Goal: Complete application form

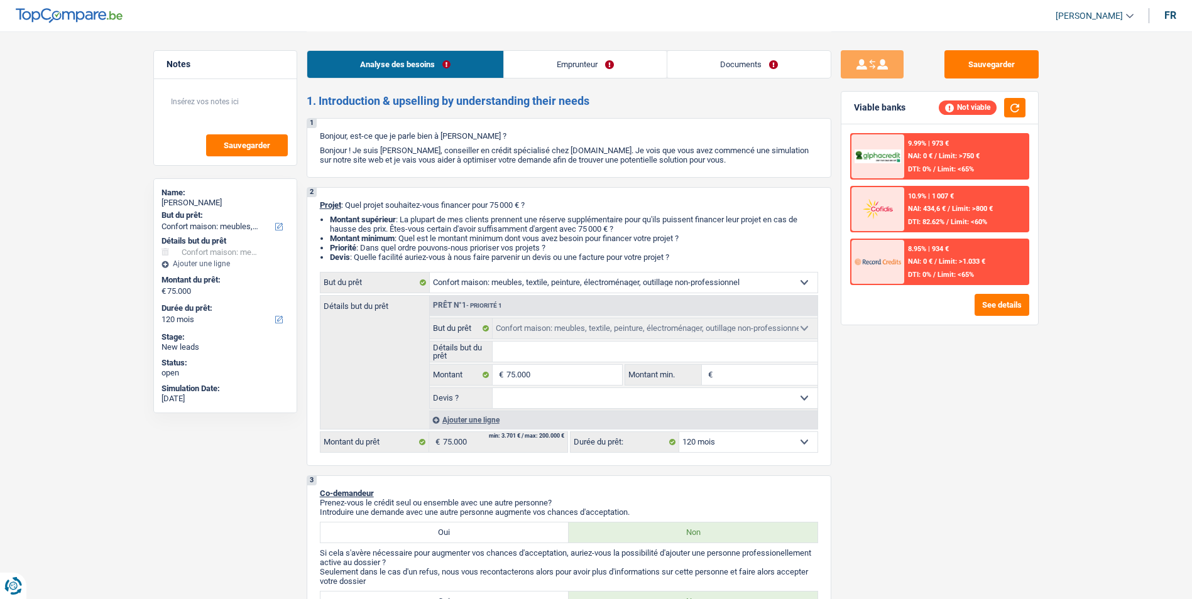
select select "household"
select select "120"
select select "household"
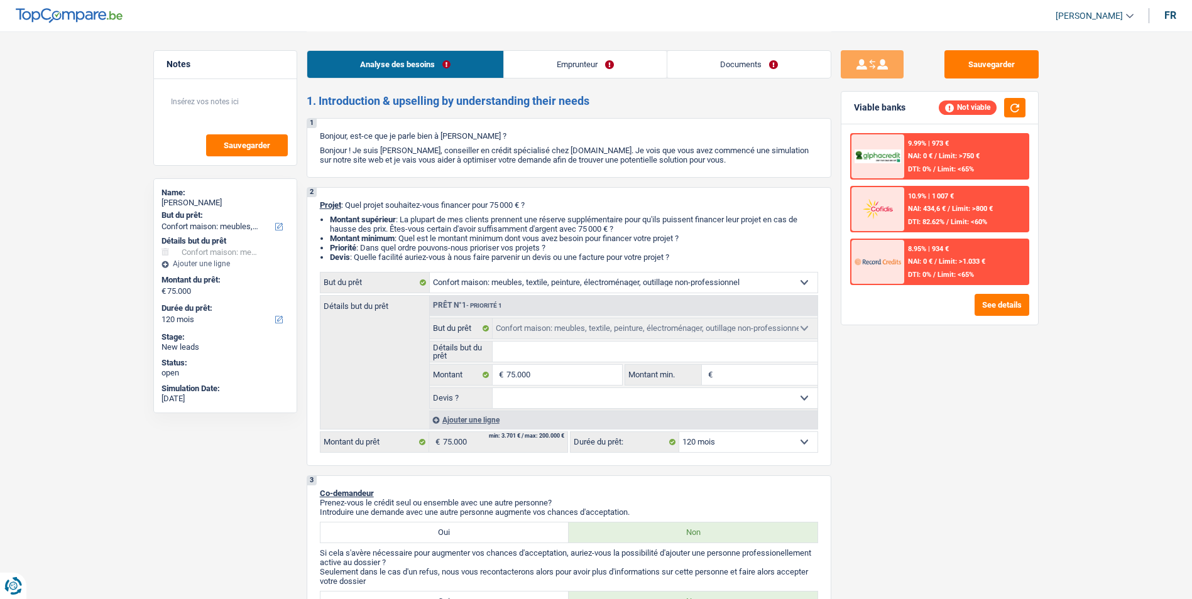
select select "120"
select select "independent"
select select "netSalary"
select select "ownerWithoutMortgage"
select select "mortgage"
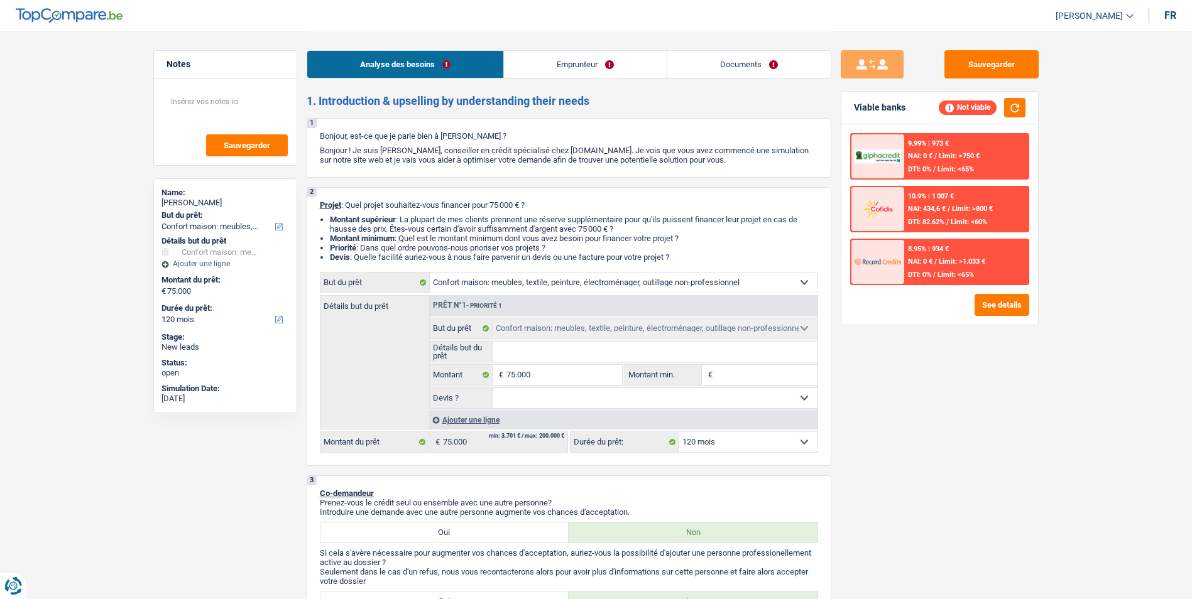
select select "360"
select select "personalLoan"
select select "homeFurnishingOrRelocation"
select select "120"
select select "household"
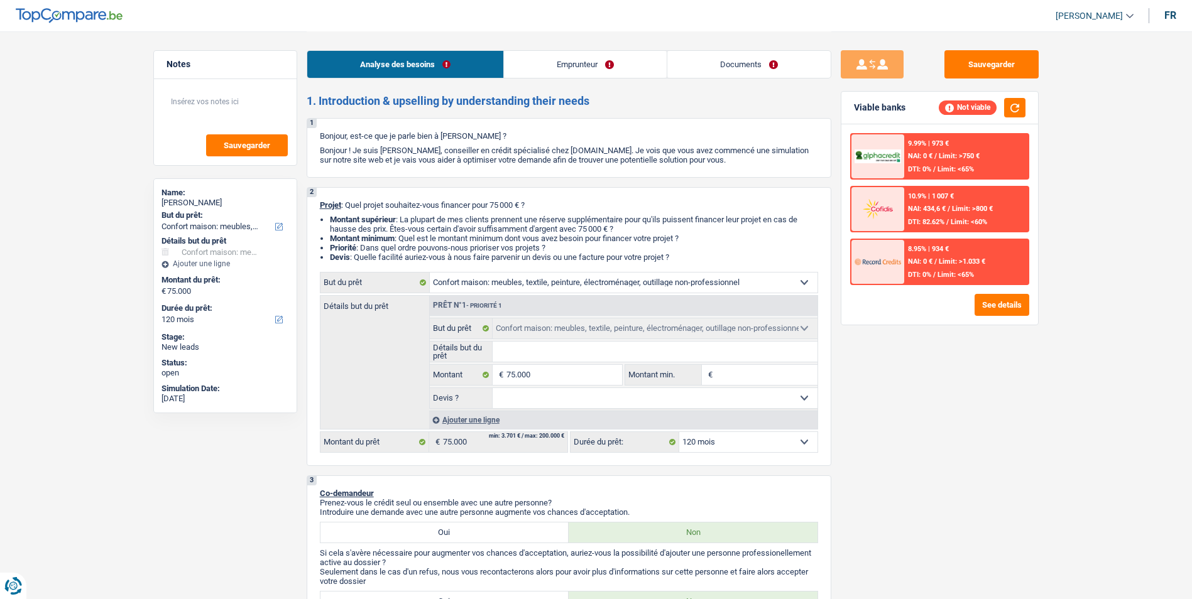
select select "household"
select select "120"
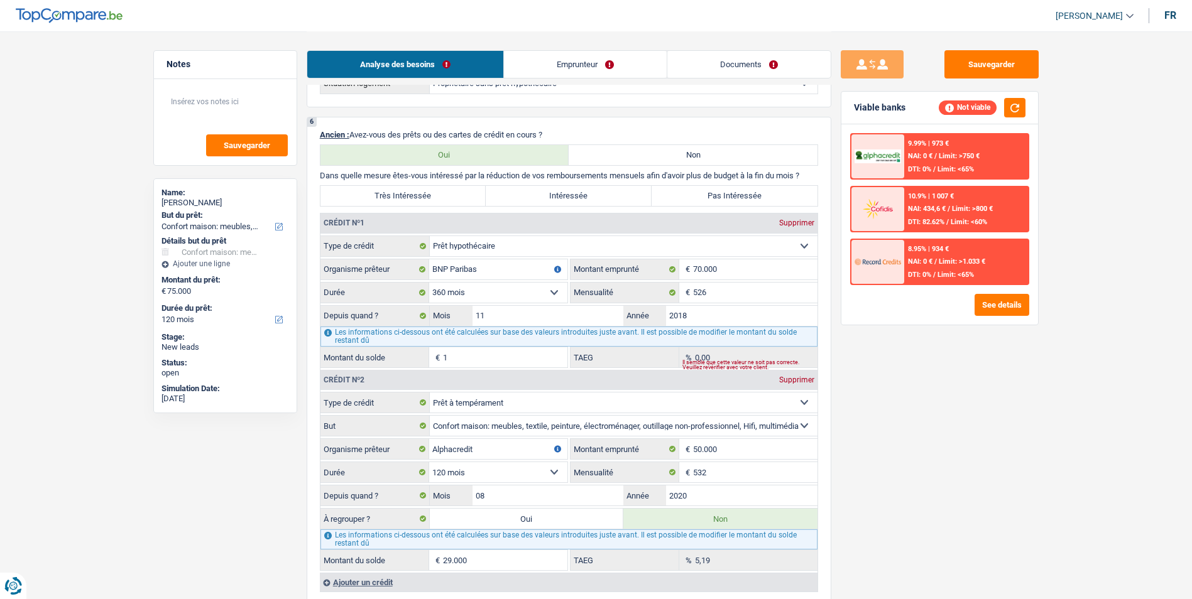
scroll to position [880, 0]
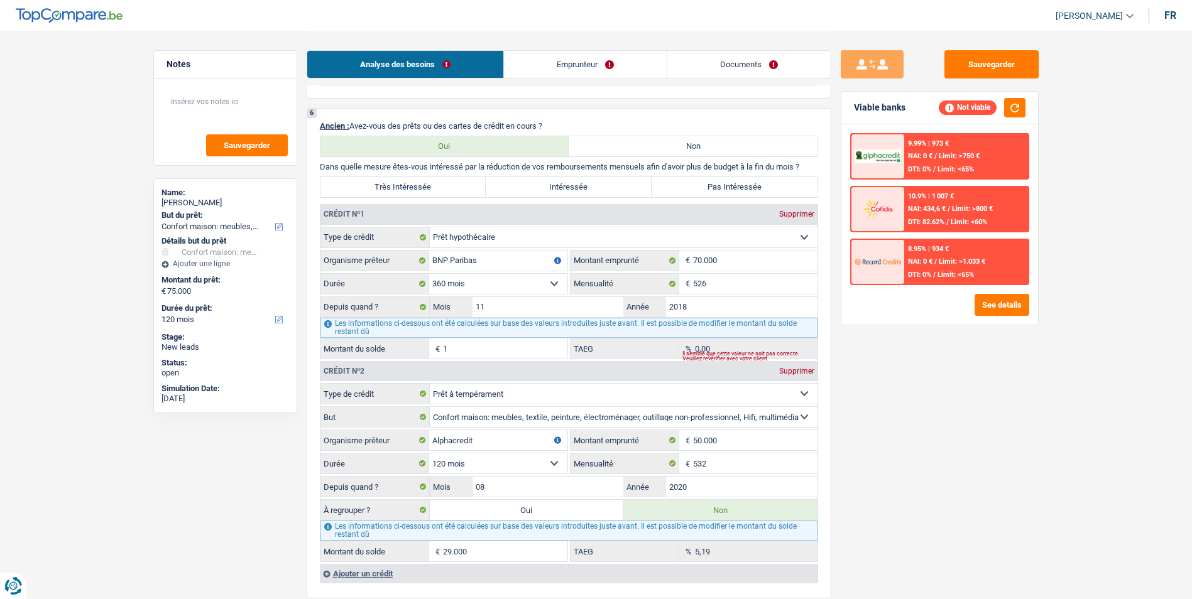
click at [740, 60] on link "Documents" at bounding box center [748, 64] width 163 height 27
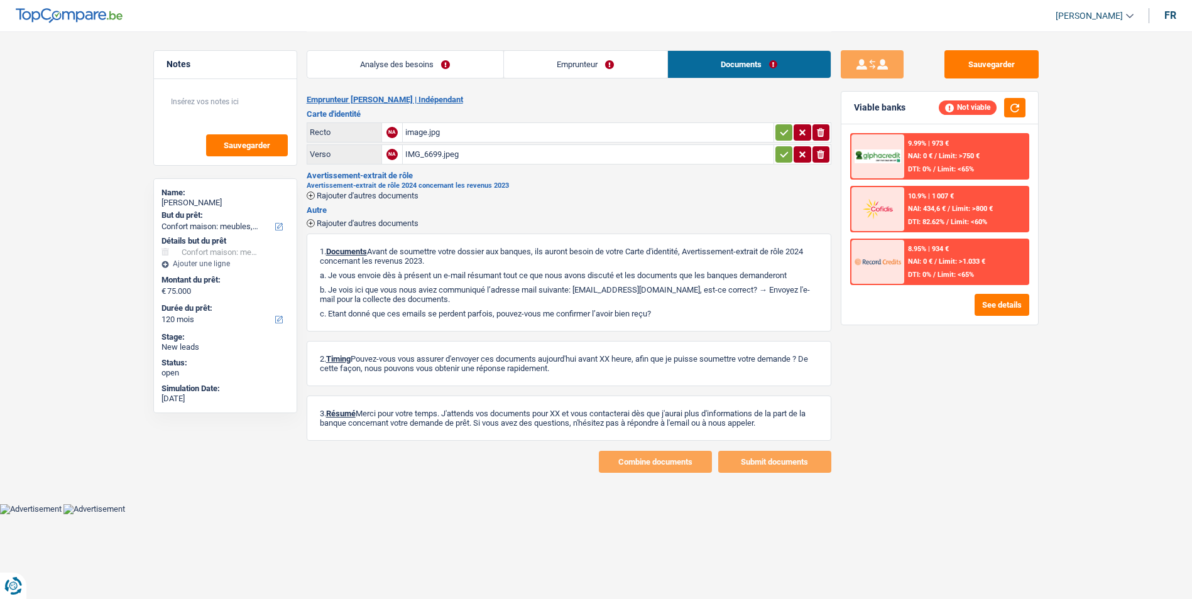
scroll to position [0, 0]
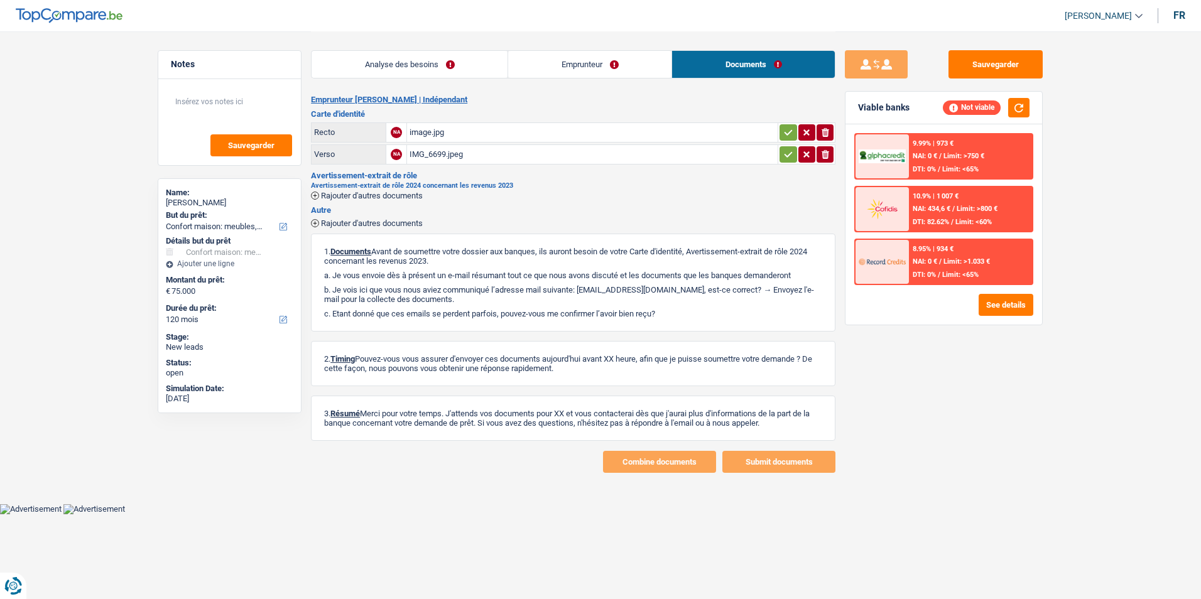
click at [437, 129] on div "image.jpg" at bounding box center [593, 132] width 366 height 19
click at [438, 150] on div "IMG_6699.jpeg" at bounding box center [593, 154] width 366 height 19
click at [364, 62] on link "Analyse des besoins" at bounding box center [410, 64] width 196 height 27
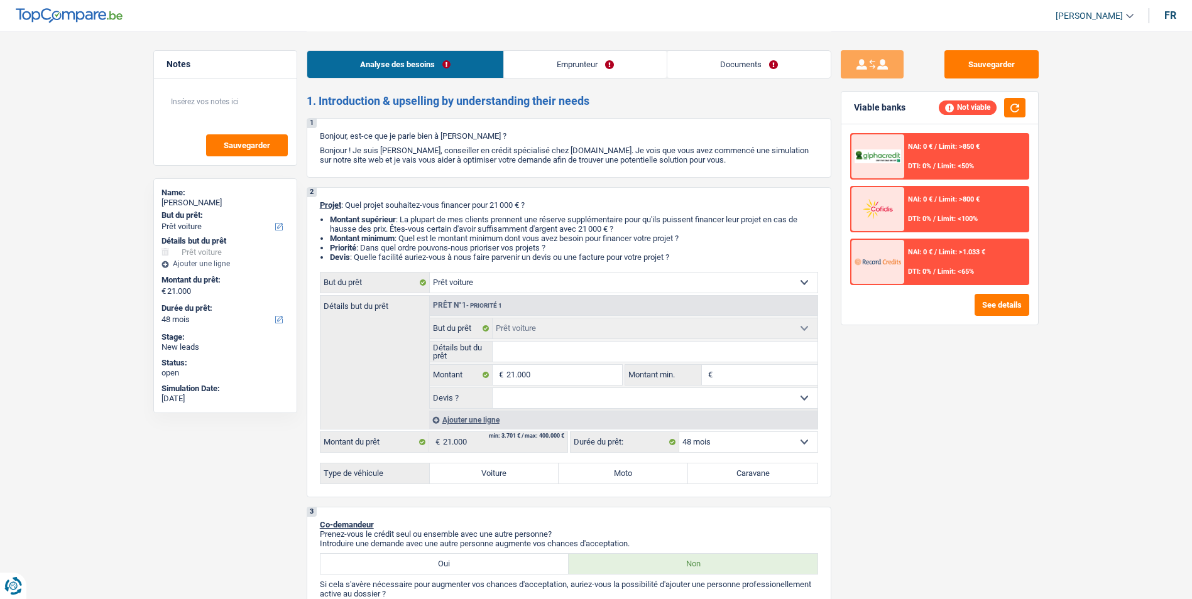
select select "car"
select select "48"
select select "car"
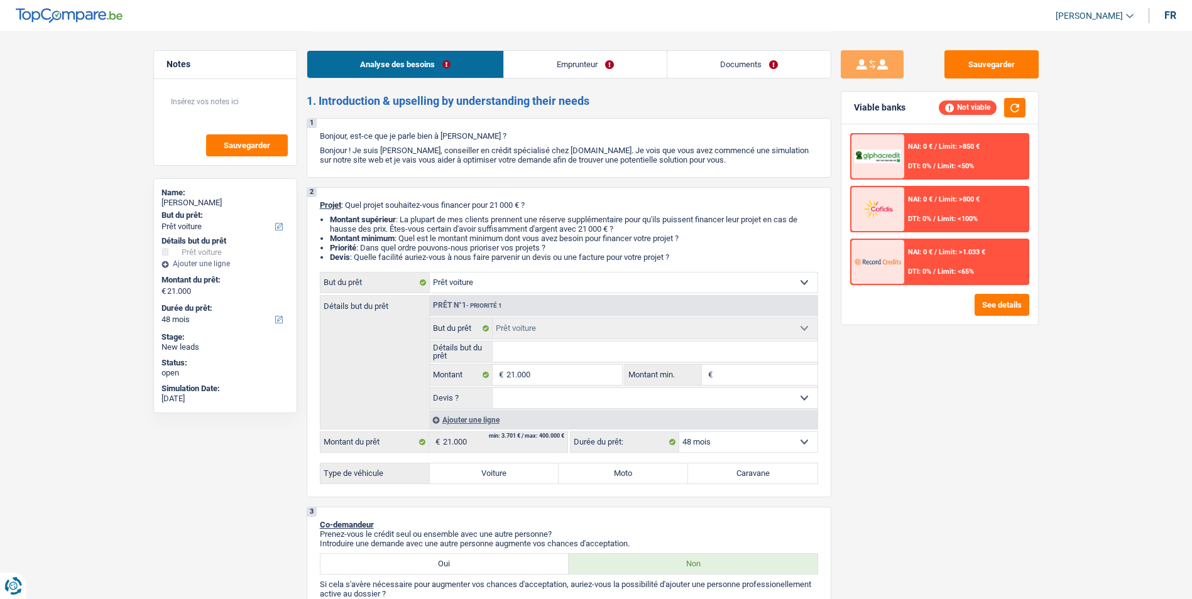
select select "48"
select select "worker"
select select "netSalary"
select select "liveWithParents"
select select "car"
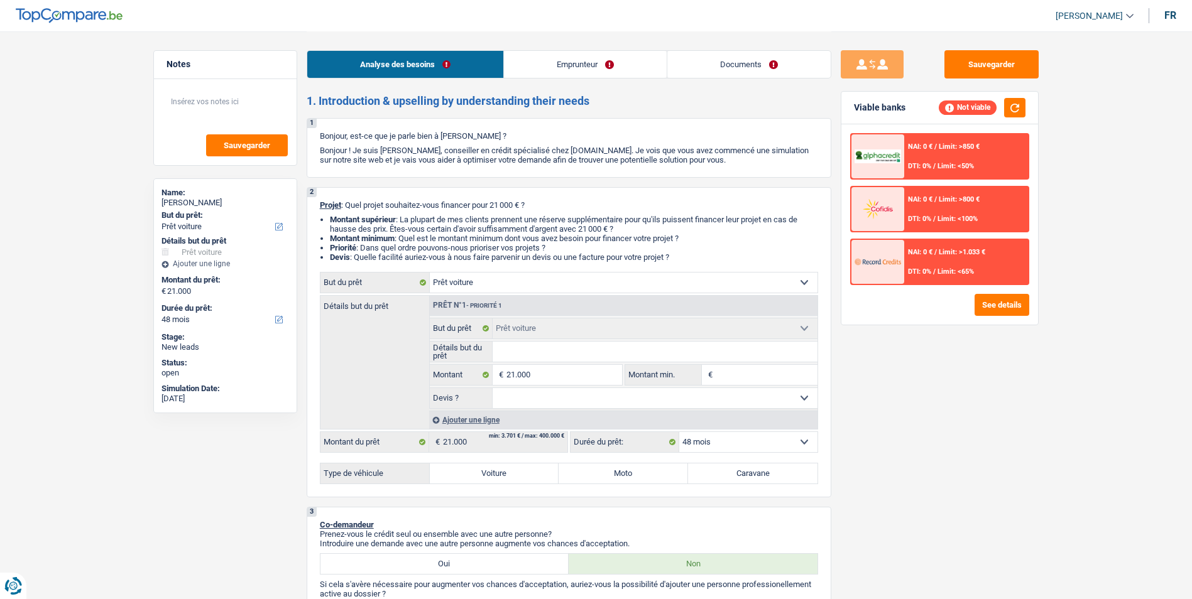
select select "car"
select select "48"
click at [502, 474] on label "Voiture" at bounding box center [494, 474] width 129 height 20
click at [502, 474] on input "Voiture" at bounding box center [494, 474] width 129 height 20
radio input "true"
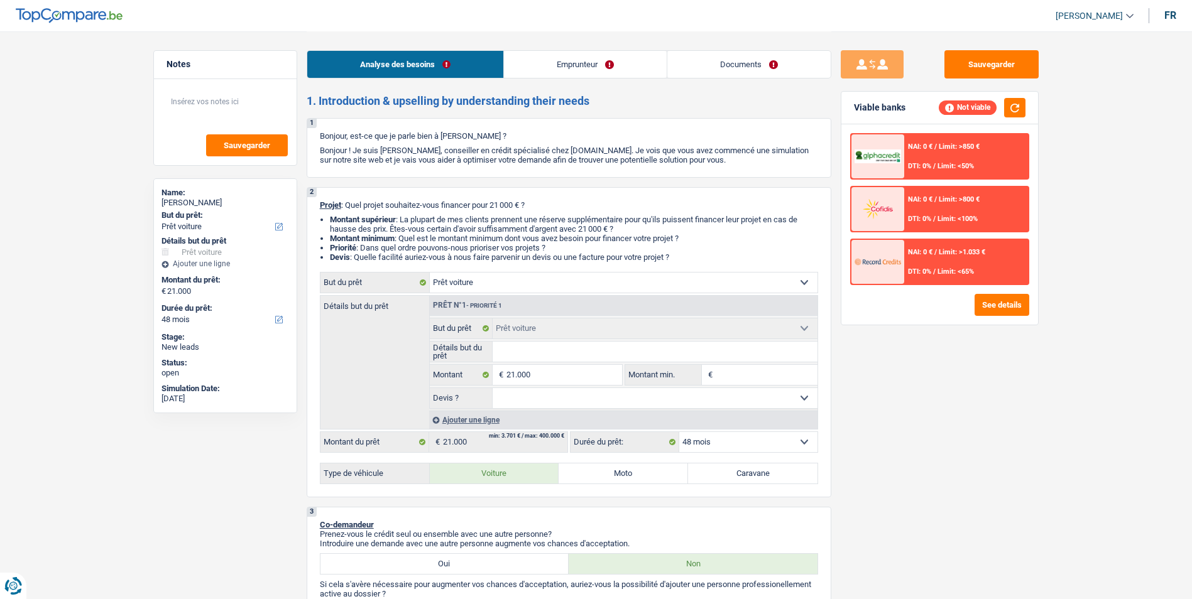
select select "60"
radio input "true"
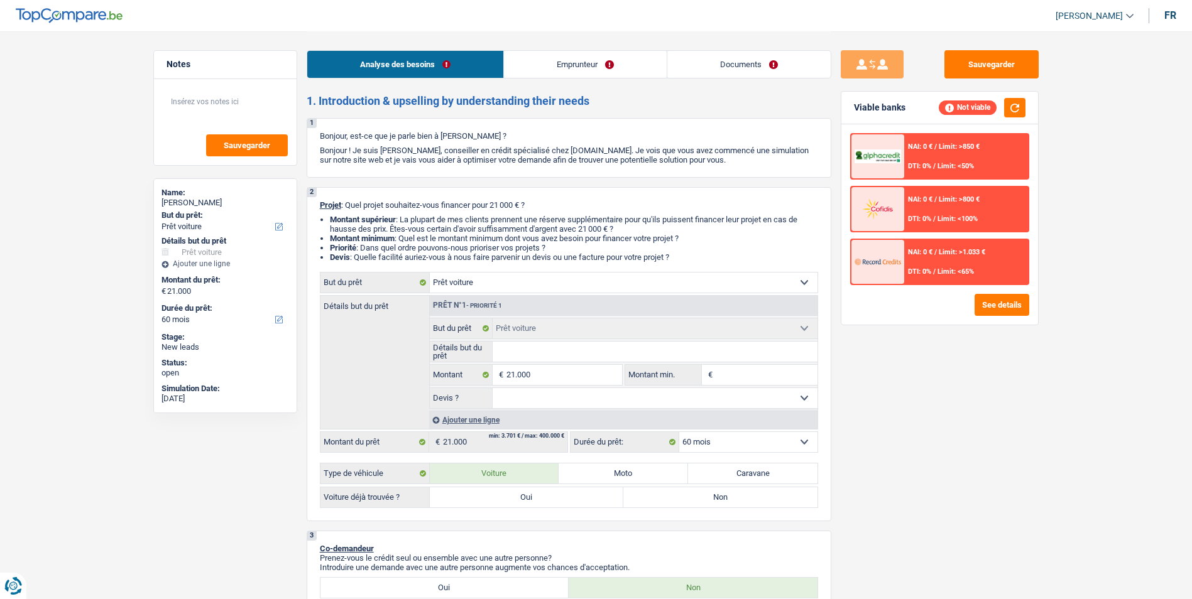
click at [547, 497] on label "Oui" at bounding box center [527, 498] width 194 height 20
click at [547, 497] on input "Oui" at bounding box center [527, 498] width 194 height 20
radio input "true"
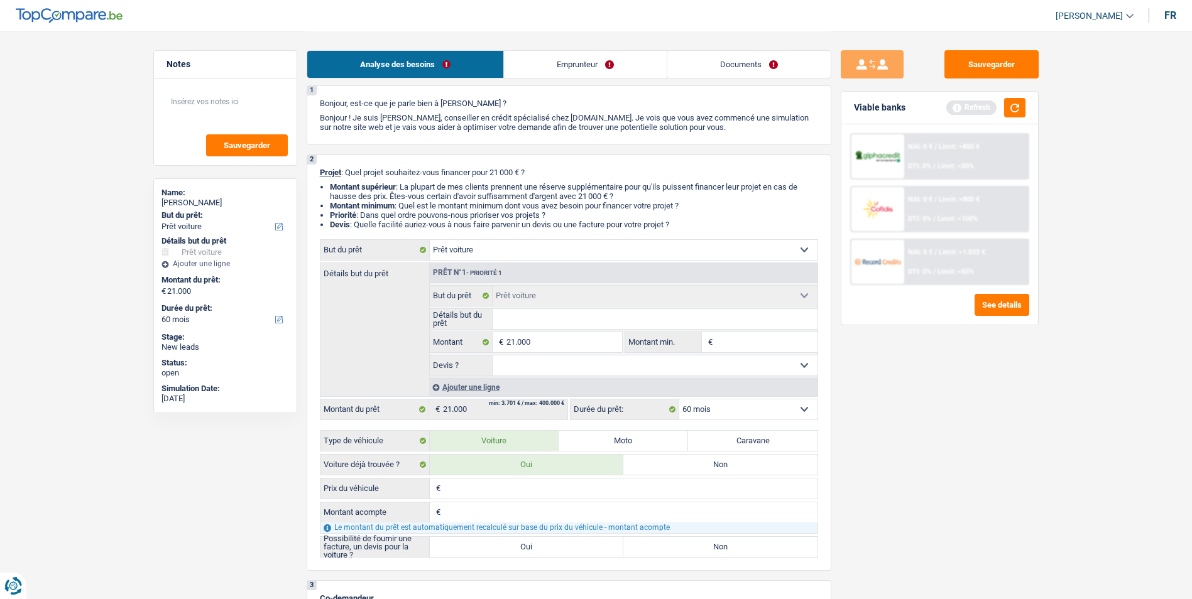
scroll to position [63, 0]
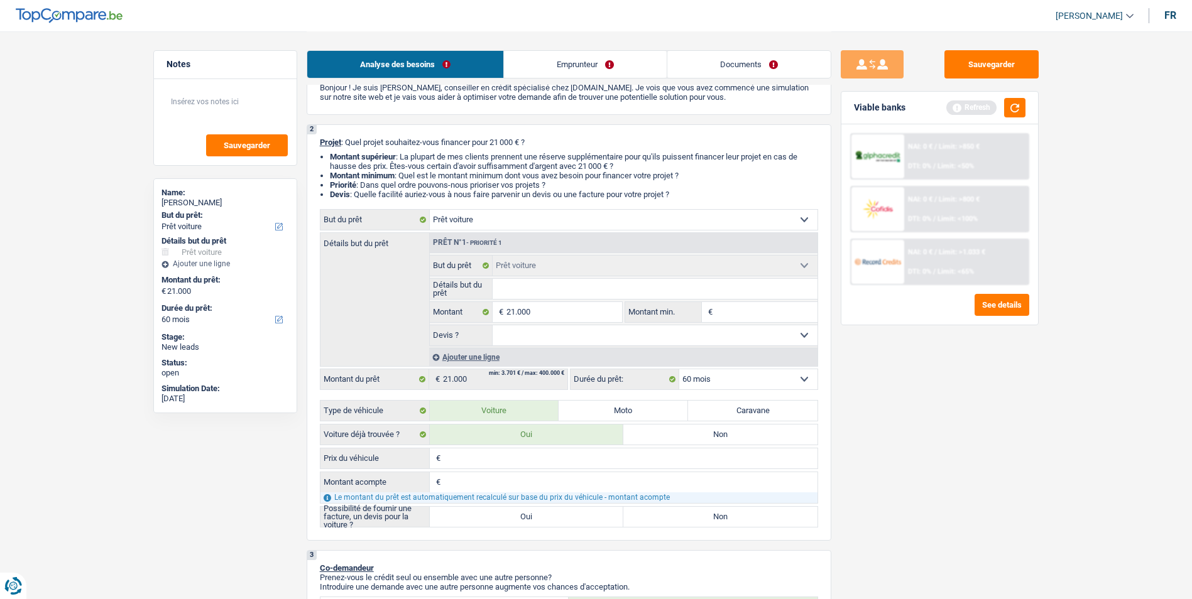
click at [660, 437] on label "Non" at bounding box center [720, 435] width 194 height 20
click at [660, 437] on input "Non" at bounding box center [720, 435] width 194 height 20
radio input "true"
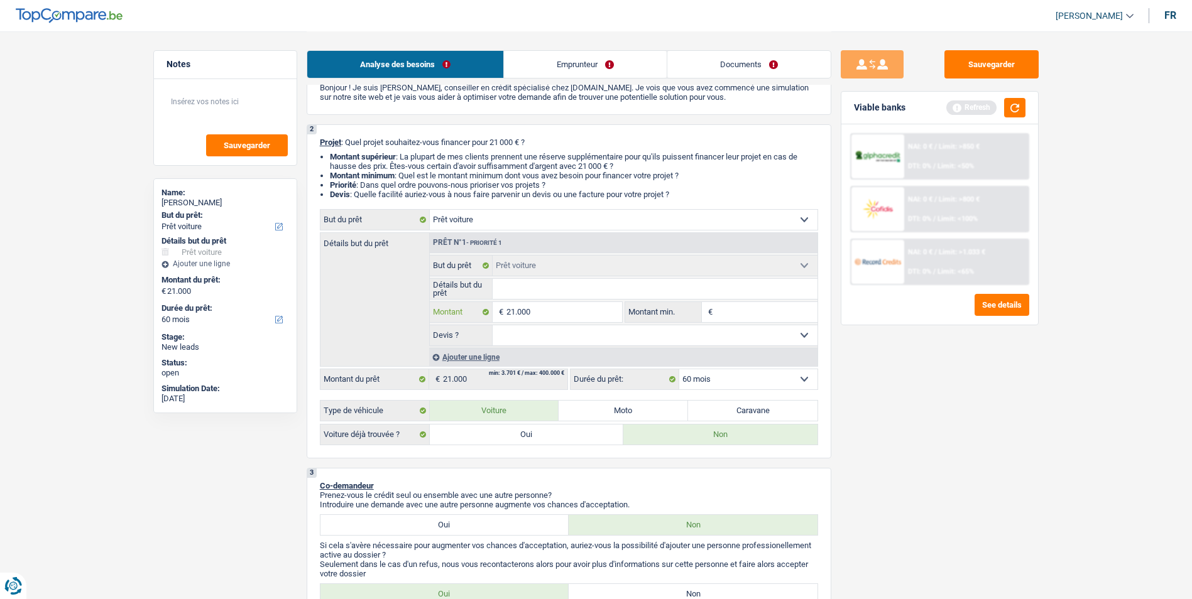
click at [564, 312] on input "21.000" at bounding box center [563, 312] width 115 height 20
click at [517, 310] on input "21.000" at bounding box center [563, 312] width 115 height 20
type input "2.000"
type input "20.000"
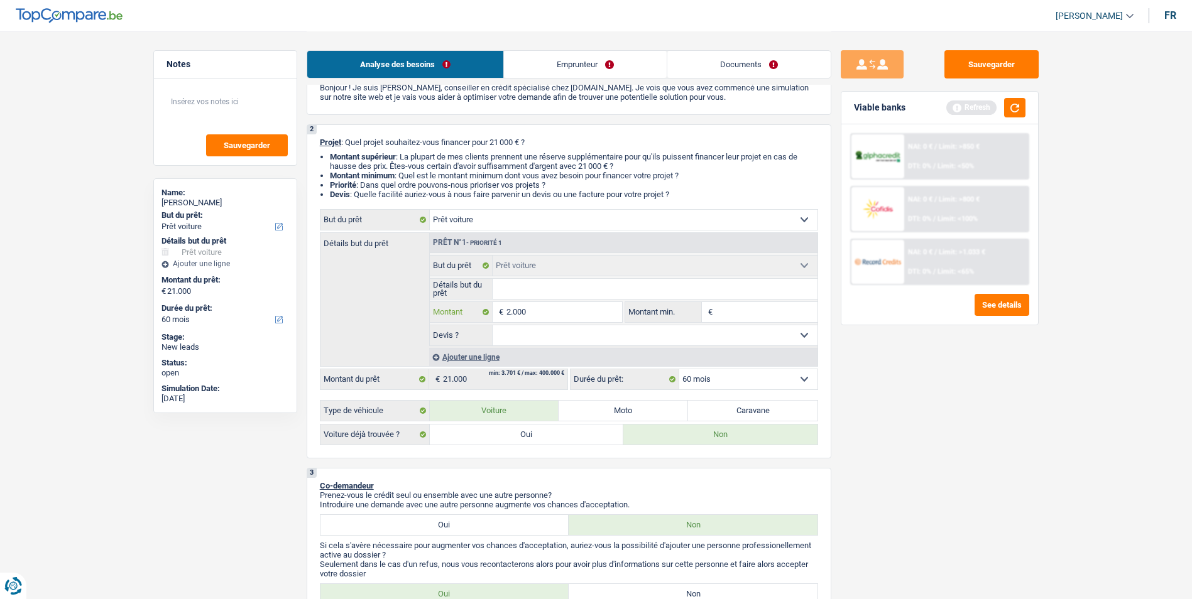
type input "20.000"
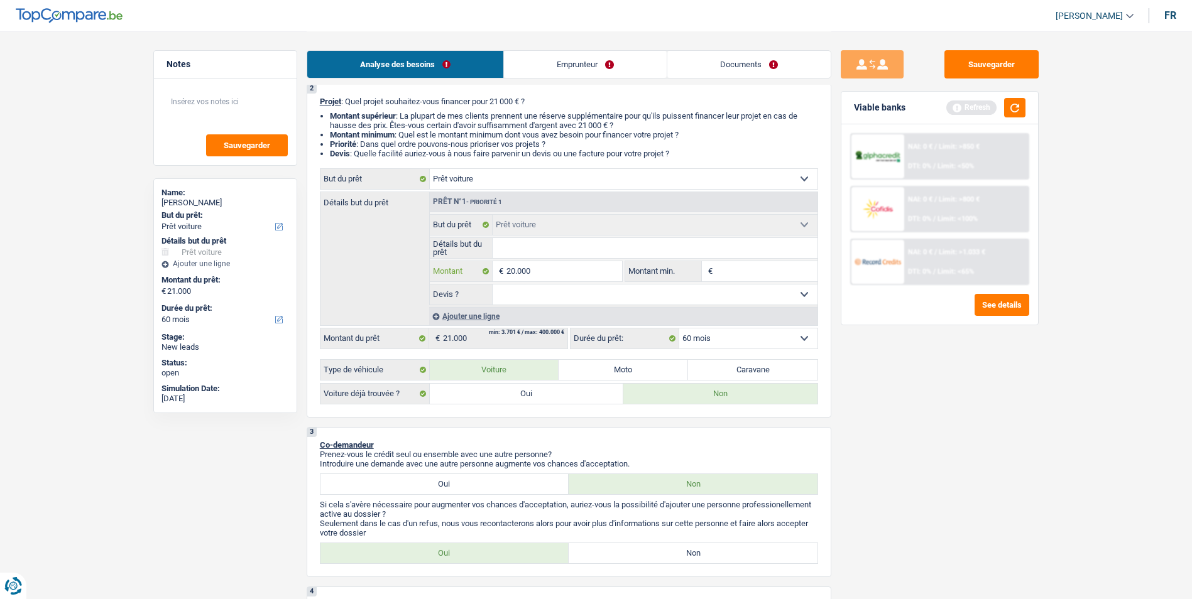
scroll to position [126, 0]
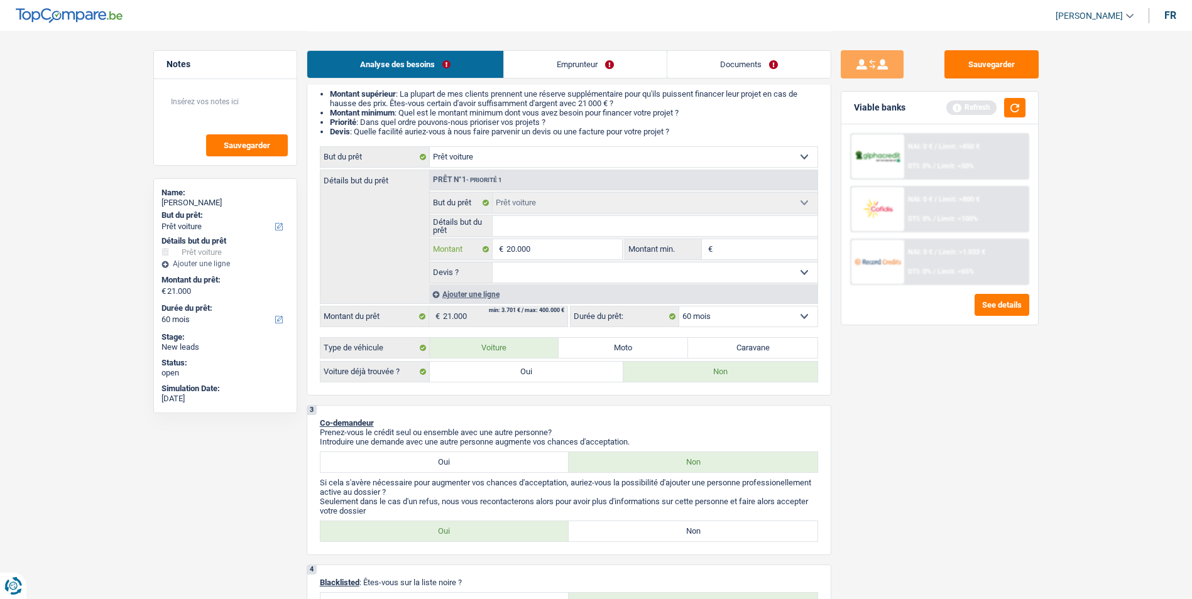
type input "20.000"
click at [637, 271] on select "Oui Non Non répondu Sélectionner une option" at bounding box center [655, 273] width 325 height 20
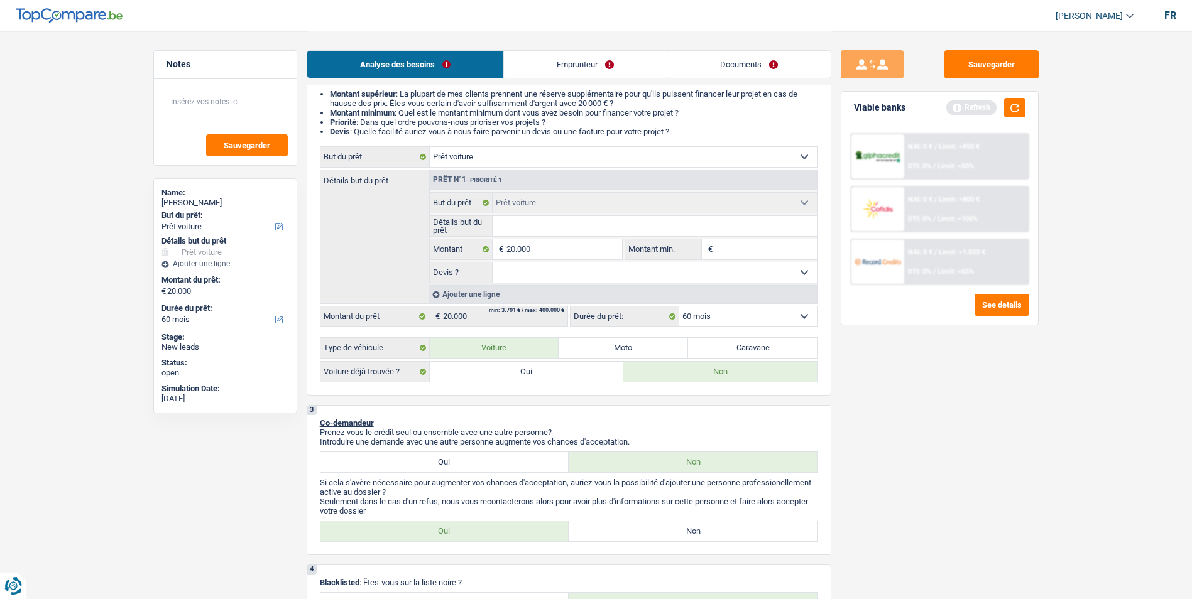
select select "false"
click at [493, 263] on select "Oui Non Non répondu Sélectionner une option" at bounding box center [655, 273] width 325 height 20
select select "false"
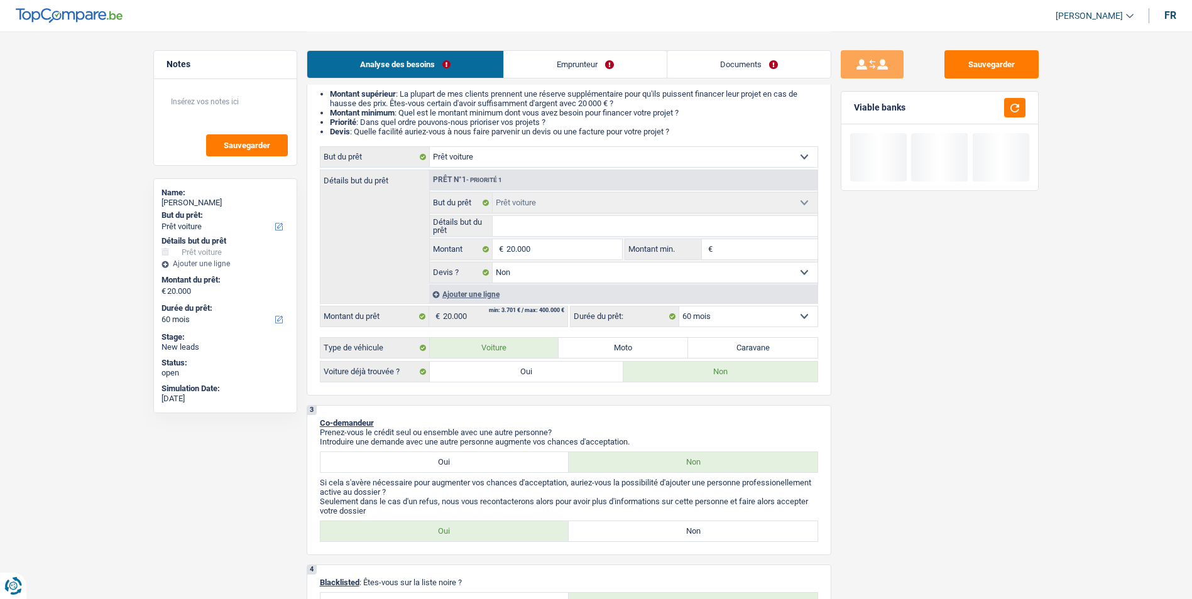
click at [564, 226] on input "Détails but du prêt" at bounding box center [655, 226] width 325 height 20
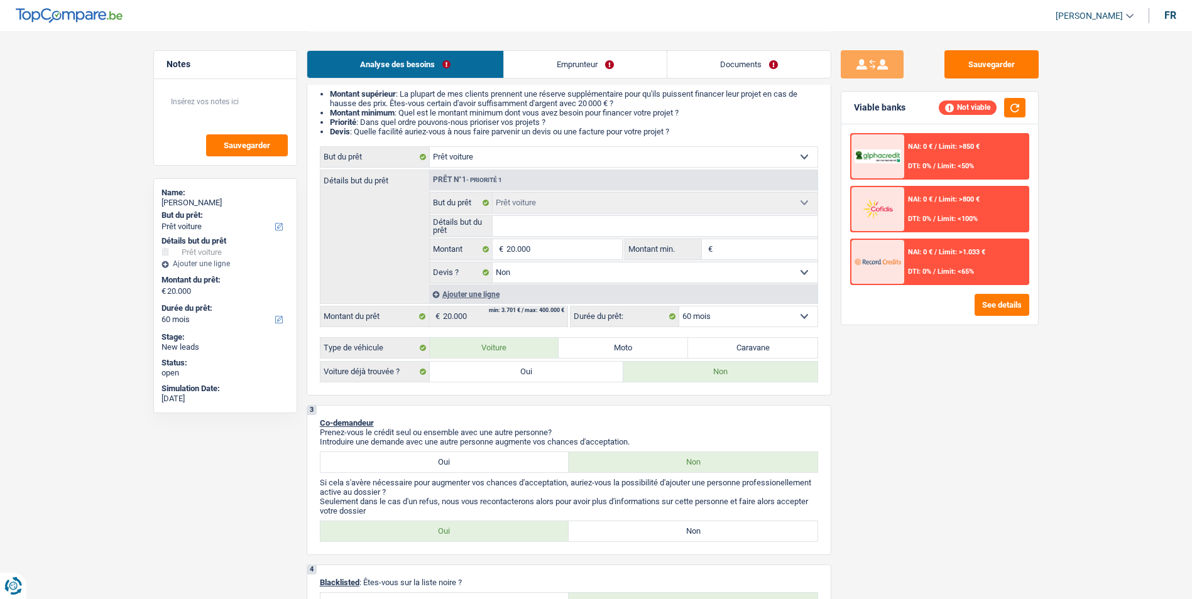
type input "P"
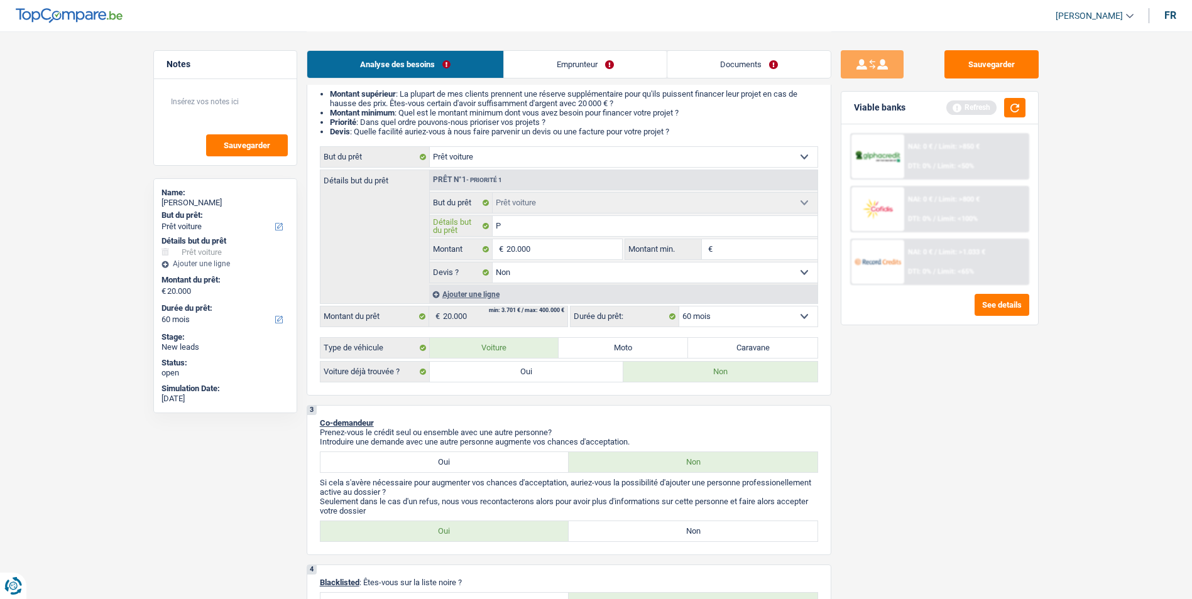
type input "Pa"
type input "Pas"
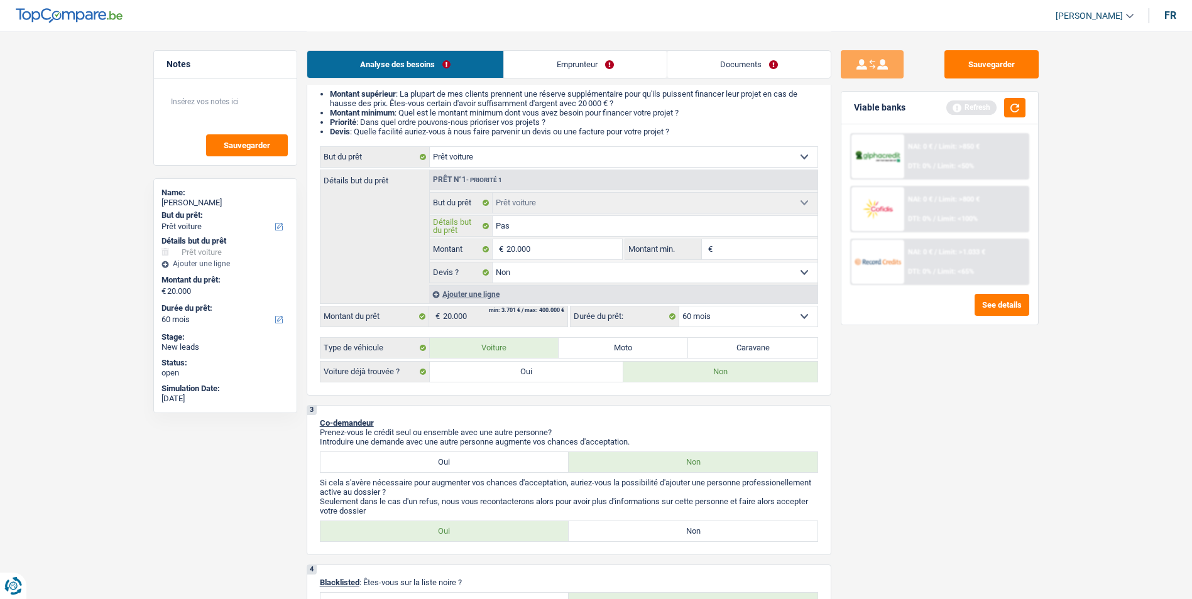
type input "Pas"
type input "Pas e"
type input "Pas en"
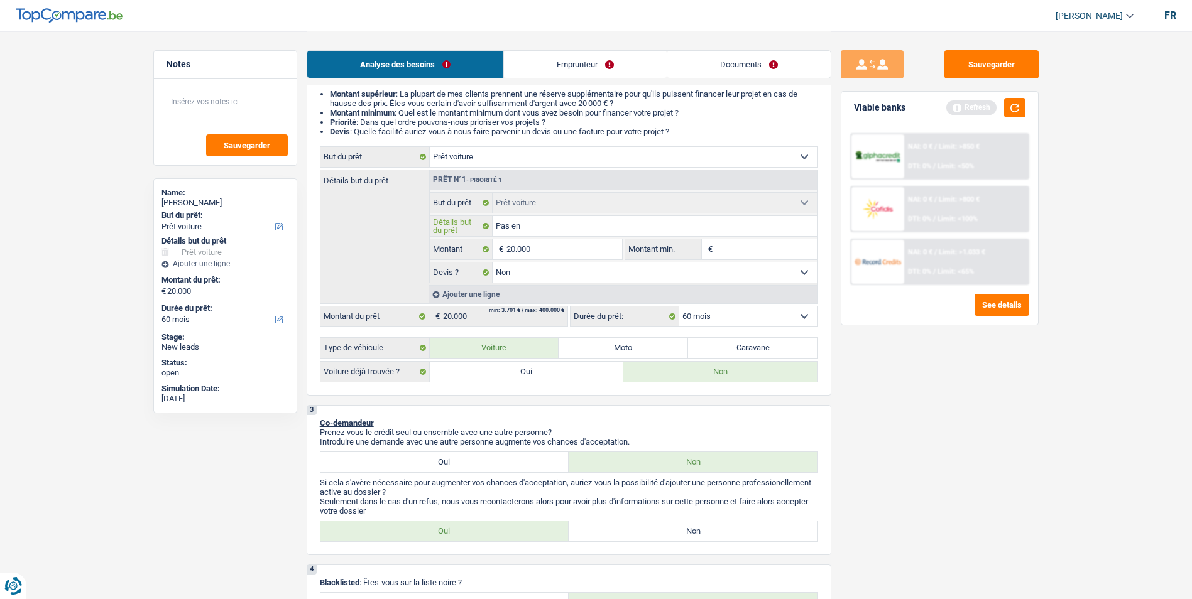
type input "Pas enc"
type input "Pas enco"
type input "Pas encor"
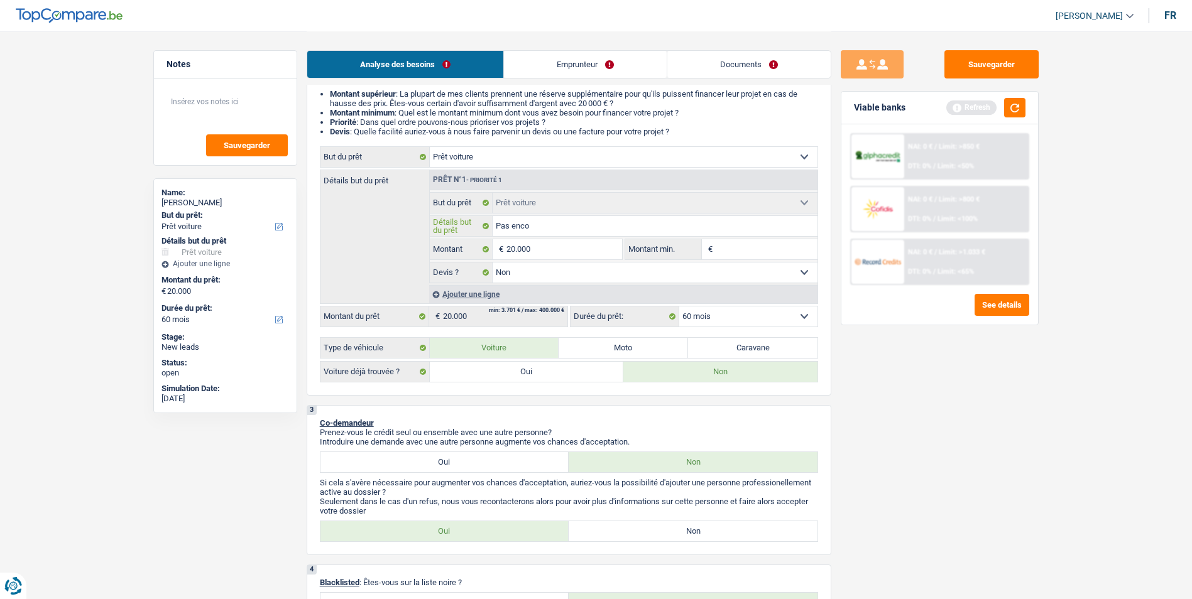
type input "Pas encor"
type input "Pas encore"
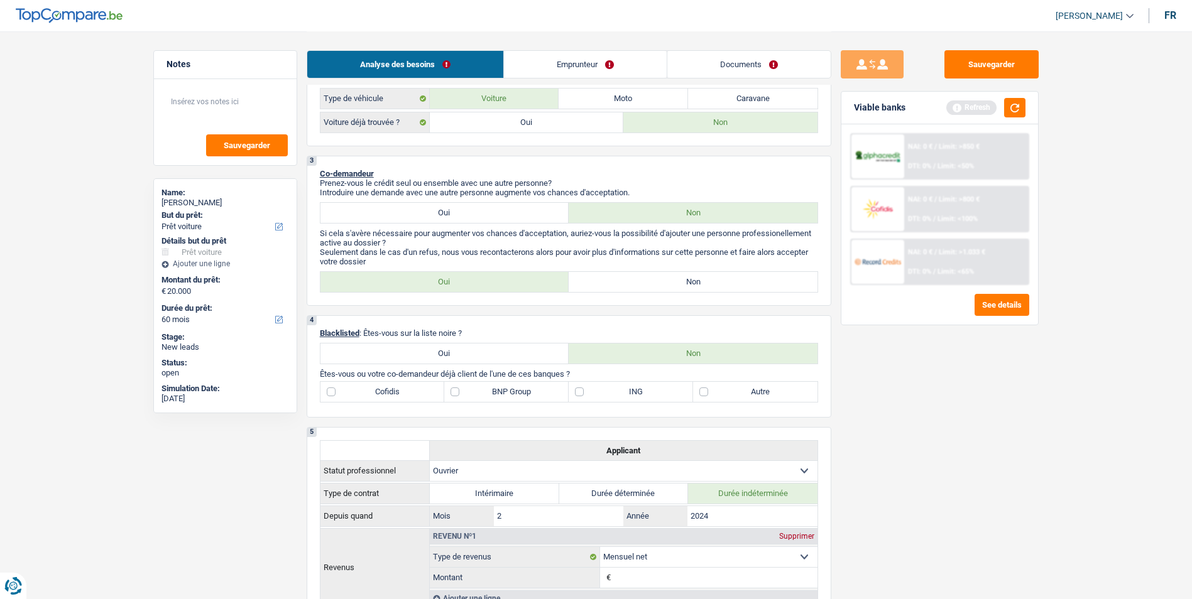
scroll to position [377, 0]
type input "Pas encore"
click at [621, 280] on label "Non" at bounding box center [693, 280] width 249 height 20
click at [621, 280] on input "Non" at bounding box center [693, 280] width 249 height 20
radio input "true"
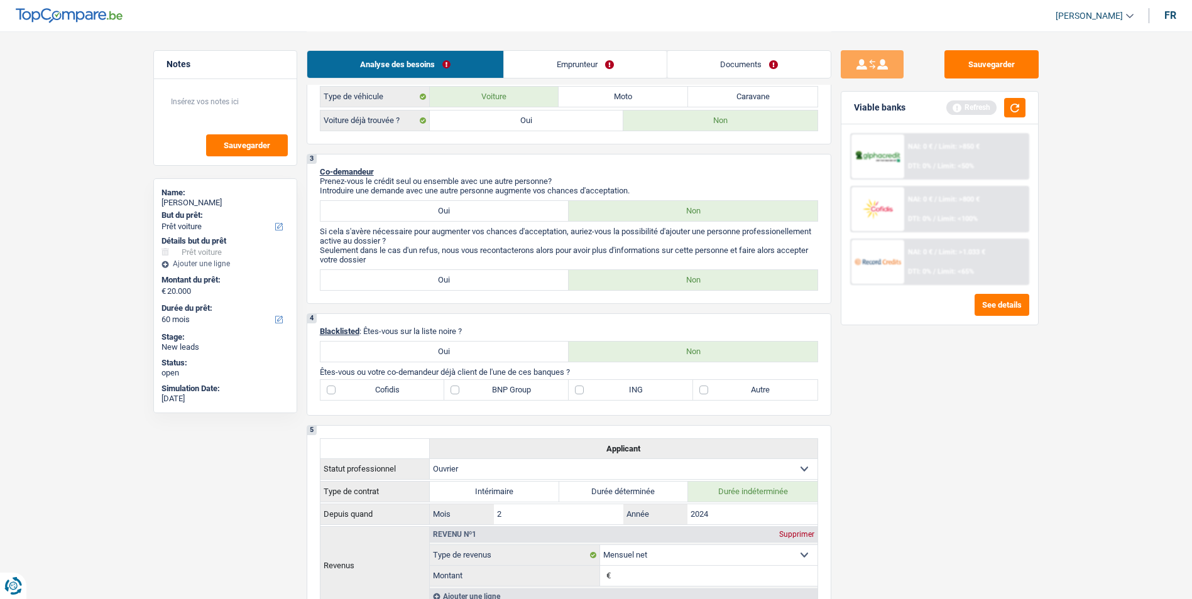
click at [701, 390] on label "Autre" at bounding box center [755, 390] width 124 height 20
click at [701, 390] on input "Autre" at bounding box center [755, 390] width 124 height 20
checkbox input "true"
click at [460, 388] on label "BNP Group" at bounding box center [506, 390] width 124 height 20
click at [460, 388] on input "BNP Group" at bounding box center [506, 390] width 124 height 20
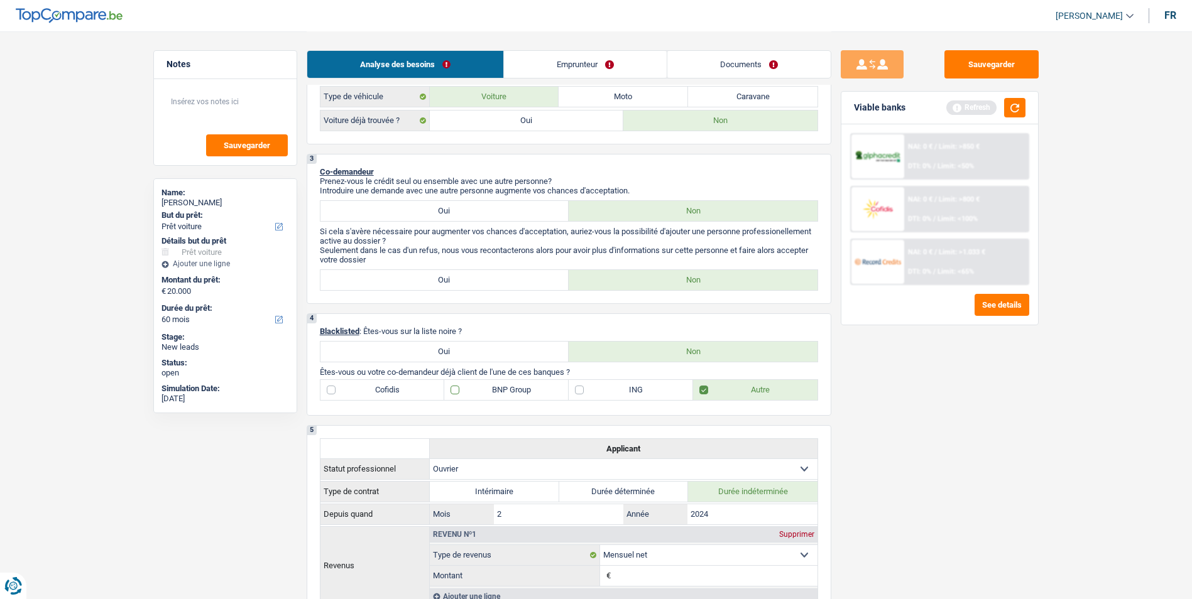
checkbox input "true"
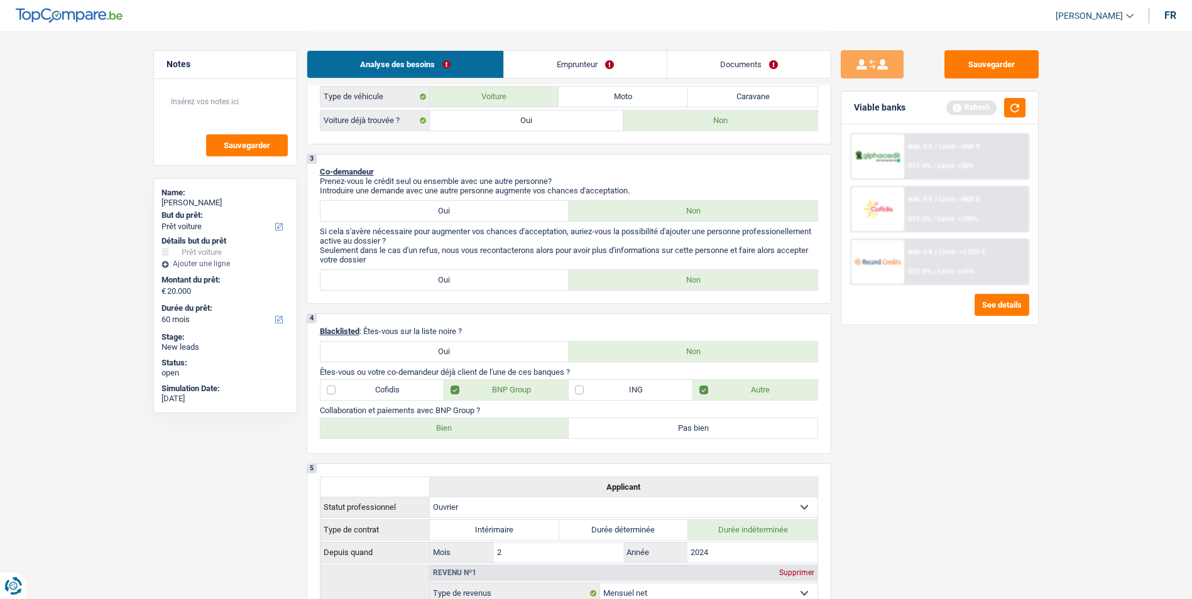
click at [419, 429] on label "Bien" at bounding box center [444, 429] width 249 height 20
click at [419, 429] on input "Bien" at bounding box center [444, 429] width 249 height 20
radio input "true"
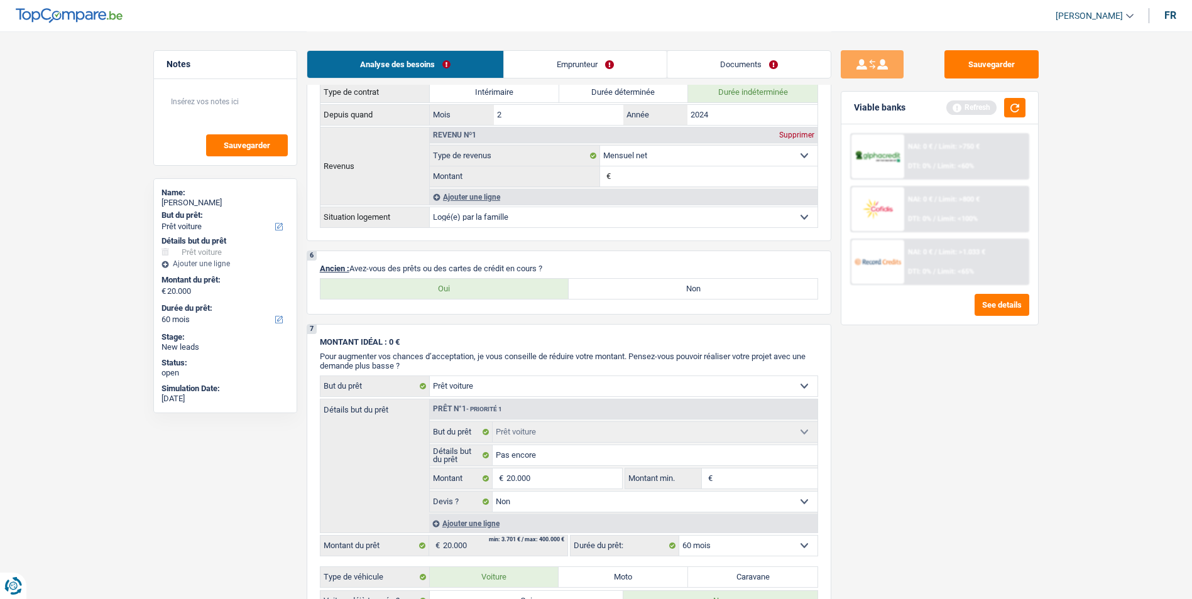
scroll to position [817, 0]
click at [506, 282] on label "Oui" at bounding box center [444, 287] width 249 height 20
click at [506, 282] on input "Oui" at bounding box center [444, 287] width 249 height 20
radio input "true"
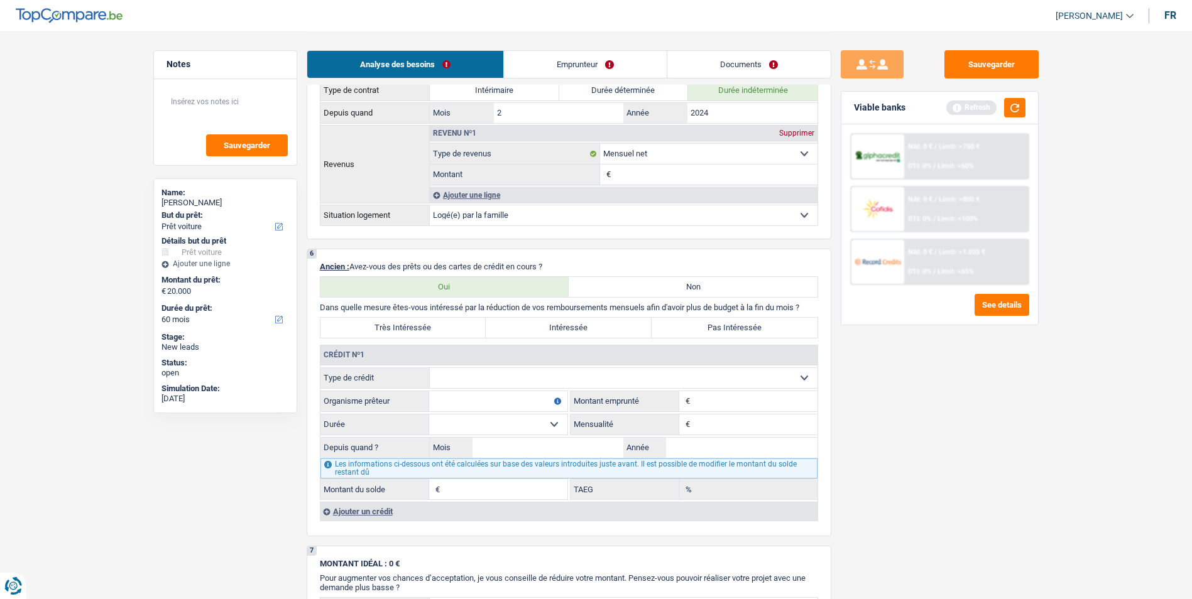
click at [665, 286] on label "Non" at bounding box center [693, 287] width 249 height 20
click at [665, 286] on input "Non" at bounding box center [693, 287] width 249 height 20
radio input "true"
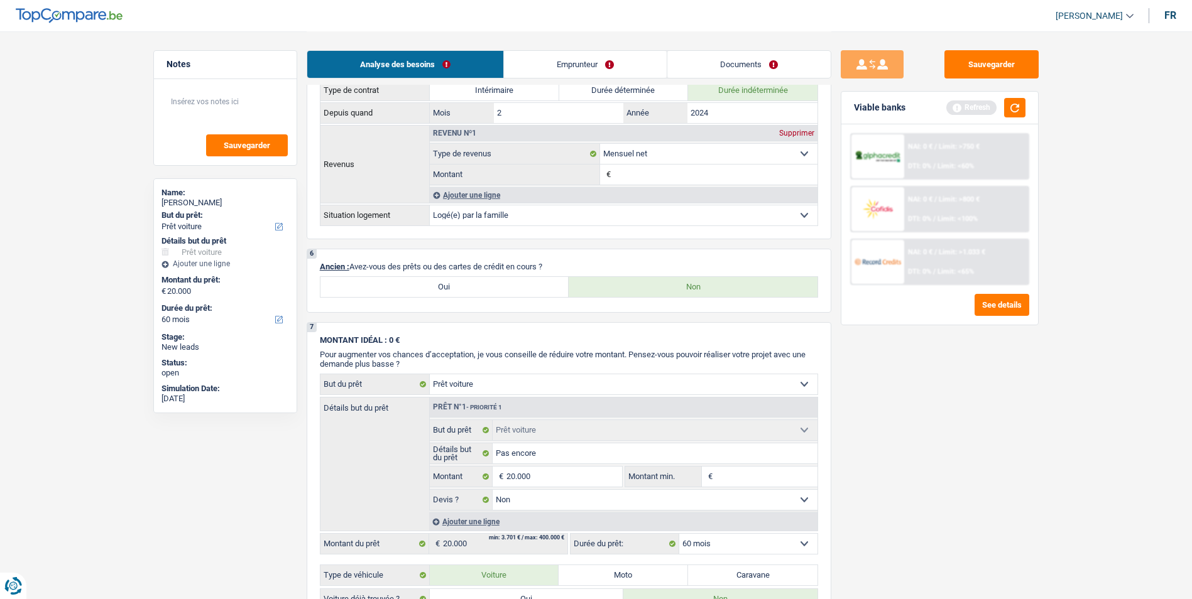
click at [531, 287] on label "Oui" at bounding box center [444, 287] width 249 height 20
click at [531, 287] on input "Oui" at bounding box center [444, 287] width 249 height 20
radio input "true"
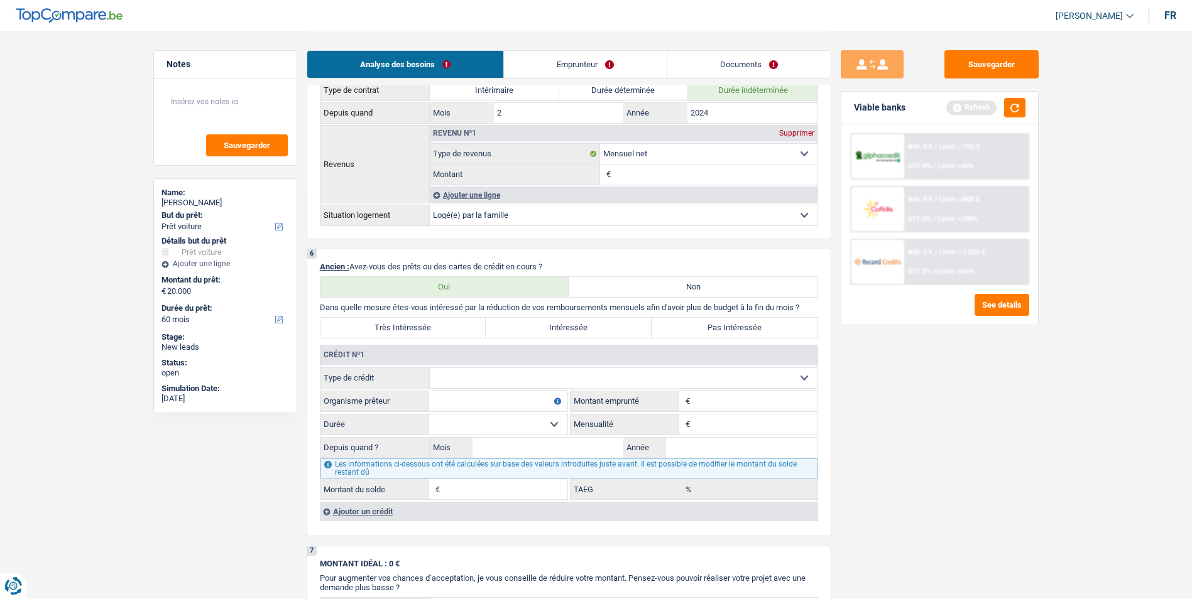
click at [532, 376] on select "Carte ou ouverture de crédit Prêt hypothécaire Vente à tempérament Prêt à tempé…" at bounding box center [624, 378] width 388 height 20
select select "personalLoan"
type input "0"
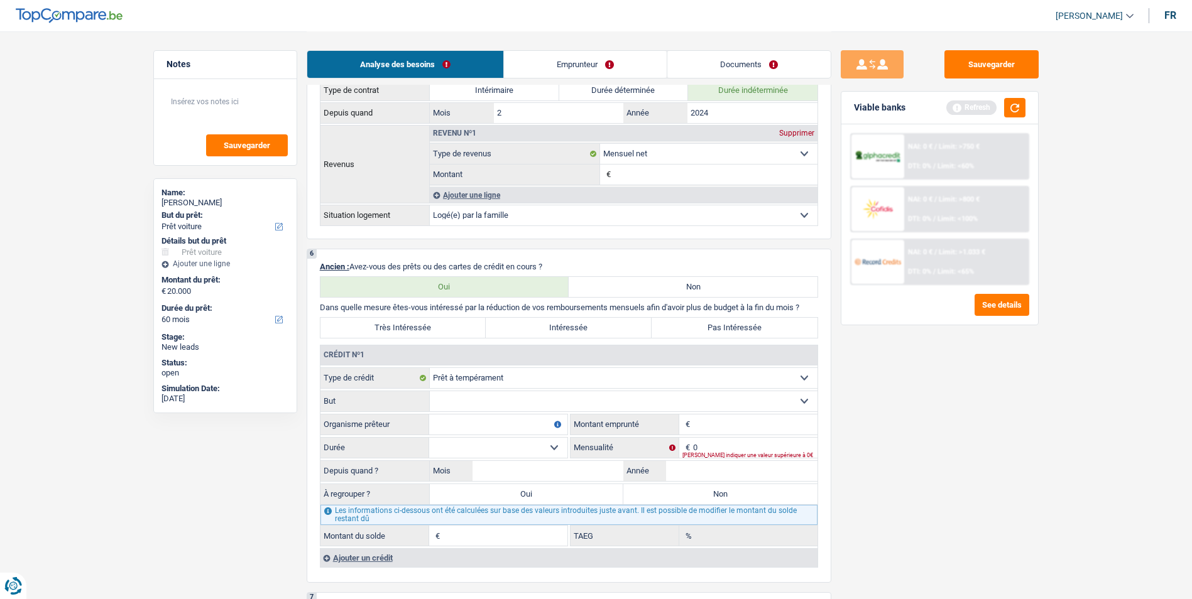
click at [531, 403] on select "Confort maison: meubles, textile, peinture, électroménager, outillage non-profe…" at bounding box center [624, 401] width 388 height 20
select select "homeFurnishingOrRelocation"
click at [430, 391] on select "Confort maison: meubles, textile, peinture, électroménager, outillage non-profe…" at bounding box center [624, 401] width 388 height 20
click at [736, 434] on input "Montant" at bounding box center [755, 425] width 124 height 20
type input "6.000"
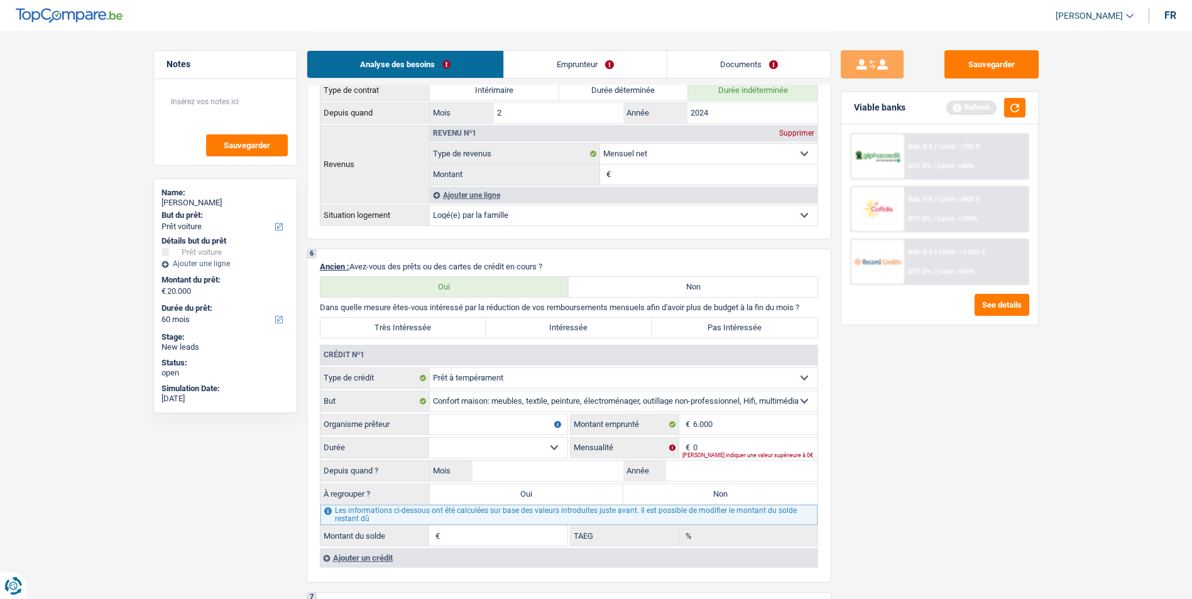
click at [521, 415] on input "Organisme prêteur" at bounding box center [498, 425] width 138 height 20
type input "Beobank"
click at [708, 454] on div "Veuillez indiquer une valeur supérieure à 0€" at bounding box center [749, 455] width 135 height 5
click at [707, 449] on input "0" at bounding box center [755, 448] width 124 height 20
type input "250"
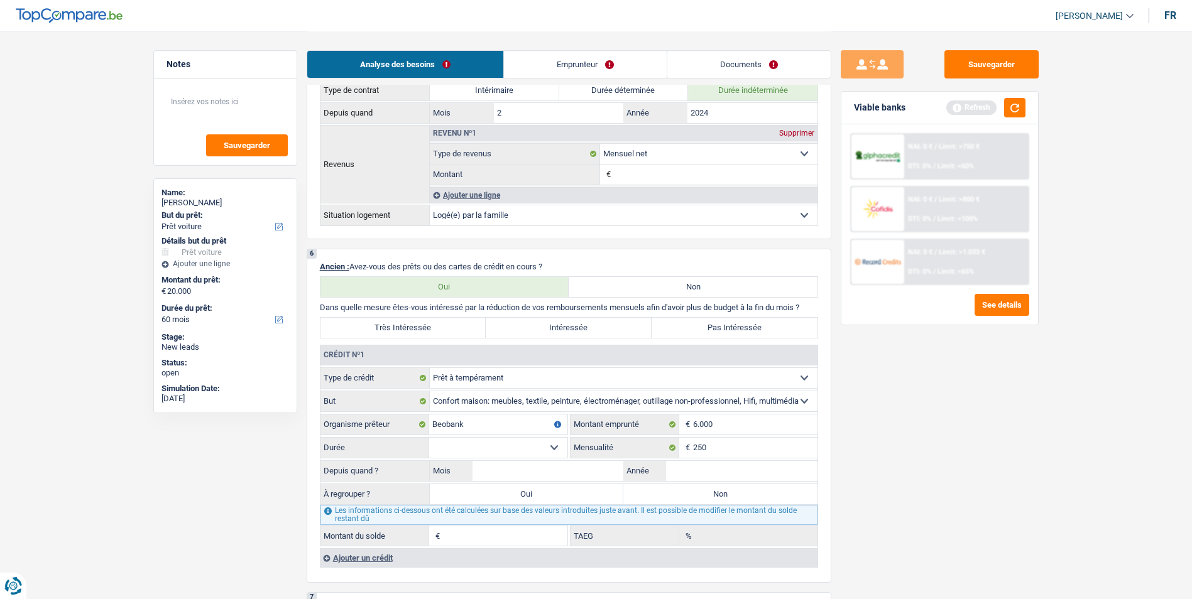
click at [559, 448] on select "12 mois 18 mois 24 mois 30 mois 36 mois 42 mois Sélectionner une option" at bounding box center [498, 448] width 138 height 20
click at [648, 466] on label "Année" at bounding box center [644, 471] width 43 height 20
click at [666, 466] on input "Année" at bounding box center [741, 471] width 151 height 20
click at [570, 472] on input "Mois" at bounding box center [548, 471] width 151 height 20
click at [566, 449] on select "12 mois 18 mois 24 mois 30 mois 36 mois 42 mois Sélectionner une option" at bounding box center [498, 448] width 138 height 20
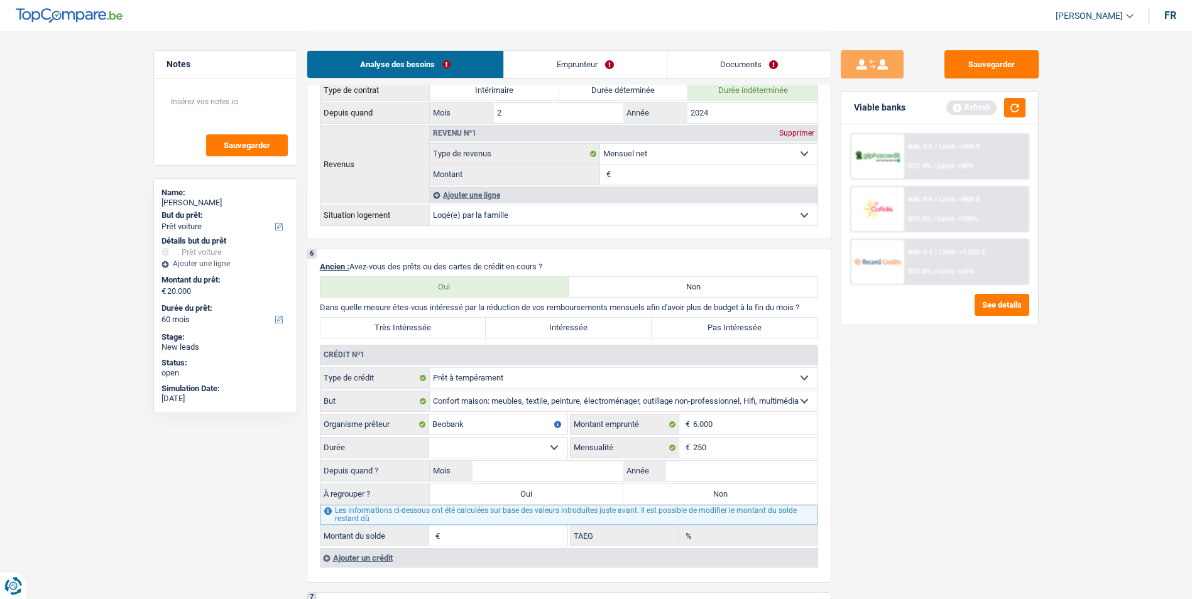
select select "36"
click at [429, 438] on select "12 mois 18 mois 24 mois 30 mois 36 mois 42 mois Sélectionner une option" at bounding box center [498, 448] width 138 height 20
click at [551, 473] on input "Mois" at bounding box center [548, 471] width 151 height 20
type input "2"
type input "09"
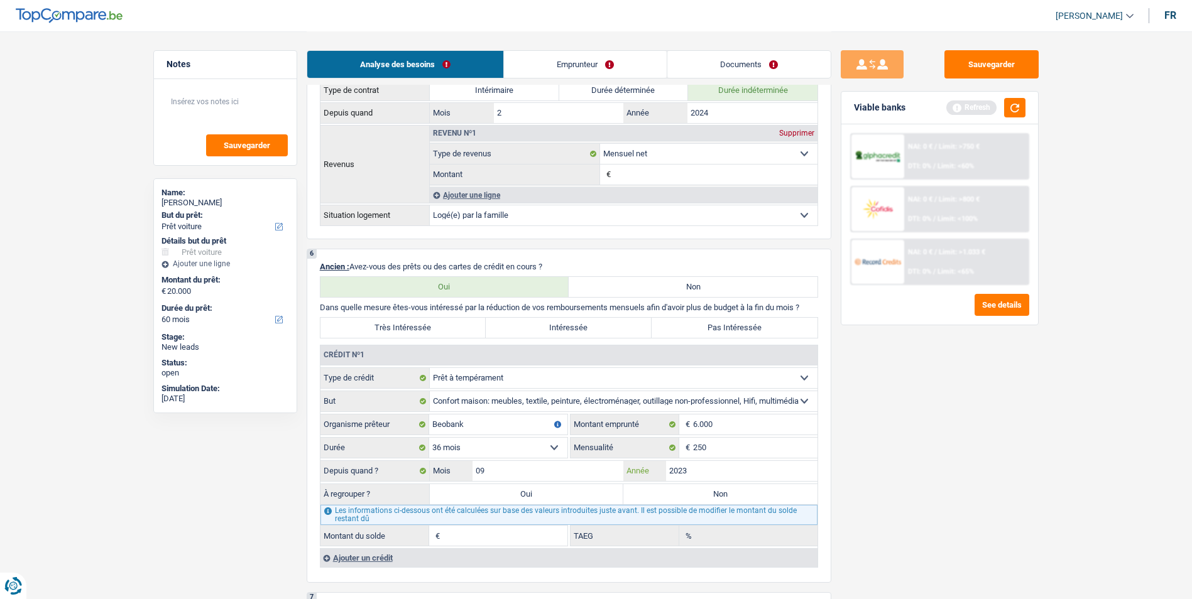
type input "2023"
type input "2.584"
type input "32,61"
click at [520, 462] on input "09" at bounding box center [548, 471] width 151 height 20
type input "09"
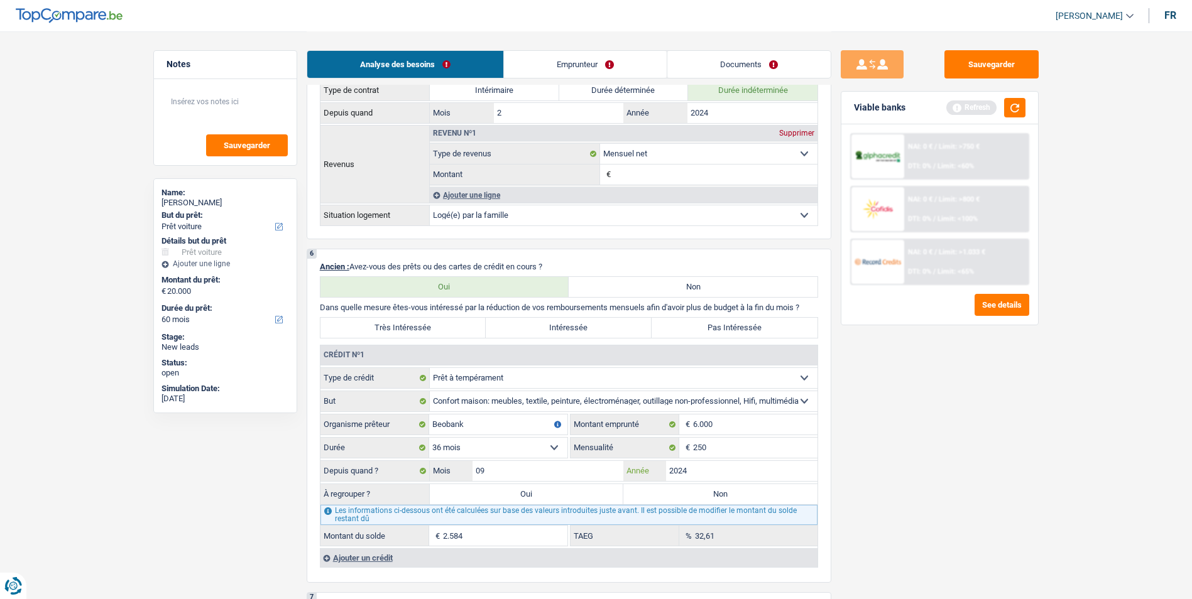
type input "2024"
type input "4.532"
click at [665, 493] on label "Non" at bounding box center [720, 494] width 194 height 20
click at [665, 493] on input "Non" at bounding box center [720, 494] width 194 height 20
radio input "true"
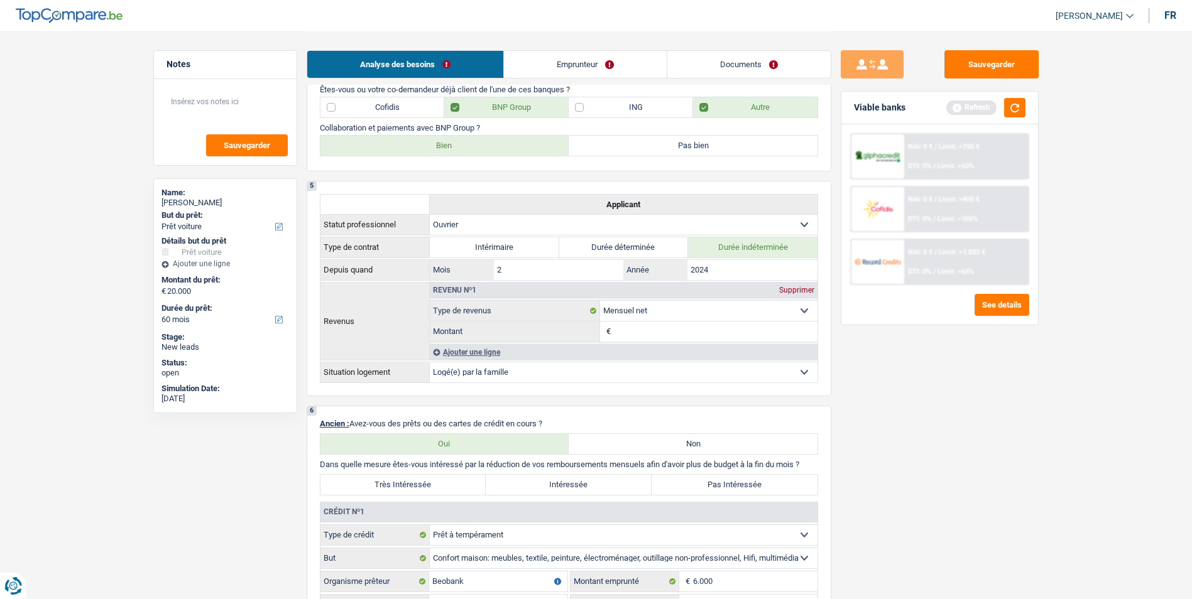
scroll to position [628, 0]
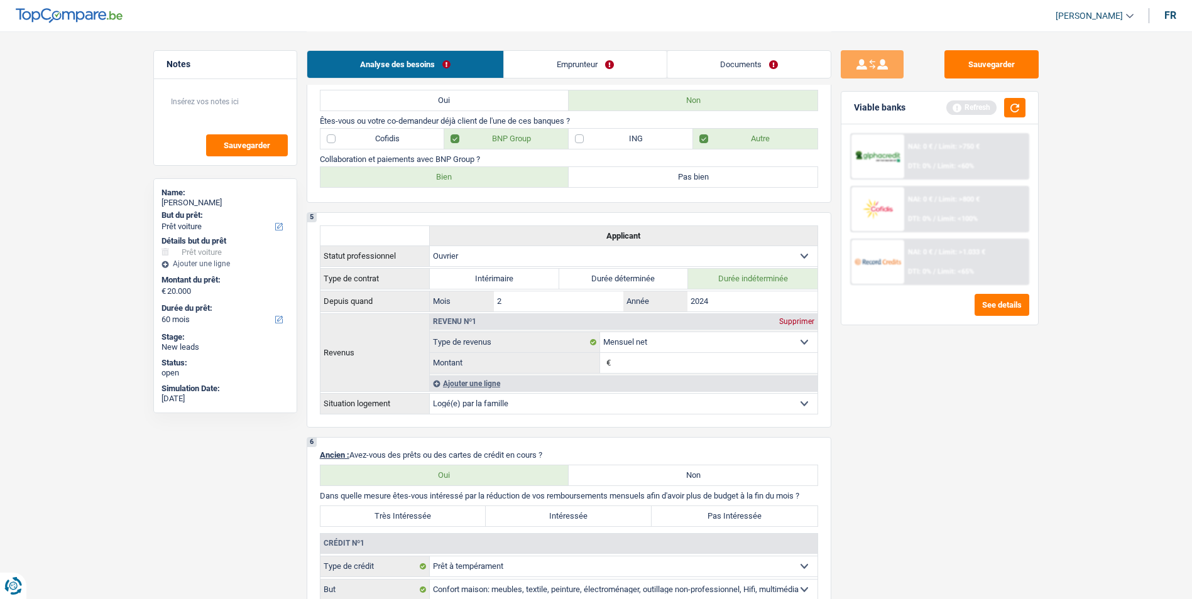
click at [692, 510] on label "Pas Intéressée" at bounding box center [735, 516] width 166 height 20
click at [692, 510] on input "Pas Intéressée" at bounding box center [735, 516] width 166 height 20
radio input "true"
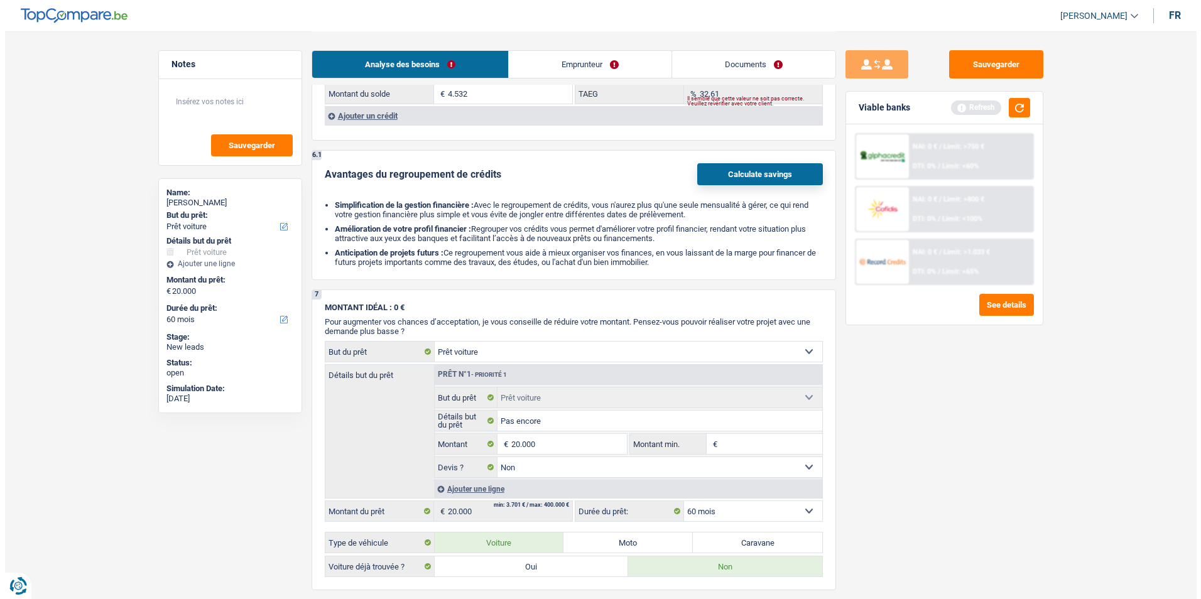
scroll to position [1257, 0]
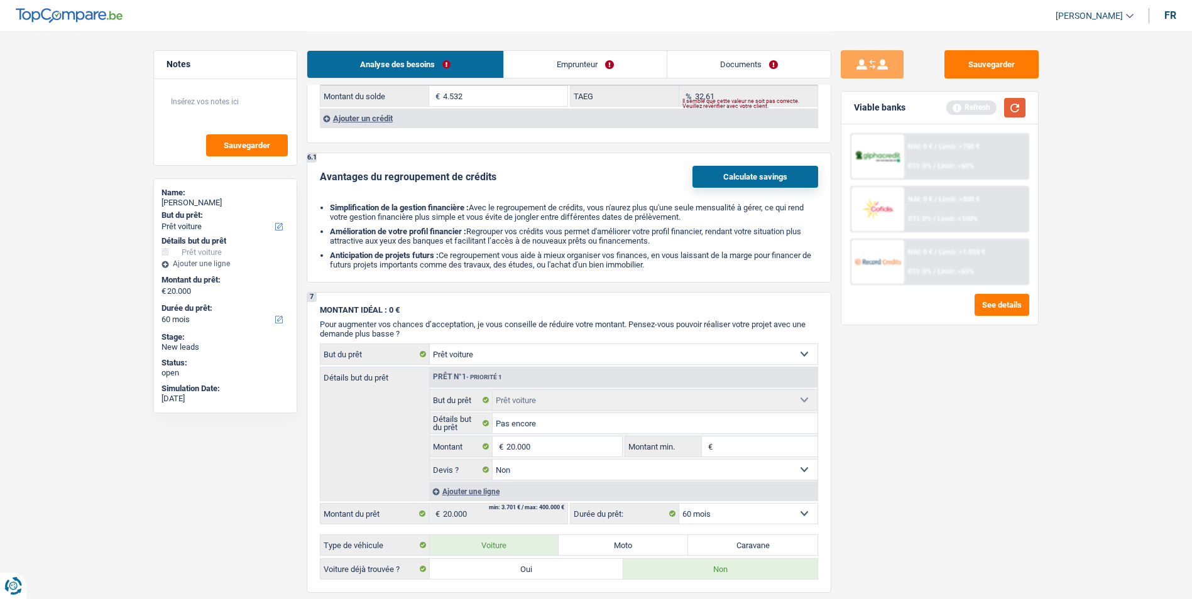
click at [1022, 107] on button "button" at bounding box center [1014, 107] width 21 height 19
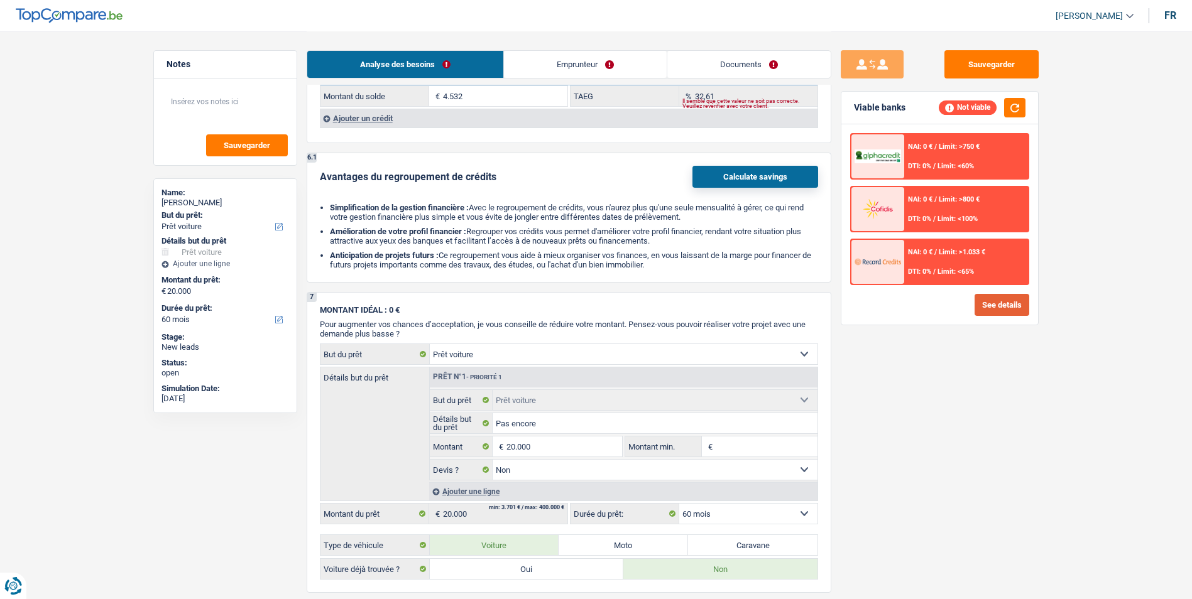
click at [983, 302] on button "See details" at bounding box center [1002, 305] width 55 height 22
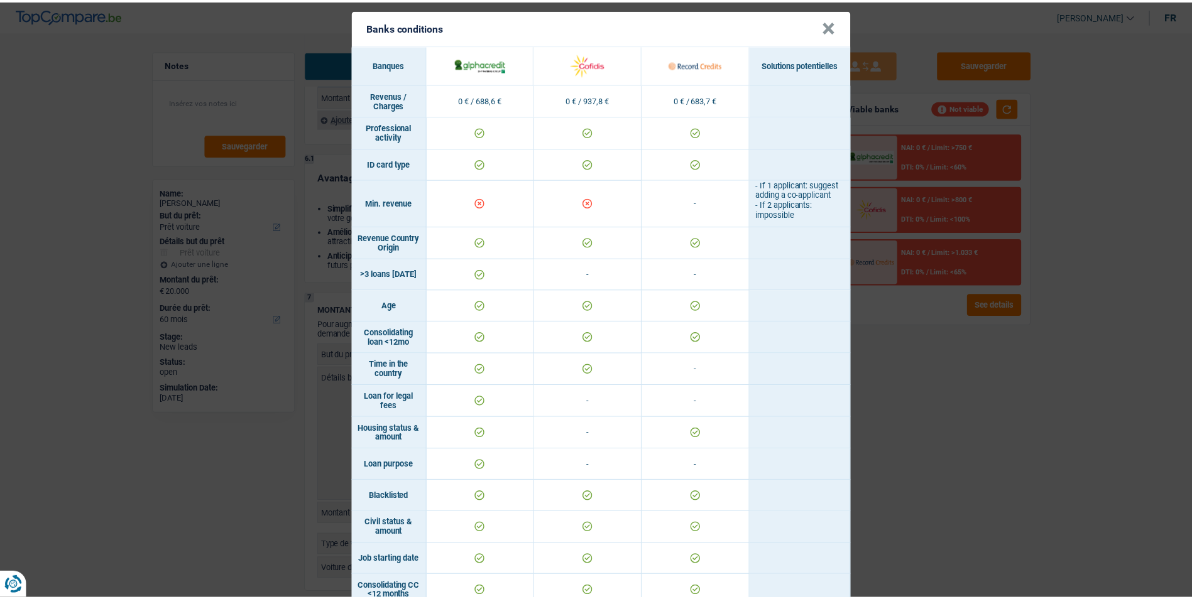
scroll to position [0, 0]
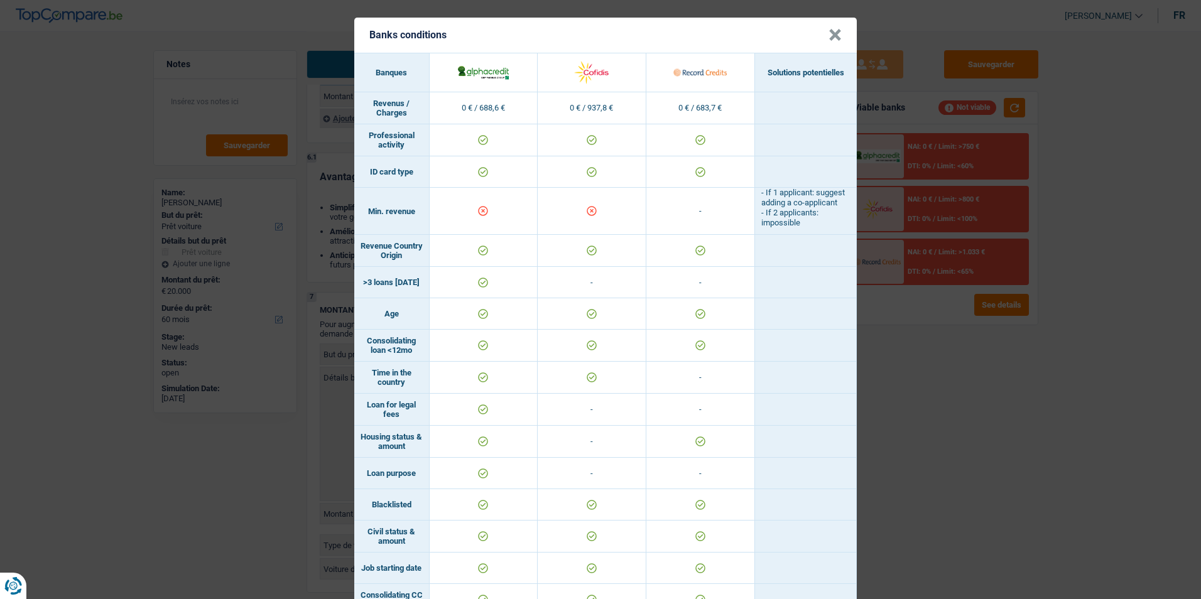
click at [834, 36] on button "×" at bounding box center [835, 35] width 13 height 13
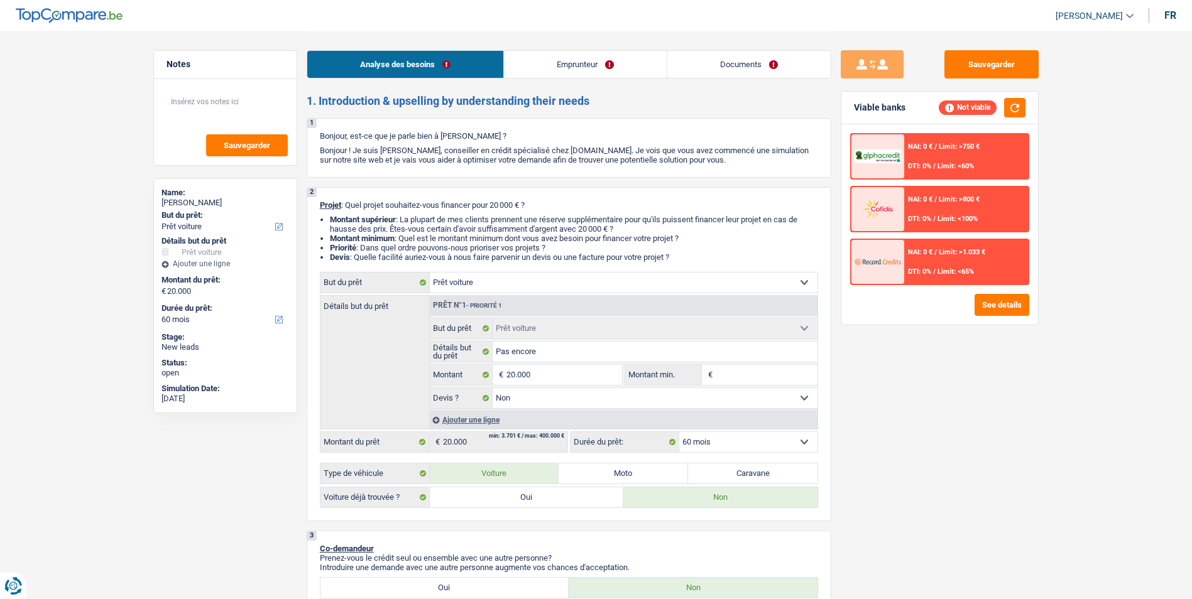
click at [571, 72] on link "Emprunteur" at bounding box center [585, 64] width 163 height 27
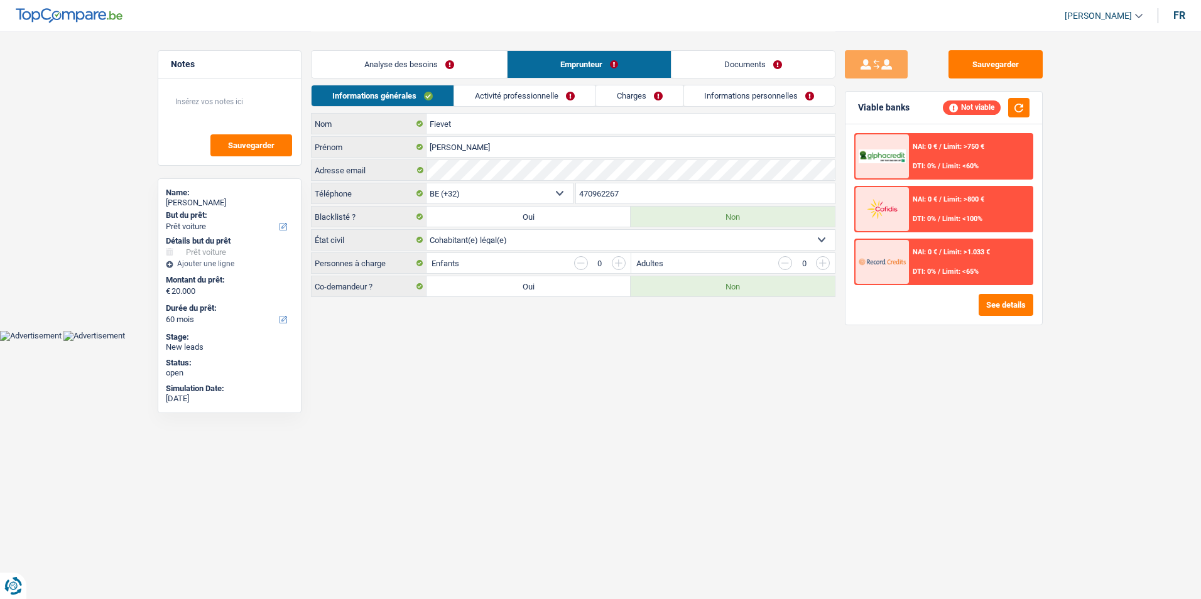
click at [544, 96] on link "Activité professionnelle" at bounding box center [524, 95] width 141 height 21
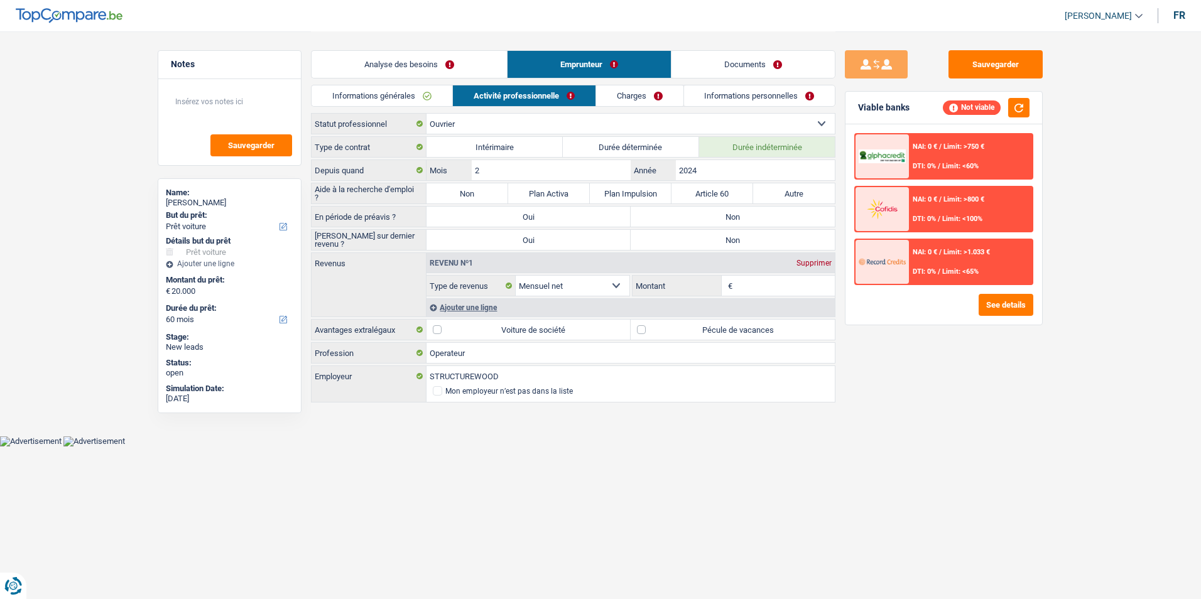
click at [627, 94] on link "Charges" at bounding box center [639, 95] width 87 height 21
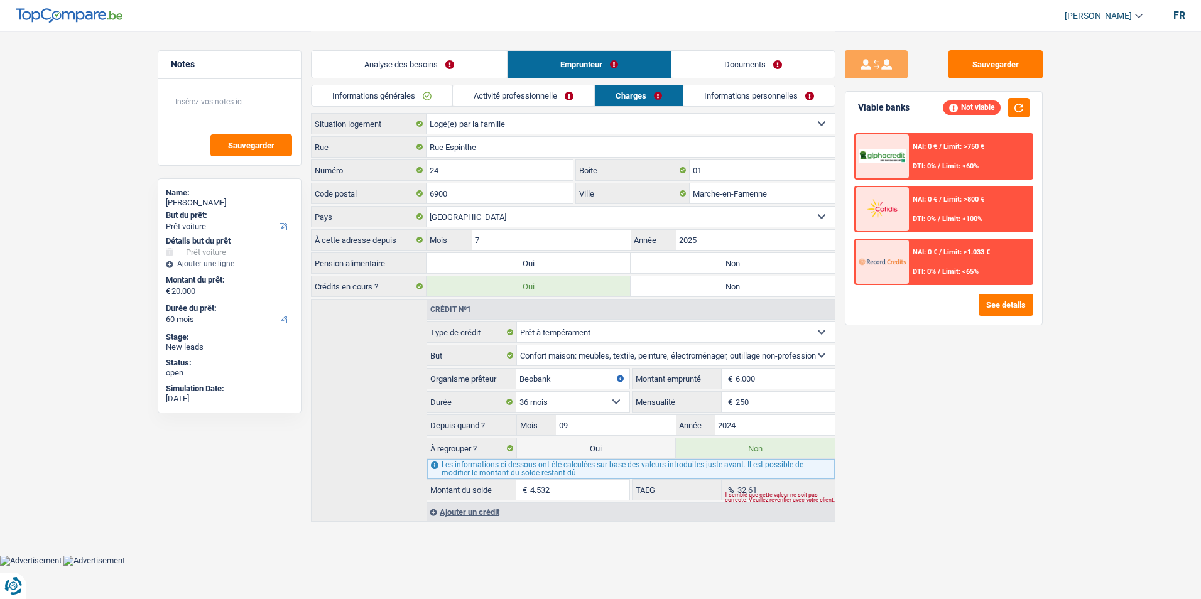
drag, startPoint x: 538, startPoint y: 89, endPoint x: 530, endPoint y: 90, distance: 7.6
click at [539, 89] on link "Activité professionnelle" at bounding box center [523, 95] width 141 height 21
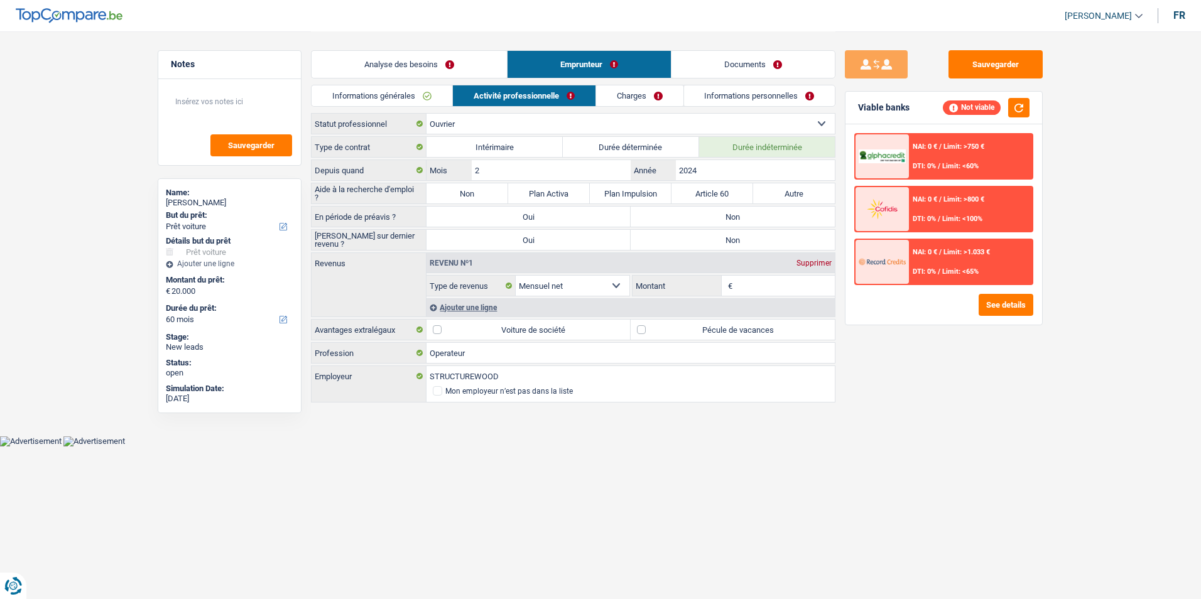
click at [776, 285] on input "Montant" at bounding box center [786, 286] width 100 height 20
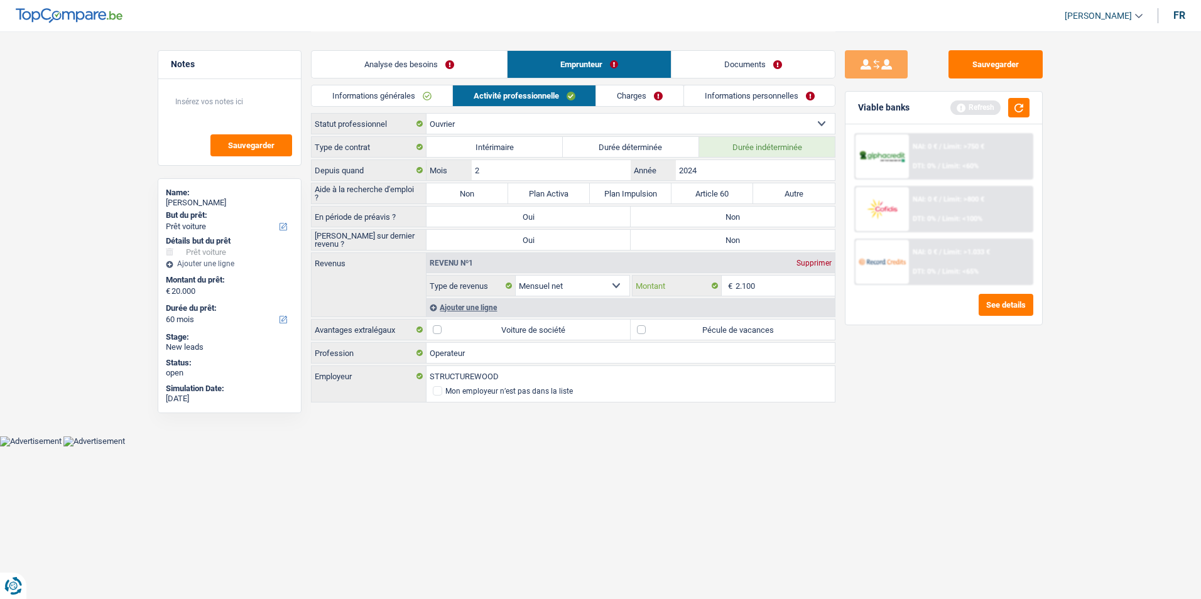
type input "2.100"
click at [632, 101] on link "Charges" at bounding box center [639, 95] width 87 height 21
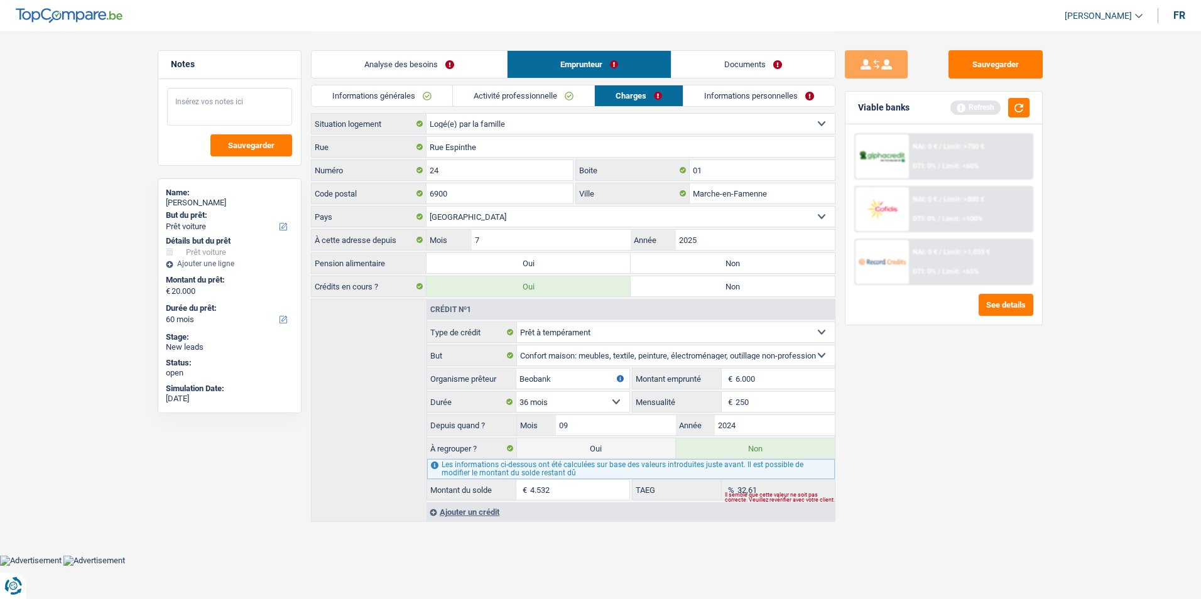
click at [248, 96] on textarea at bounding box center [229, 107] width 125 height 38
type textarea "- Habite avec ses parents"
click at [725, 94] on link "Informations personnelles" at bounding box center [759, 95] width 151 height 21
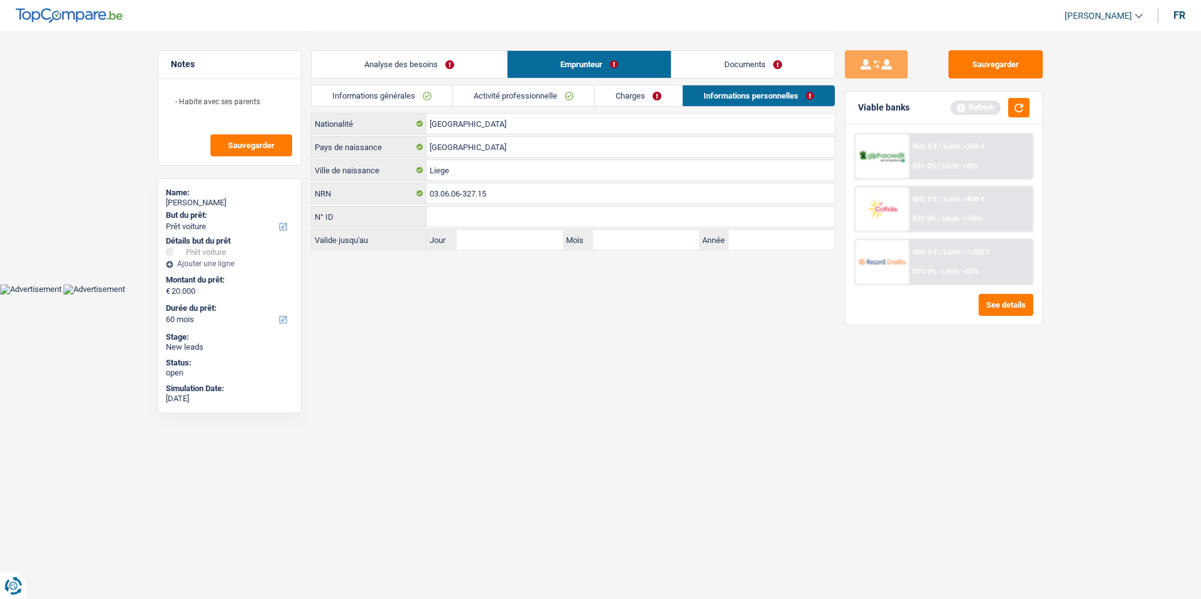
click at [483, 96] on link "Activité professionnelle" at bounding box center [523, 95] width 141 height 21
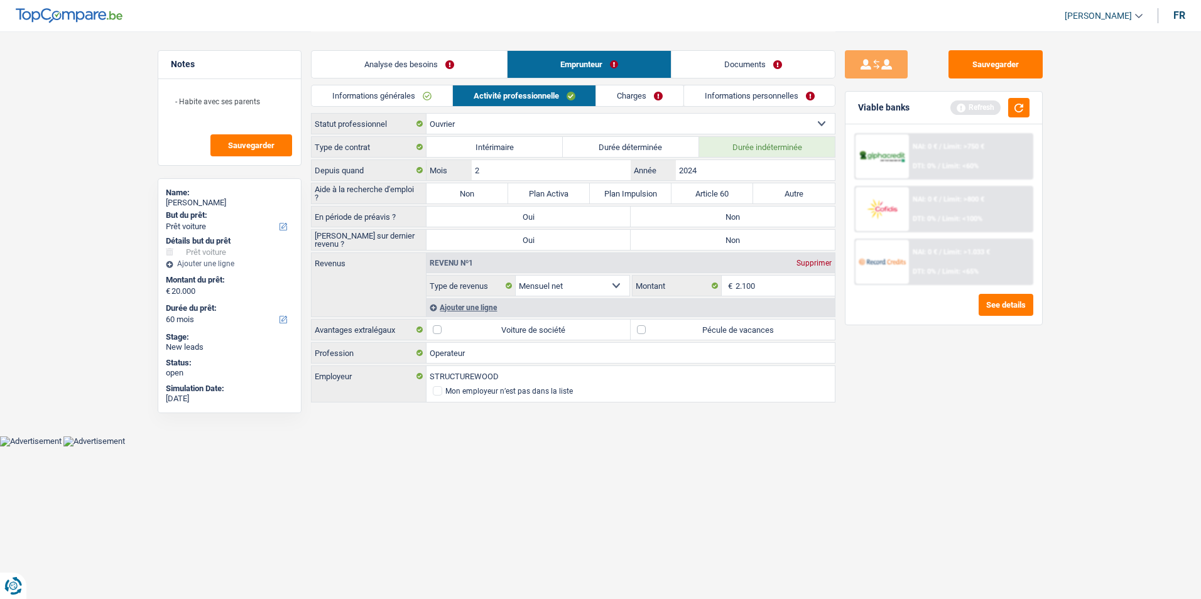
click at [1002, 107] on div "Refresh" at bounding box center [990, 107] width 79 height 19
click at [1026, 107] on button "button" at bounding box center [1019, 107] width 21 height 19
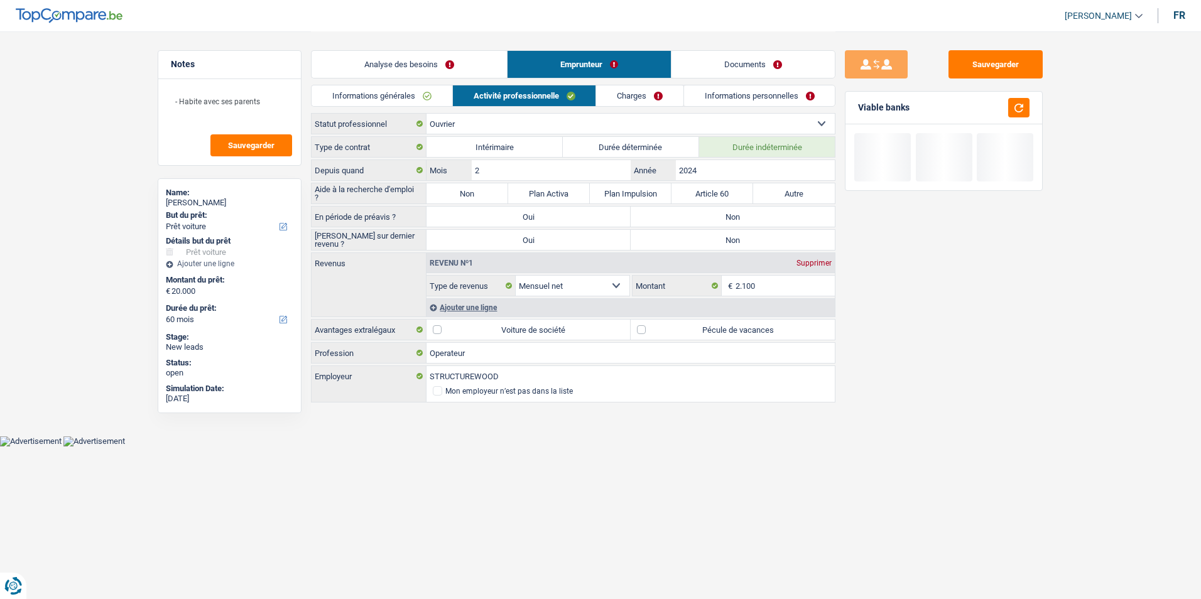
click at [661, 90] on link "Charges" at bounding box center [639, 95] width 87 height 21
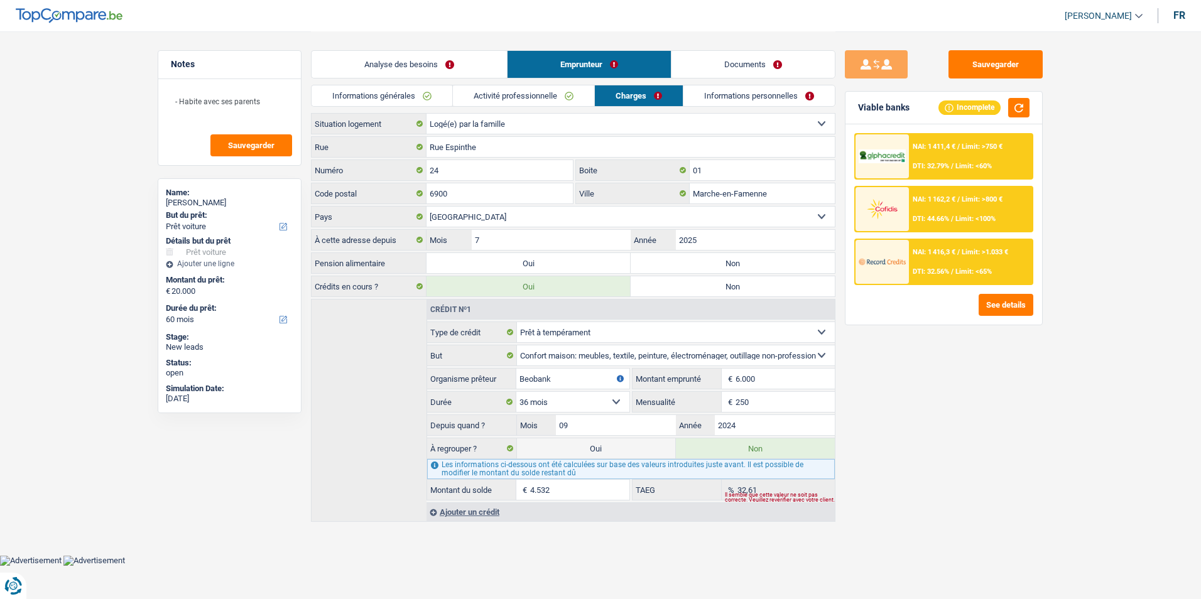
click at [730, 92] on link "Informations personnelles" at bounding box center [759, 95] width 151 height 21
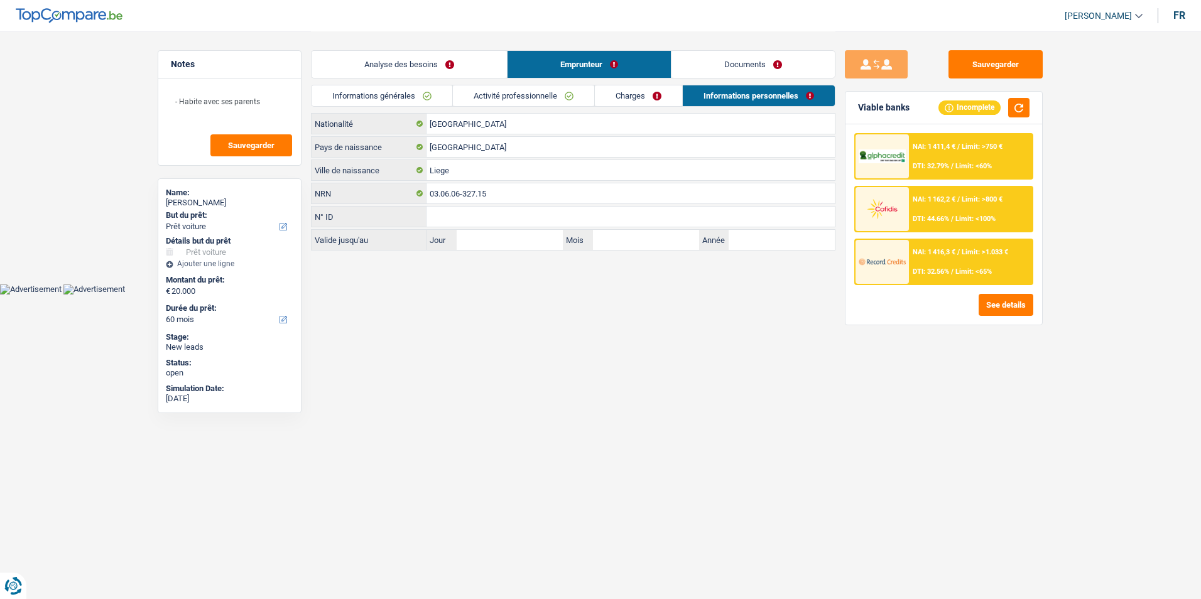
click at [432, 59] on link "Analyse des besoins" at bounding box center [409, 64] width 195 height 27
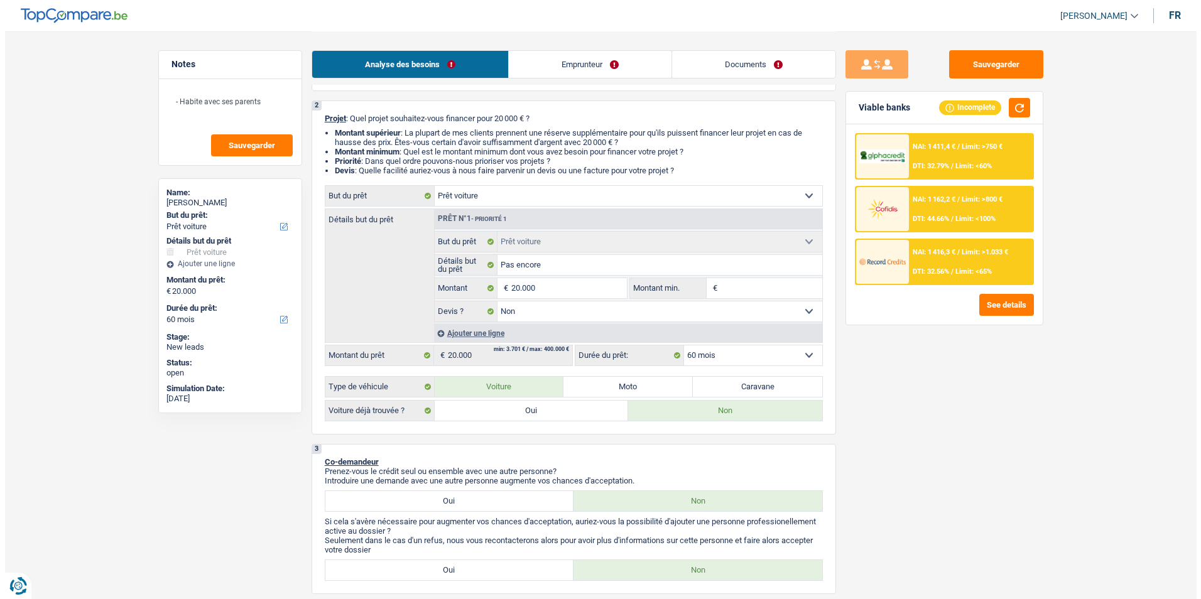
scroll to position [126, 0]
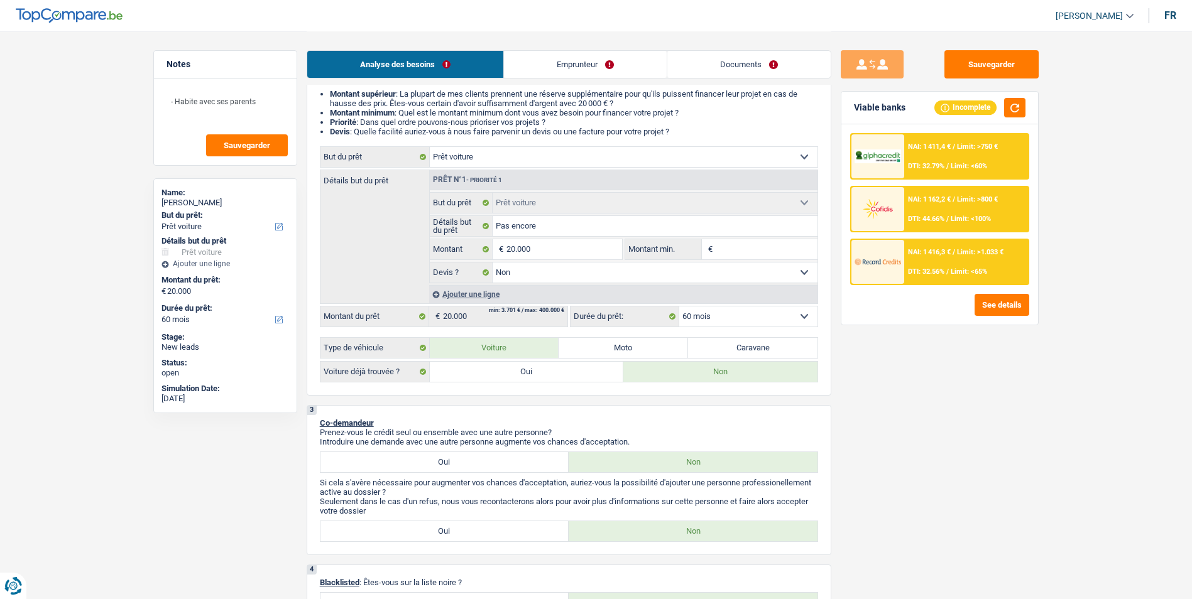
click at [982, 273] on span "Limit: <65%" at bounding box center [969, 272] width 36 height 8
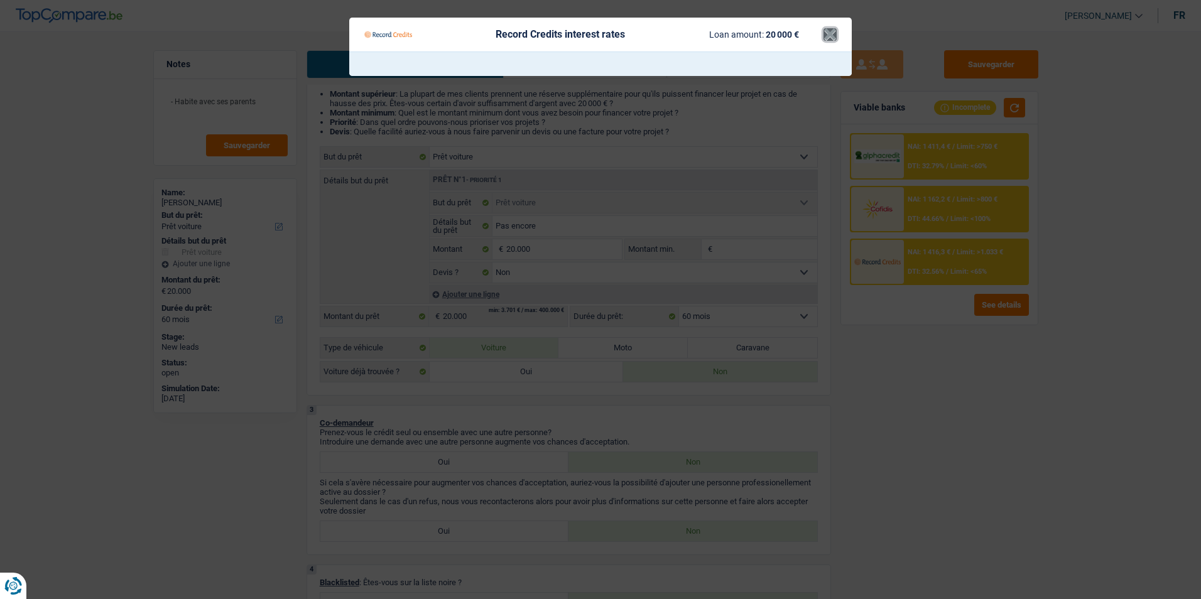
click at [829, 34] on button "×" at bounding box center [830, 34] width 13 height 13
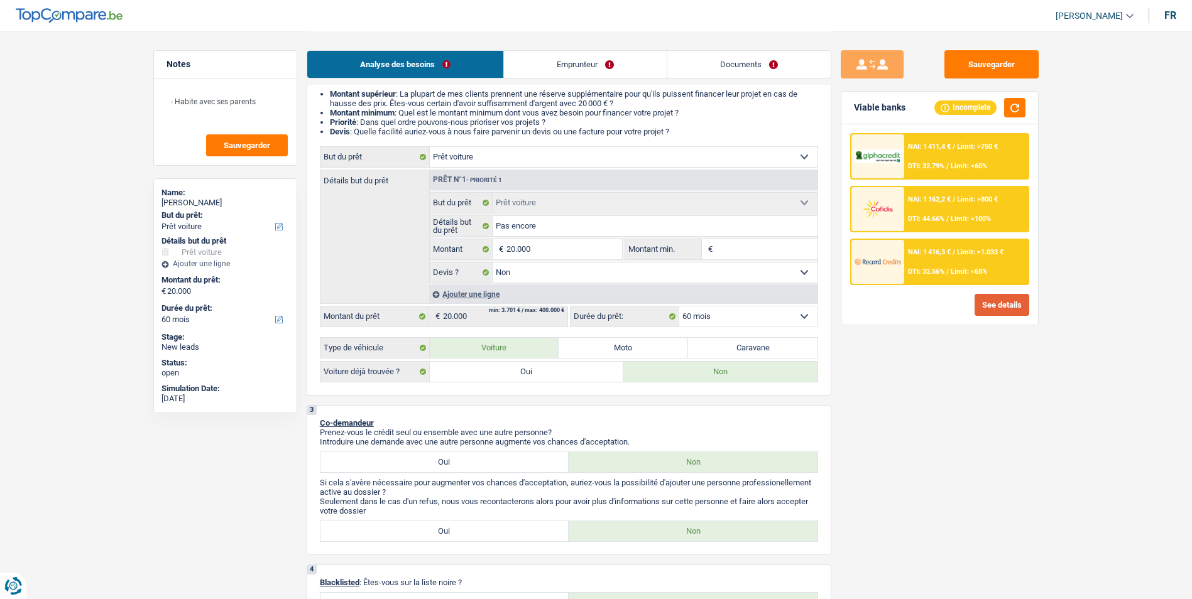
click at [995, 306] on button "See details" at bounding box center [1002, 305] width 55 height 22
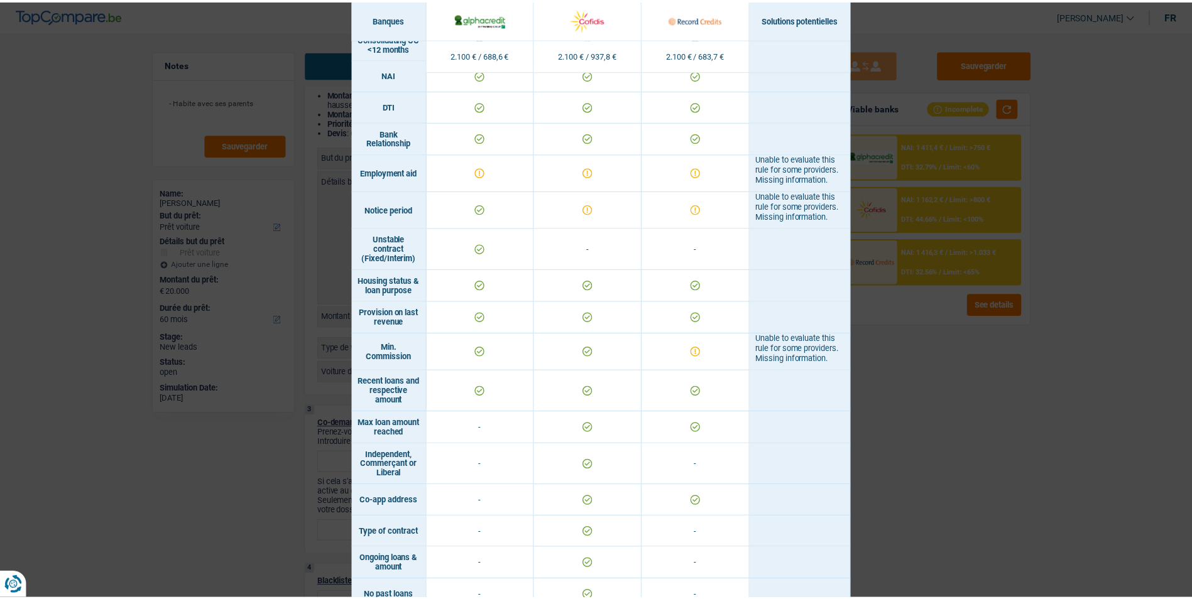
scroll to position [541, 0]
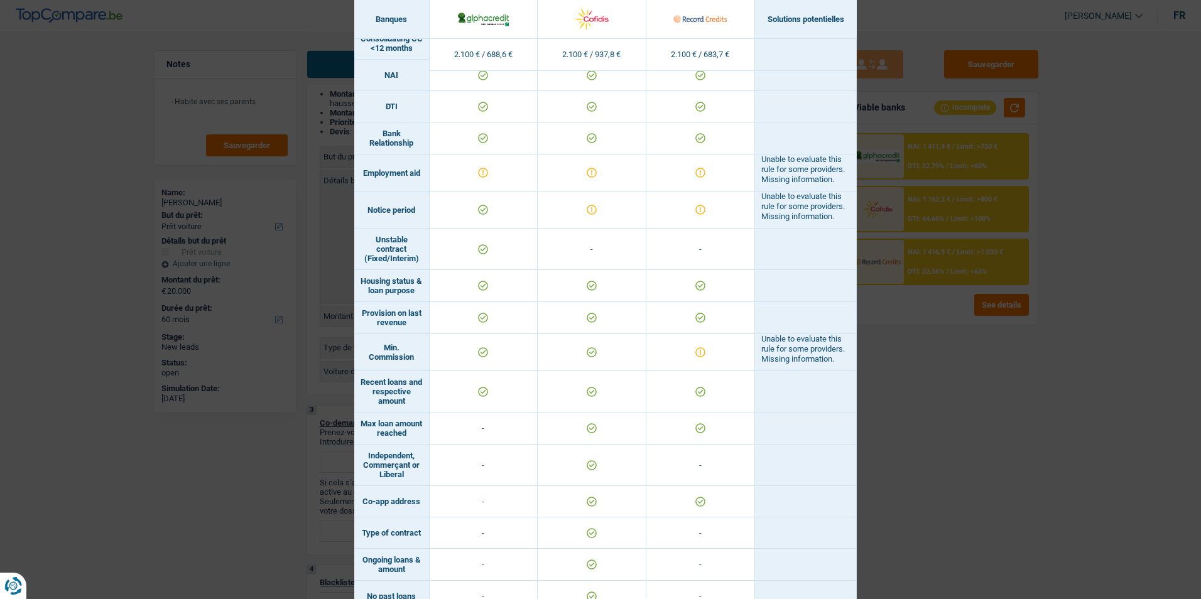
click at [951, 383] on div "Banks conditions × Banques Solutions potentielles Revenus / Charges 2.100 € / 6…" at bounding box center [600, 299] width 1201 height 599
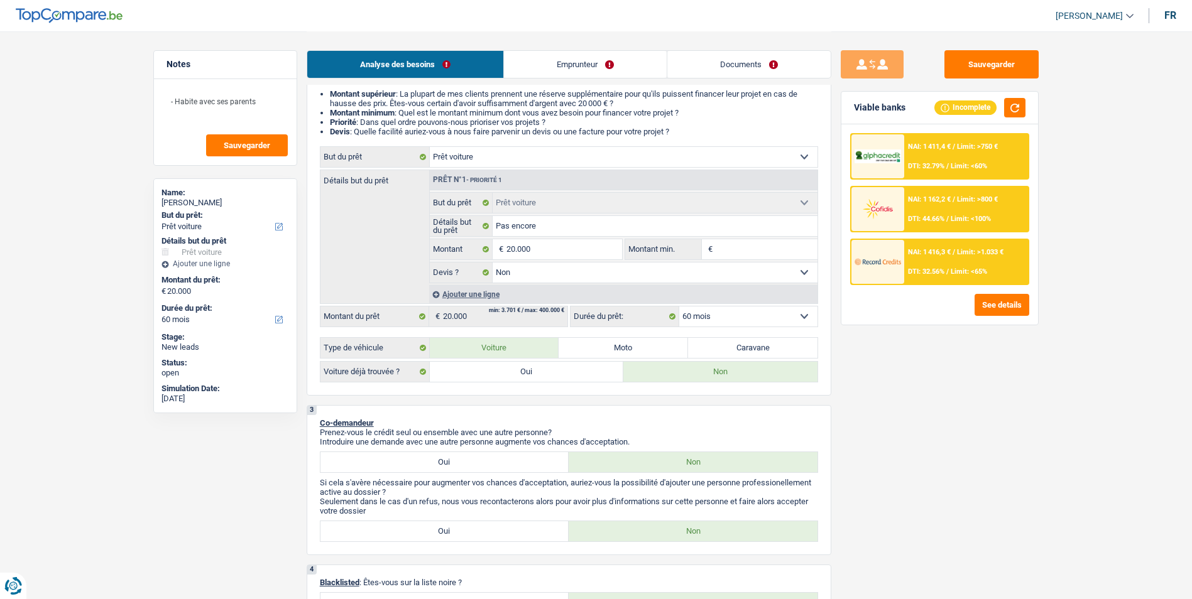
click at [641, 84] on div "Analyse des besoins Emprunteur Documents" at bounding box center [569, 57] width 525 height 53
click at [633, 73] on link "Emprunteur" at bounding box center [585, 64] width 163 height 27
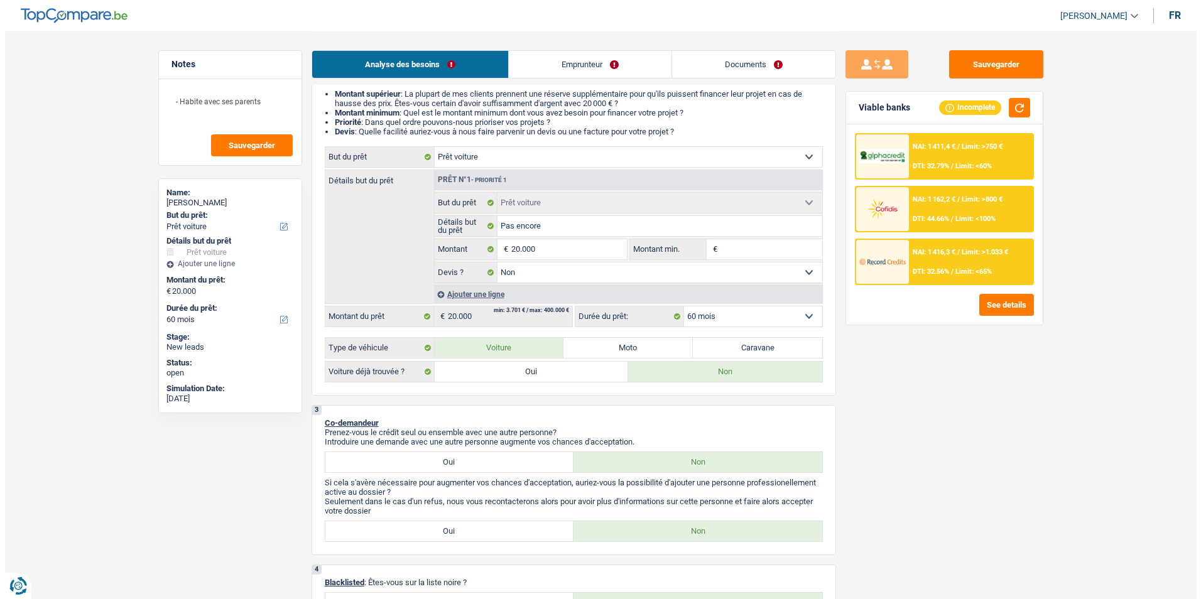
scroll to position [0, 0]
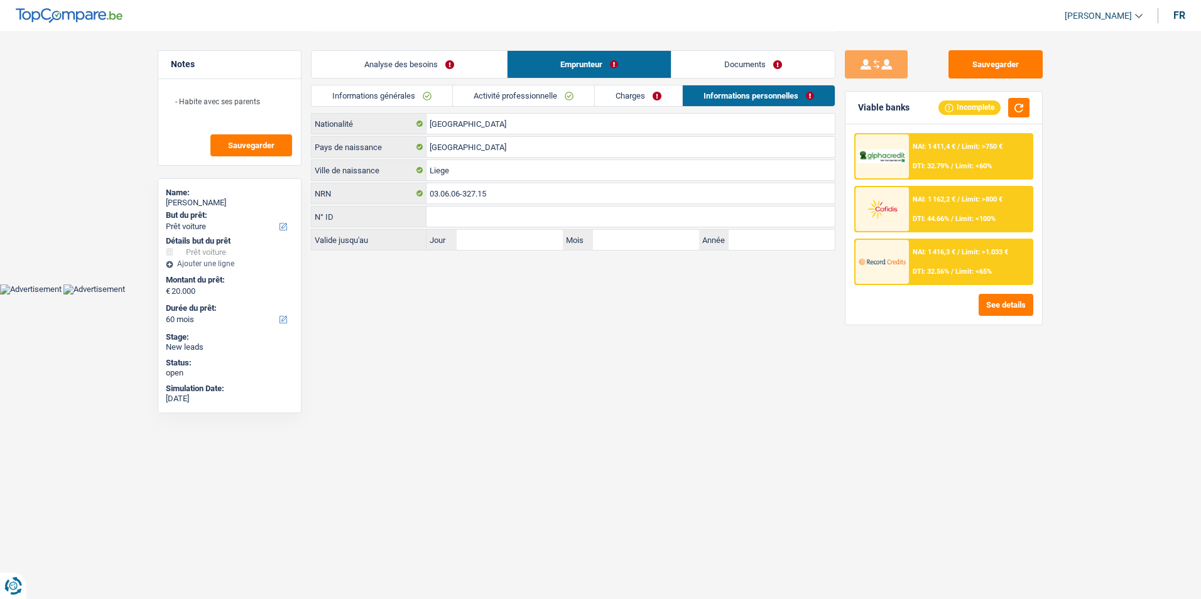
click at [550, 96] on link "Activité professionnelle" at bounding box center [523, 95] width 141 height 21
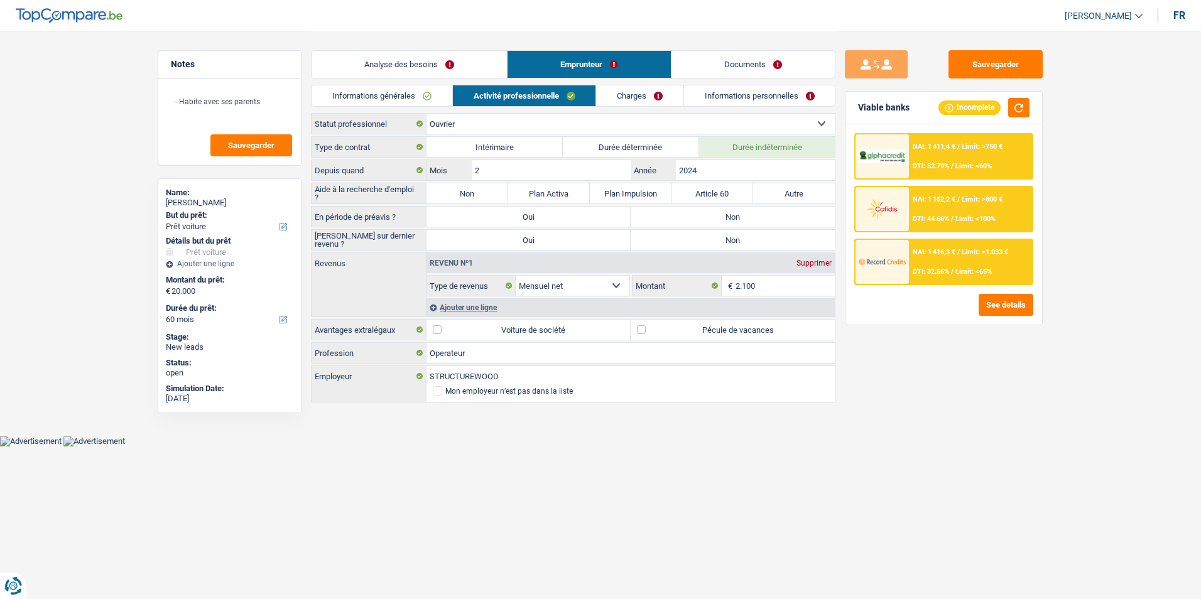
click at [706, 214] on label "Non" at bounding box center [733, 217] width 204 height 20
click at [706, 214] on input "Non" at bounding box center [733, 217] width 204 height 20
radio input "true"
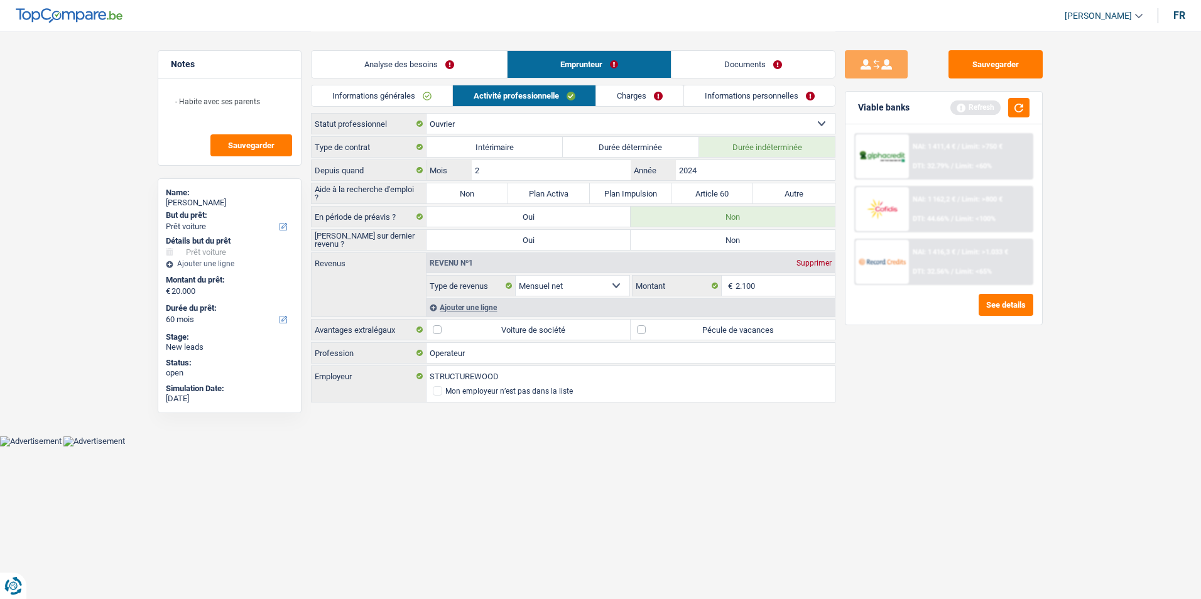
click at [712, 239] on label "Non" at bounding box center [733, 240] width 204 height 20
click at [712, 239] on input "Non" at bounding box center [733, 240] width 204 height 20
radio input "true"
click at [474, 189] on label "Non" at bounding box center [468, 193] width 82 height 20
click at [474, 189] on input "Non" at bounding box center [468, 193] width 82 height 20
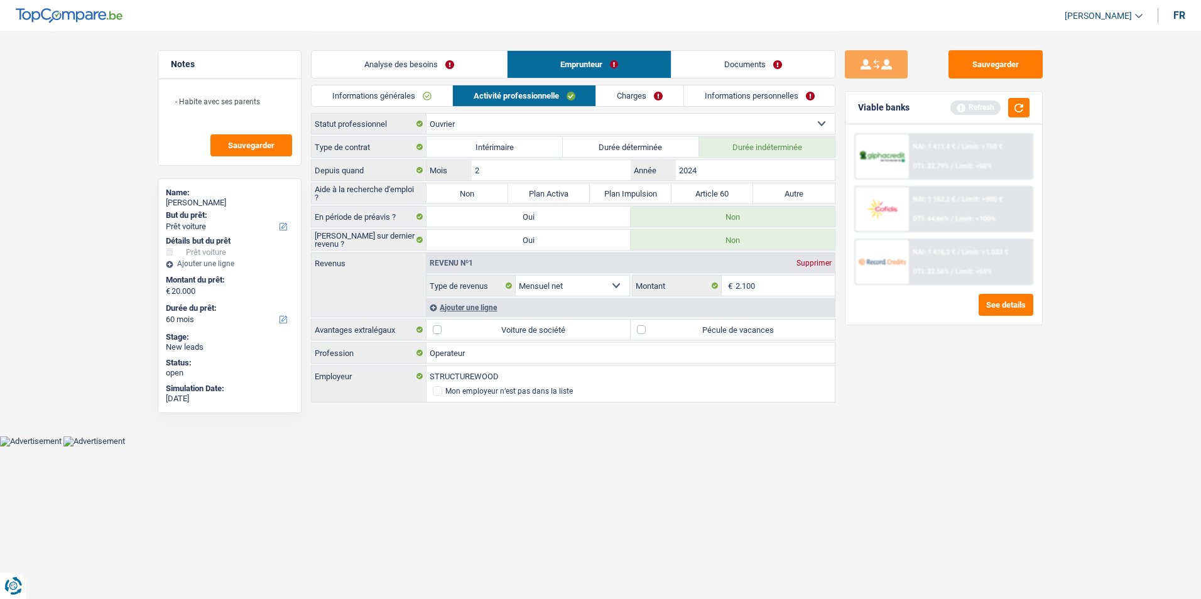
radio input "true"
click at [640, 329] on label "Pécule de vacances" at bounding box center [733, 330] width 204 height 20
click at [640, 329] on input "Pécule de vacances" at bounding box center [733, 330] width 204 height 20
checkbox input "true"
click at [633, 90] on link "Charges" at bounding box center [639, 95] width 87 height 21
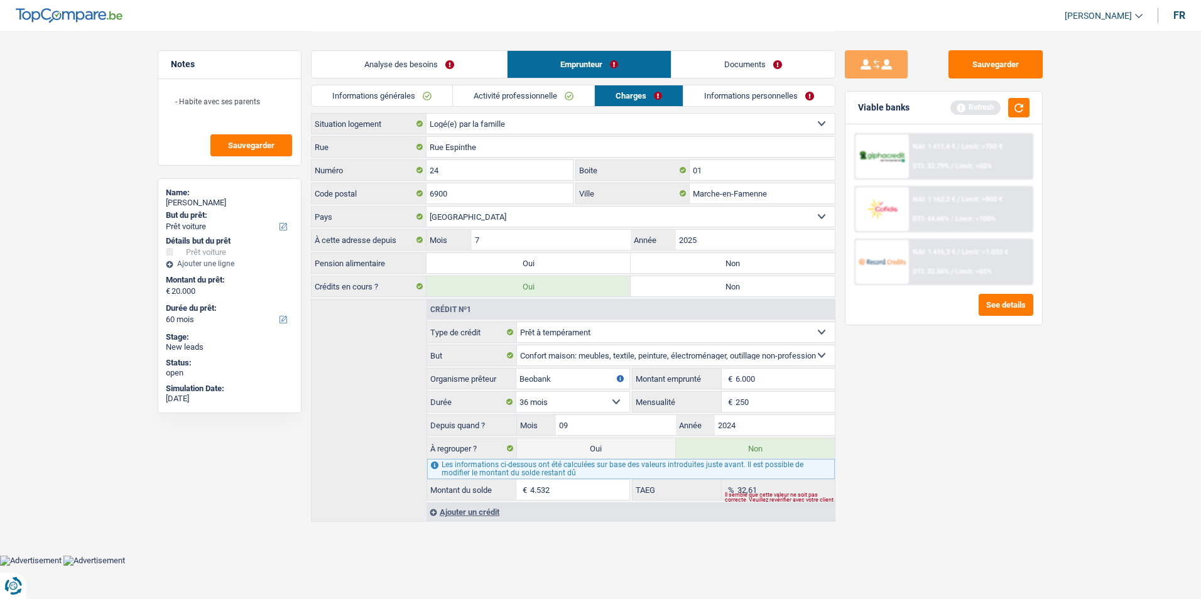
click at [747, 97] on link "Informations personnelles" at bounding box center [759, 95] width 151 height 21
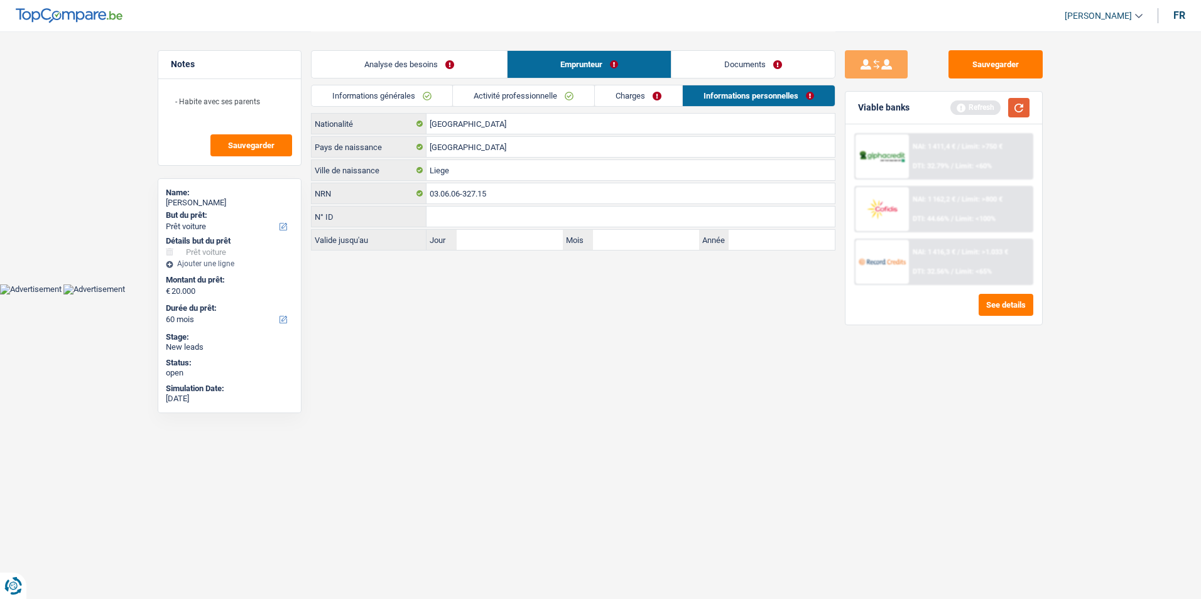
click at [1017, 114] on button "button" at bounding box center [1019, 107] width 21 height 19
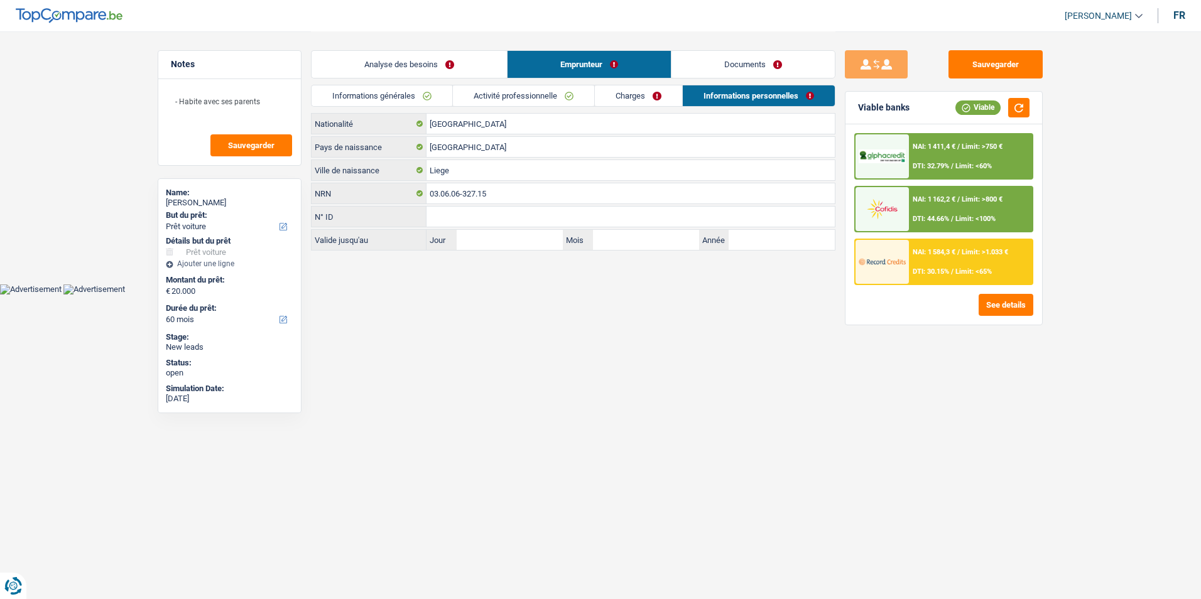
click at [984, 272] on span "Limit: <65%" at bounding box center [974, 272] width 36 height 8
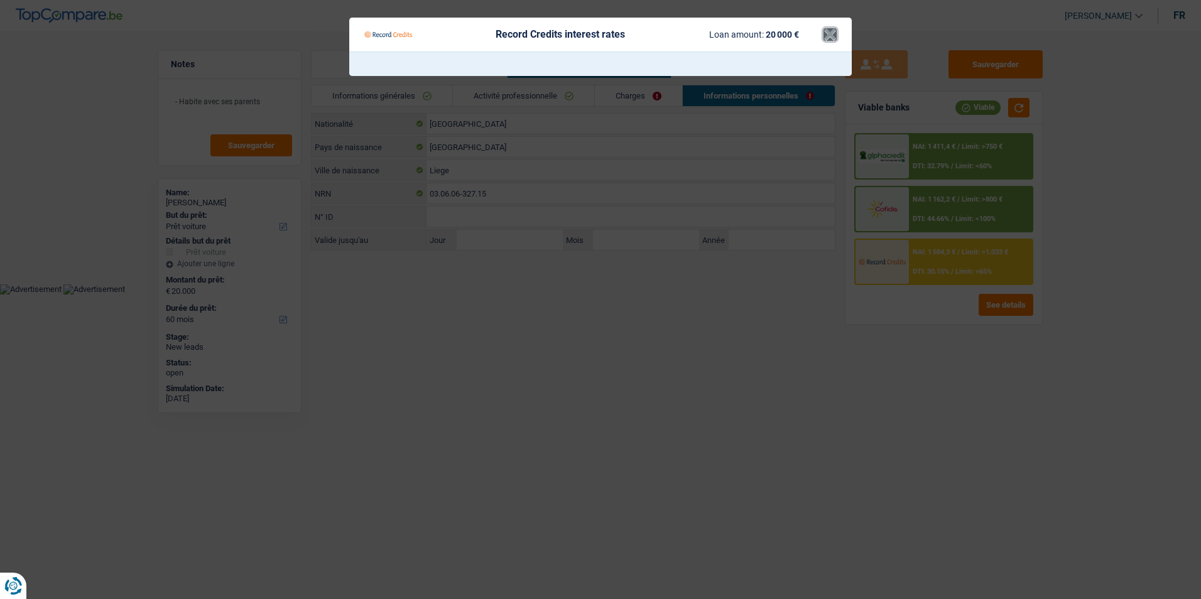
click at [829, 40] on button "×" at bounding box center [830, 34] width 13 height 13
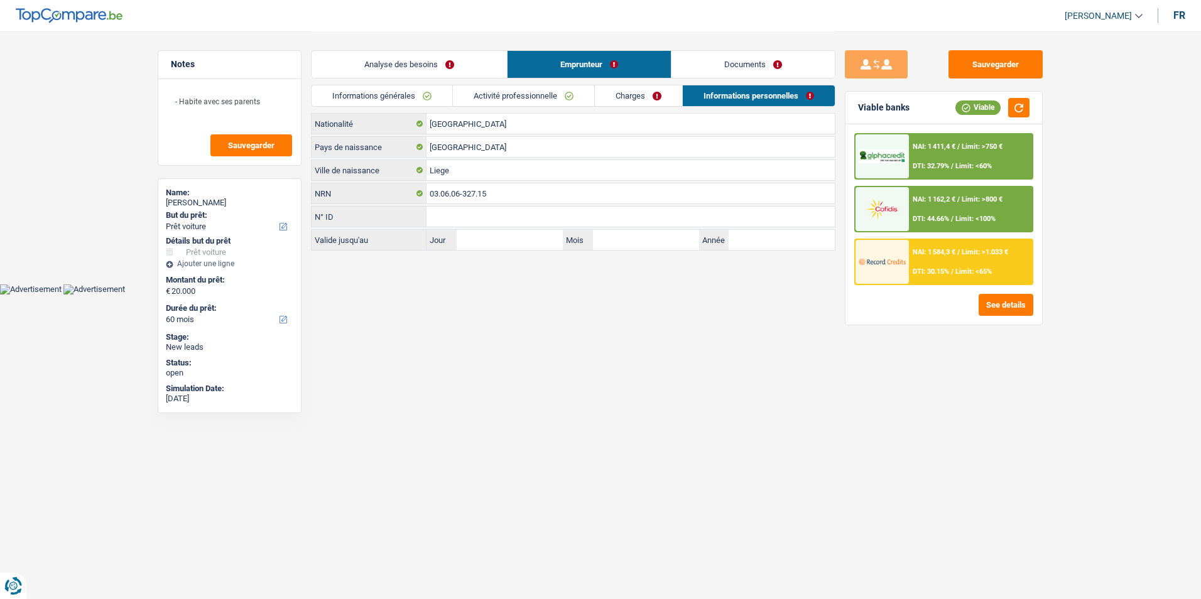
click at [938, 203] on span "NAI: 1 162,2 €" at bounding box center [934, 199] width 43 height 8
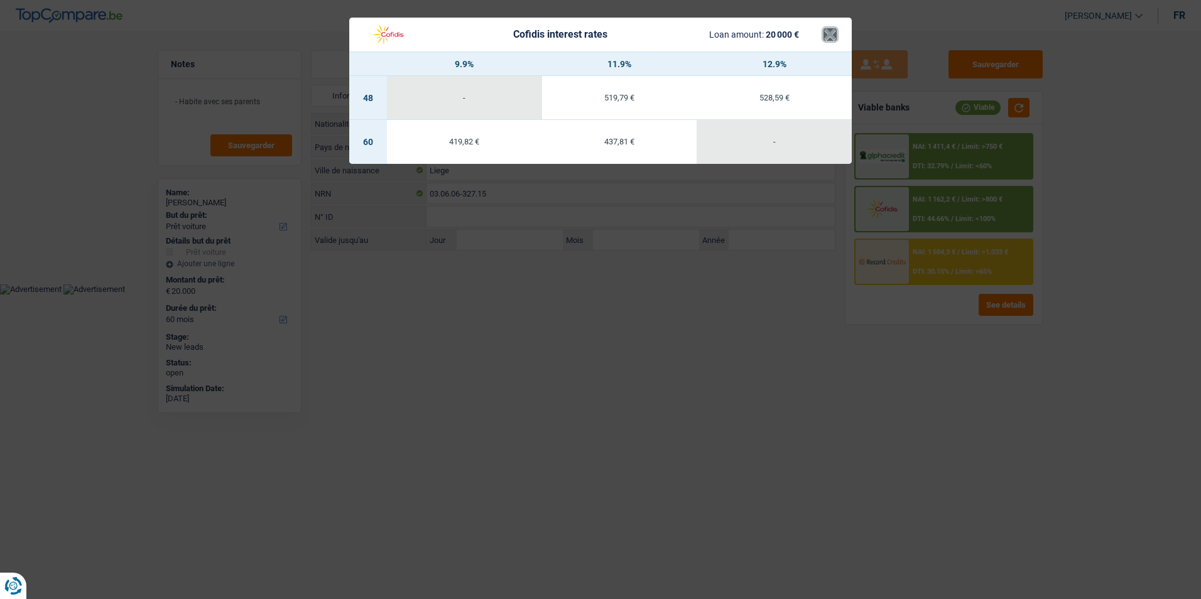
click at [826, 35] on button "×" at bounding box center [830, 34] width 13 height 13
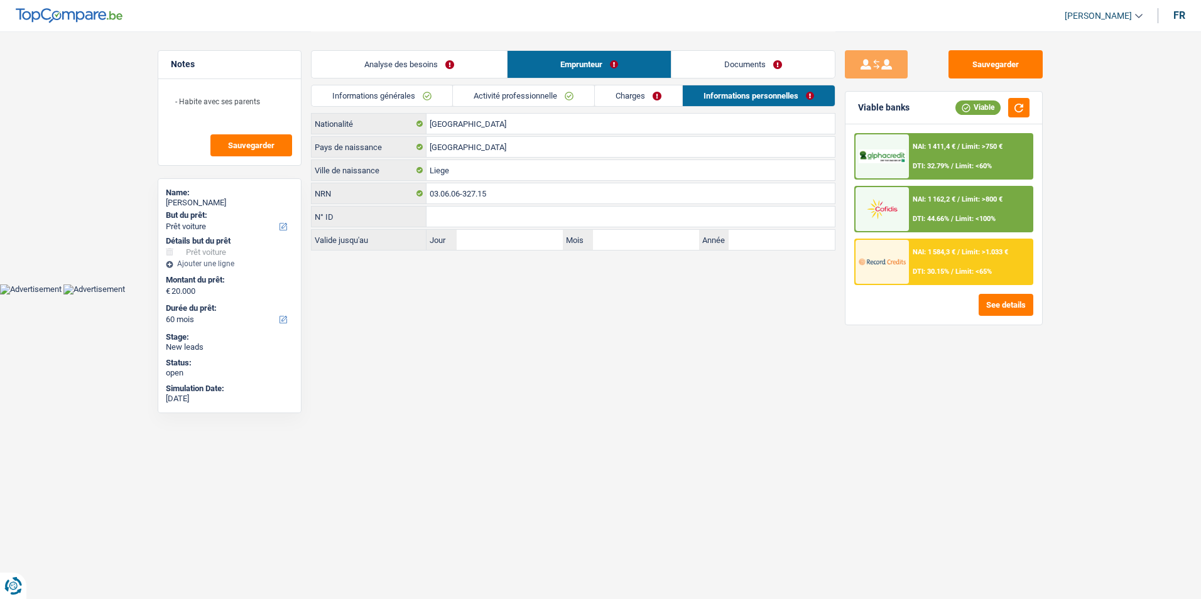
click at [425, 65] on link "Analyse des besoins" at bounding box center [409, 64] width 195 height 27
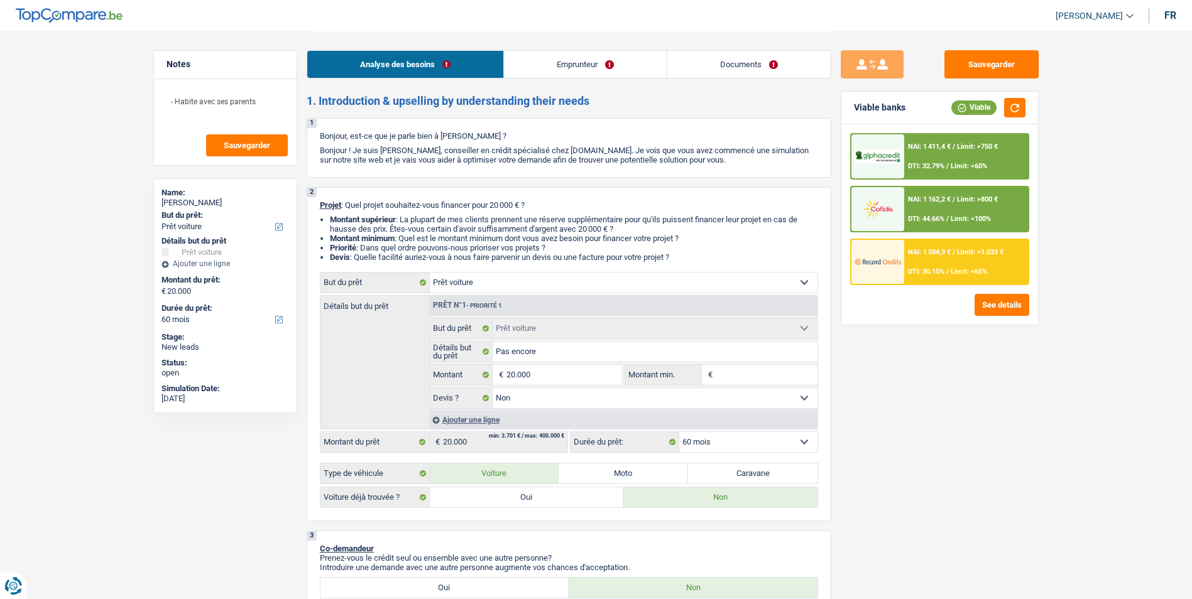
click at [924, 191] on div "NAI: 1 162,2 € / Limit: >800 € DTI: 44.66% / Limit: <100%" at bounding box center [966, 209] width 124 height 44
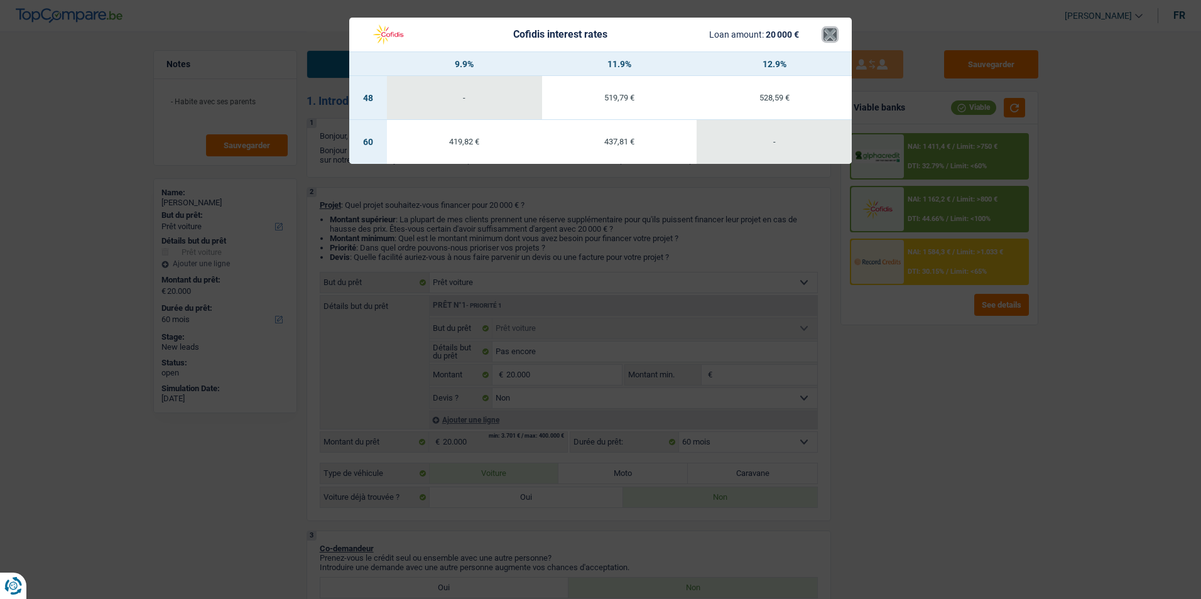
click at [826, 33] on button "×" at bounding box center [830, 34] width 13 height 13
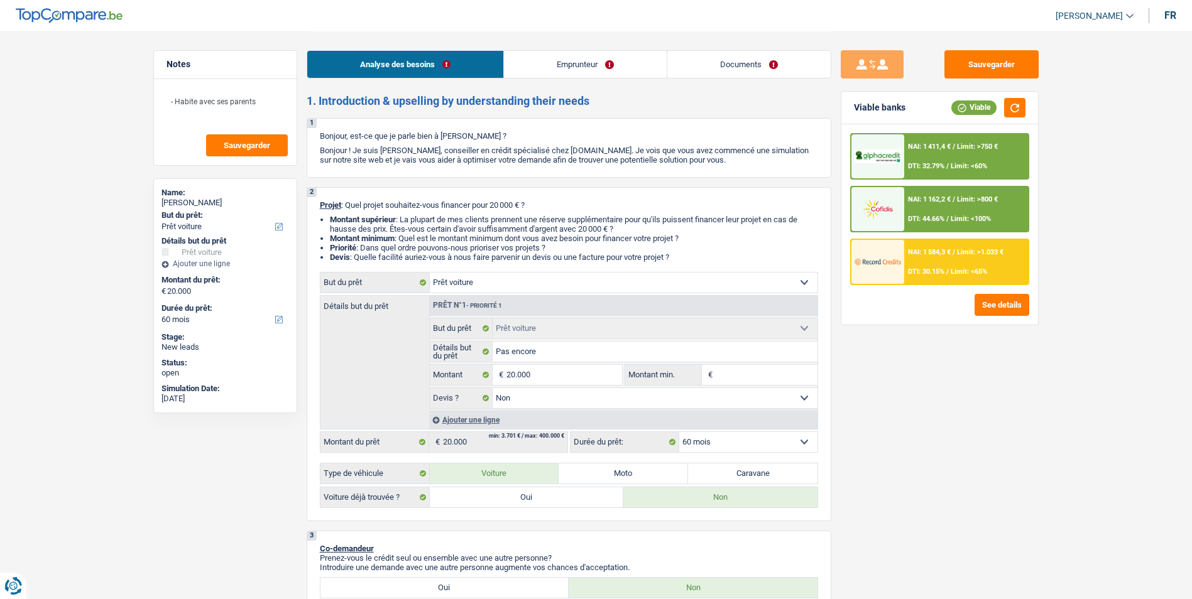
click at [918, 151] on div "NAI: 1 411,4 € / Limit: >750 € DTI: 32.79% / Limit: <60%" at bounding box center [966, 156] width 124 height 44
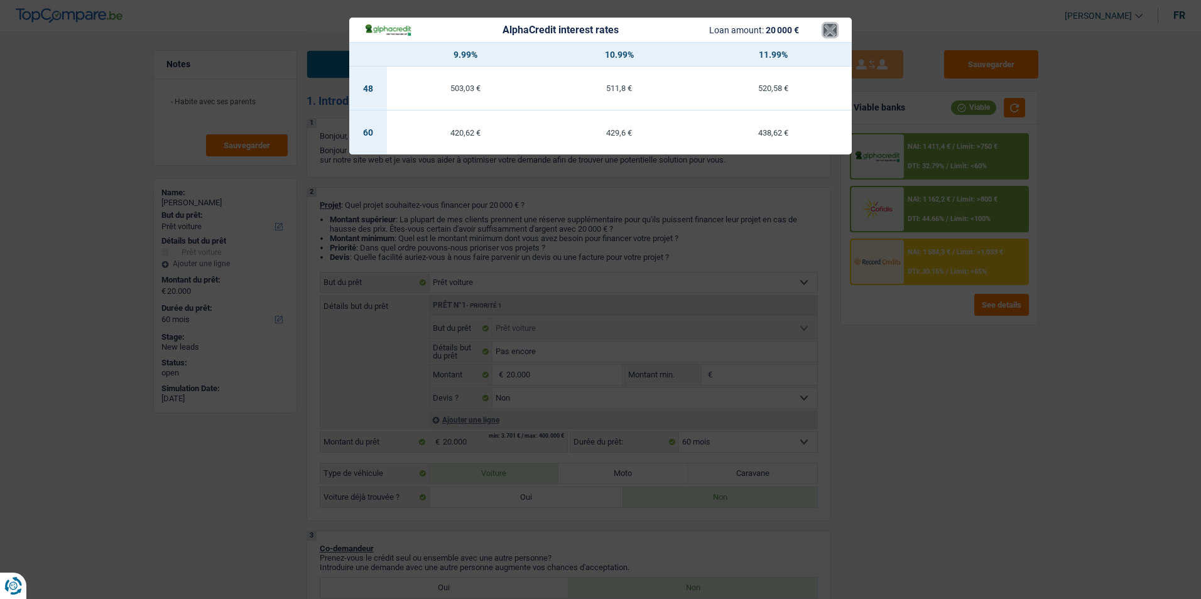
click at [832, 28] on button "×" at bounding box center [830, 30] width 13 height 13
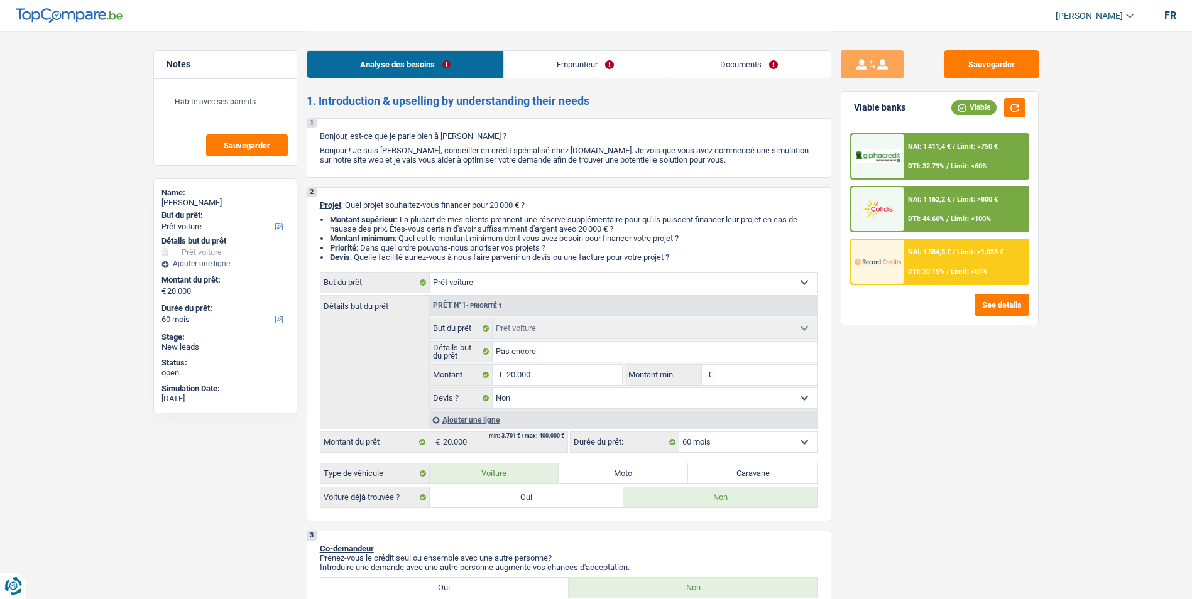
click at [968, 200] on span "Limit: >800 €" at bounding box center [977, 199] width 41 height 8
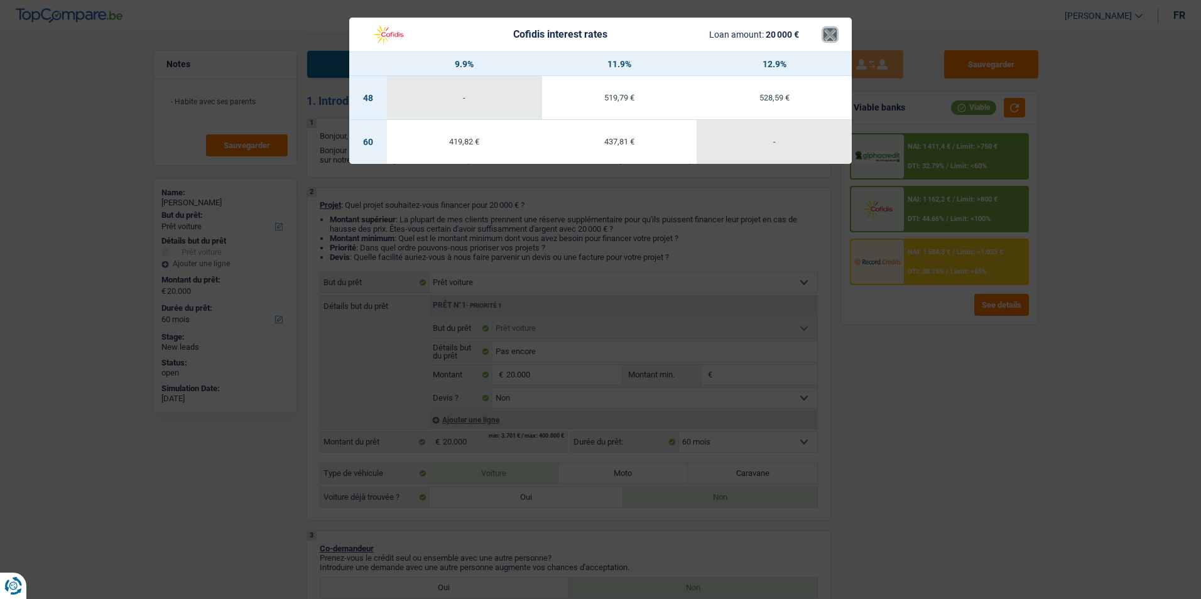
click at [831, 37] on button "×" at bounding box center [830, 34] width 13 height 13
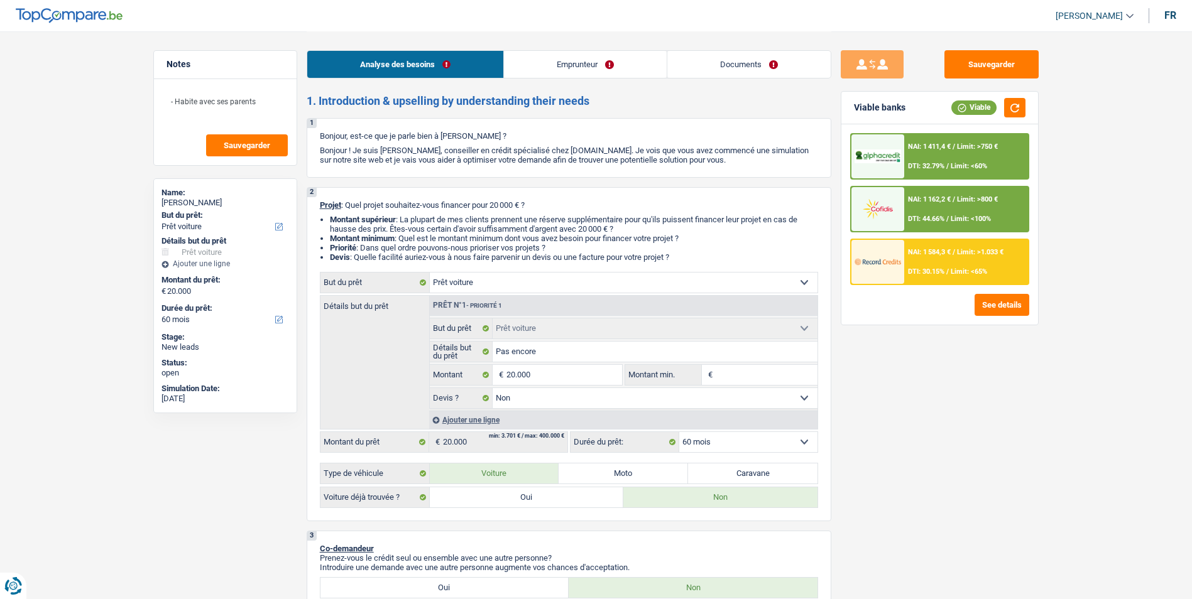
click at [938, 159] on div "NAI: 1 411,4 € / Limit: >750 € DTI: 32.79% / Limit: <60%" at bounding box center [966, 156] width 124 height 44
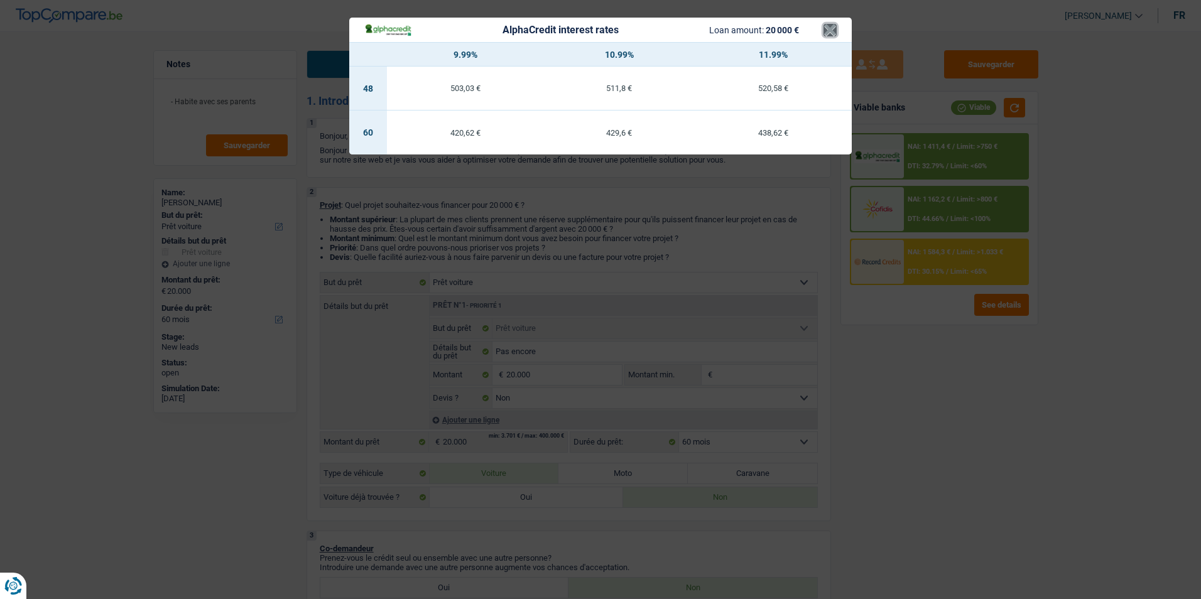
click at [836, 31] on button "×" at bounding box center [830, 30] width 13 height 13
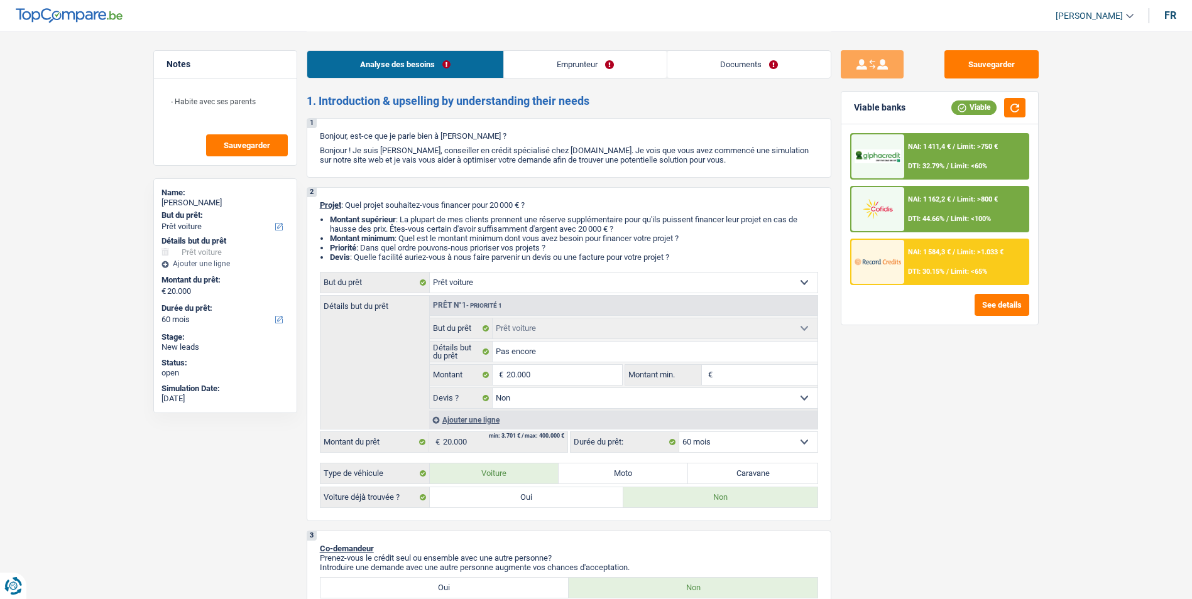
click at [955, 205] on div "NAI: 1 162,2 € / Limit: >800 € DTI: 44.66% / Limit: <100%" at bounding box center [966, 209] width 124 height 44
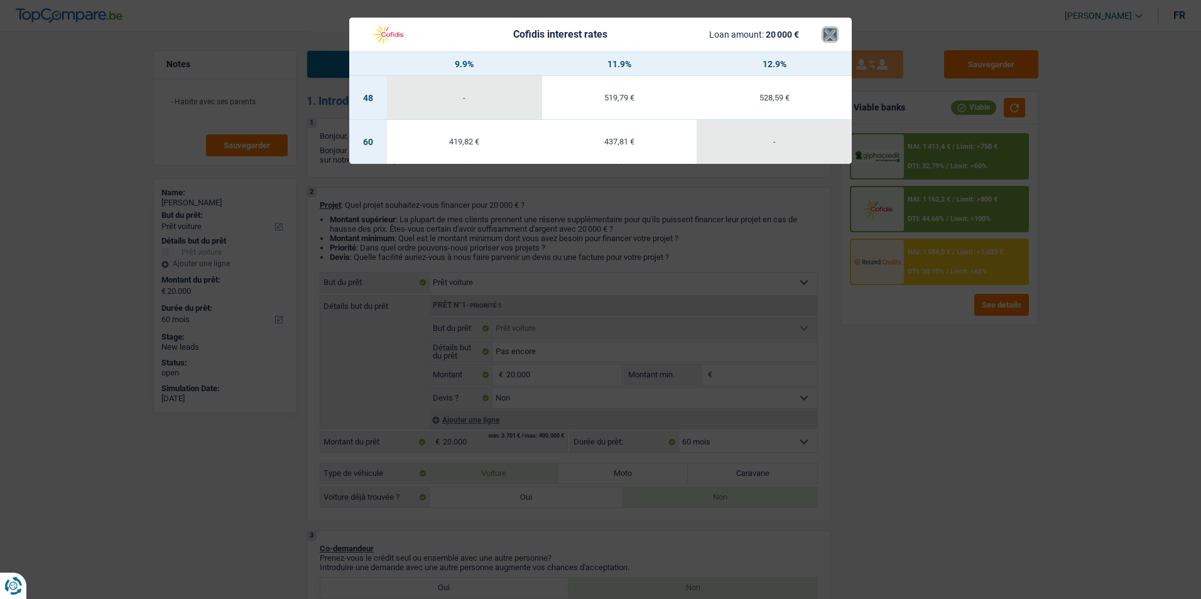
click at [829, 36] on button "×" at bounding box center [830, 34] width 13 height 13
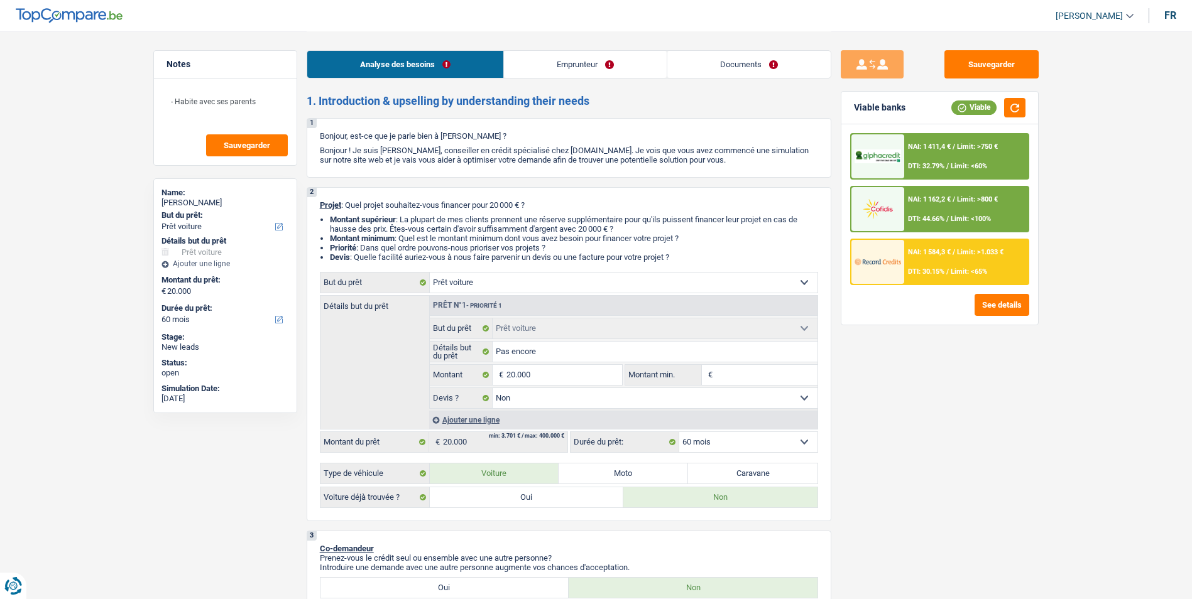
click at [957, 169] on span "Limit: <60%" at bounding box center [969, 166] width 36 height 8
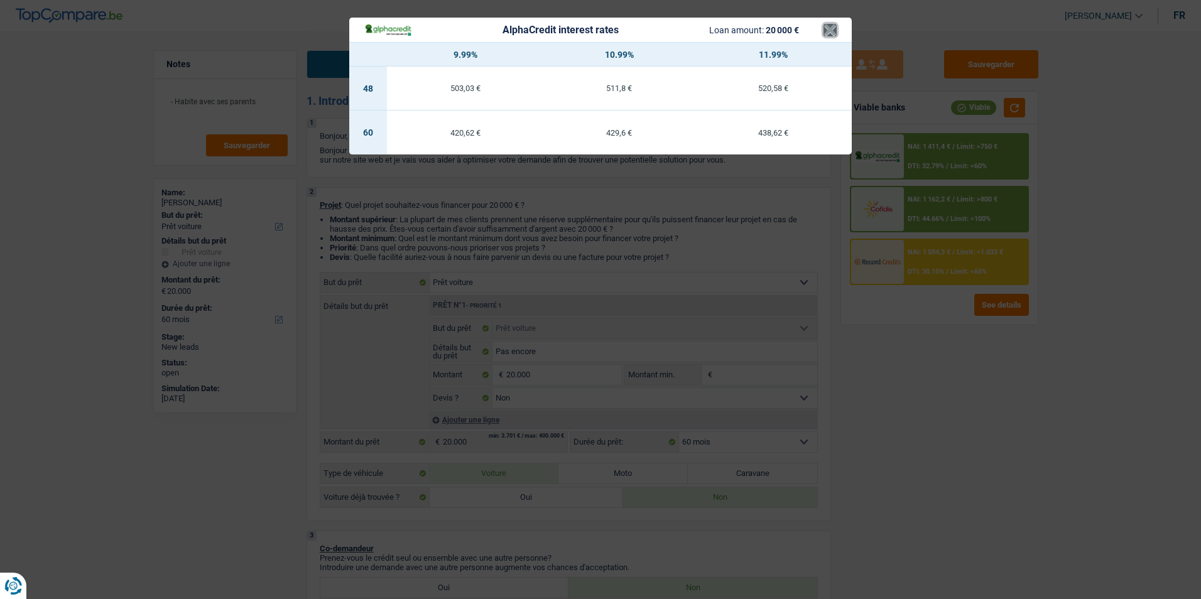
drag, startPoint x: 833, startPoint y: 34, endPoint x: 878, endPoint y: 168, distance: 141.9
click at [833, 36] on button "×" at bounding box center [830, 30] width 13 height 13
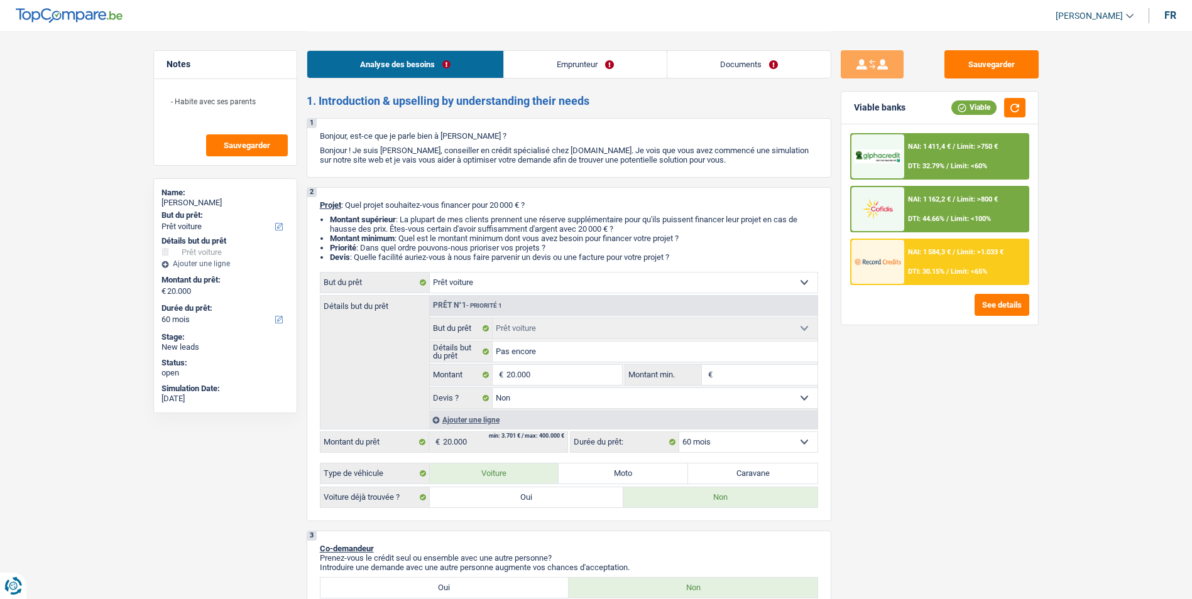
click at [929, 280] on div "NAI: 1 584,3 € / Limit: >1.033 € DTI: 30.15% / Limit: <65%" at bounding box center [966, 262] width 124 height 44
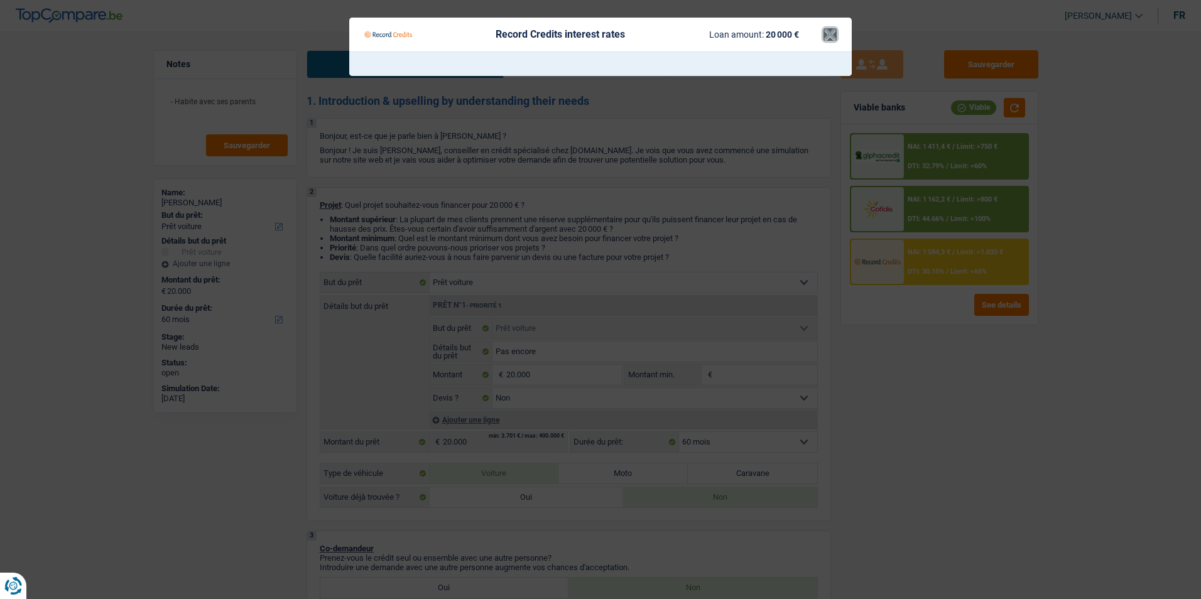
click at [828, 40] on button "×" at bounding box center [830, 34] width 13 height 13
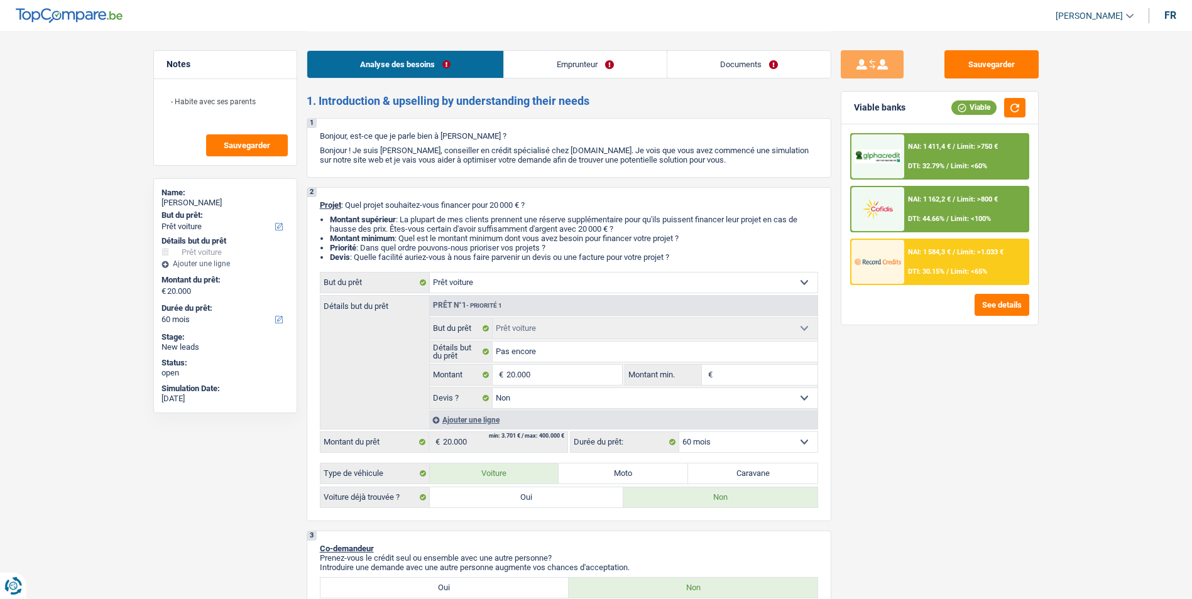
click at [939, 225] on div "NAI: 1 162,2 € / Limit: >800 € DTI: 44.66% / Limit: <100%" at bounding box center [966, 209] width 124 height 44
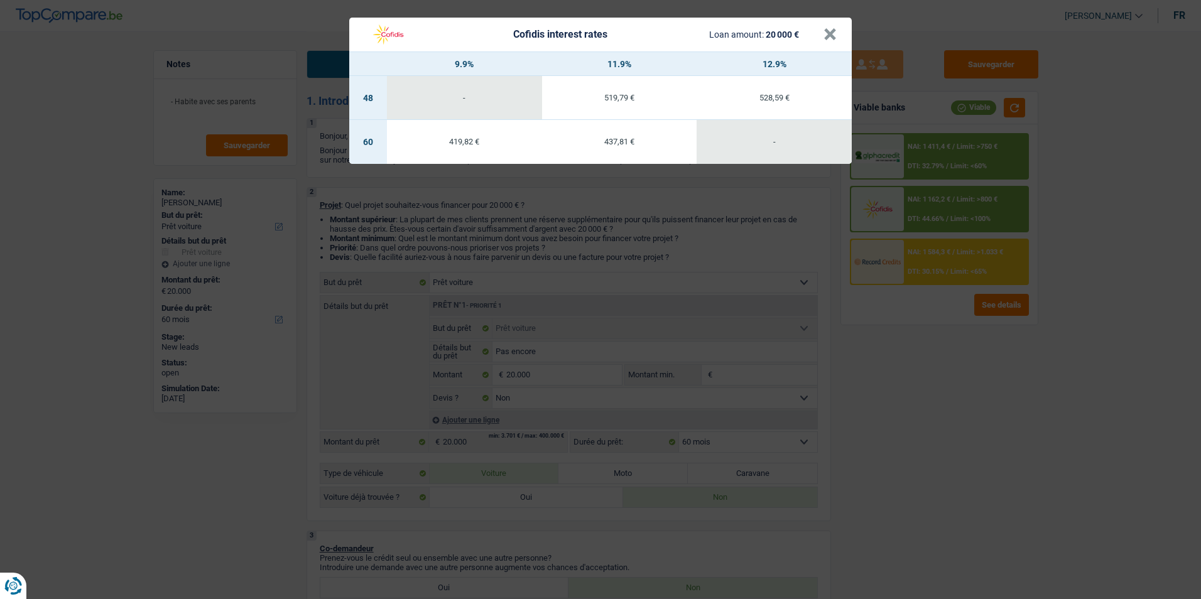
click at [820, 39] on div "Cofidis interest rates Loan amount: 20 000 €" at bounding box center [593, 35] width 459 height 24
click at [829, 35] on button "×" at bounding box center [830, 34] width 13 height 13
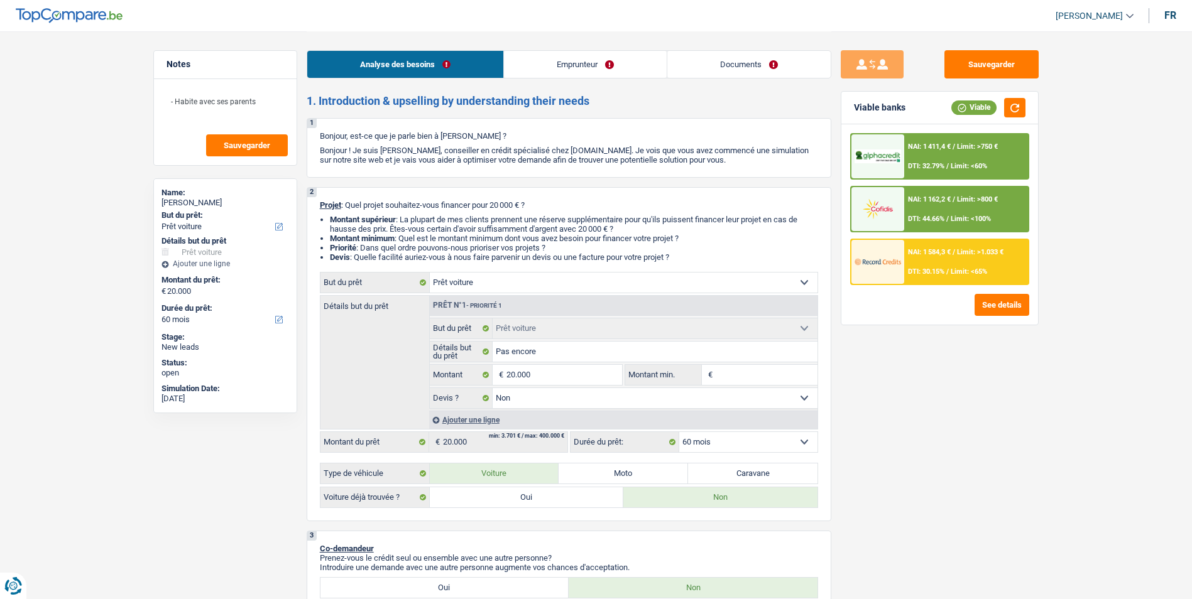
click at [760, 65] on link "Documents" at bounding box center [748, 64] width 163 height 27
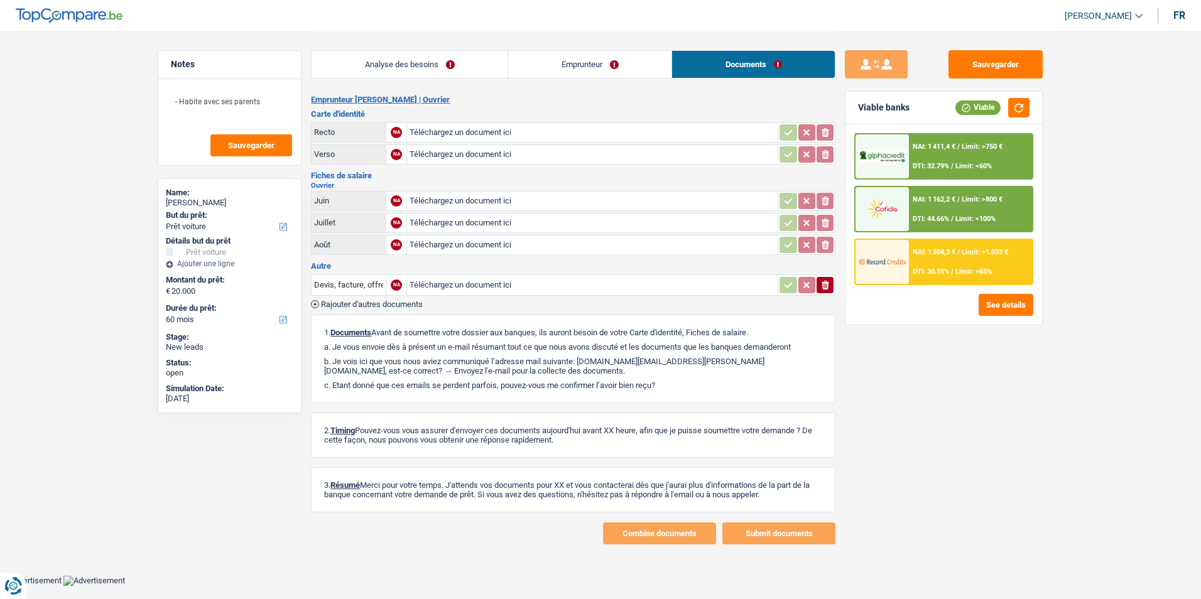
click at [603, 52] on link "Emprunteur" at bounding box center [589, 64] width 163 height 27
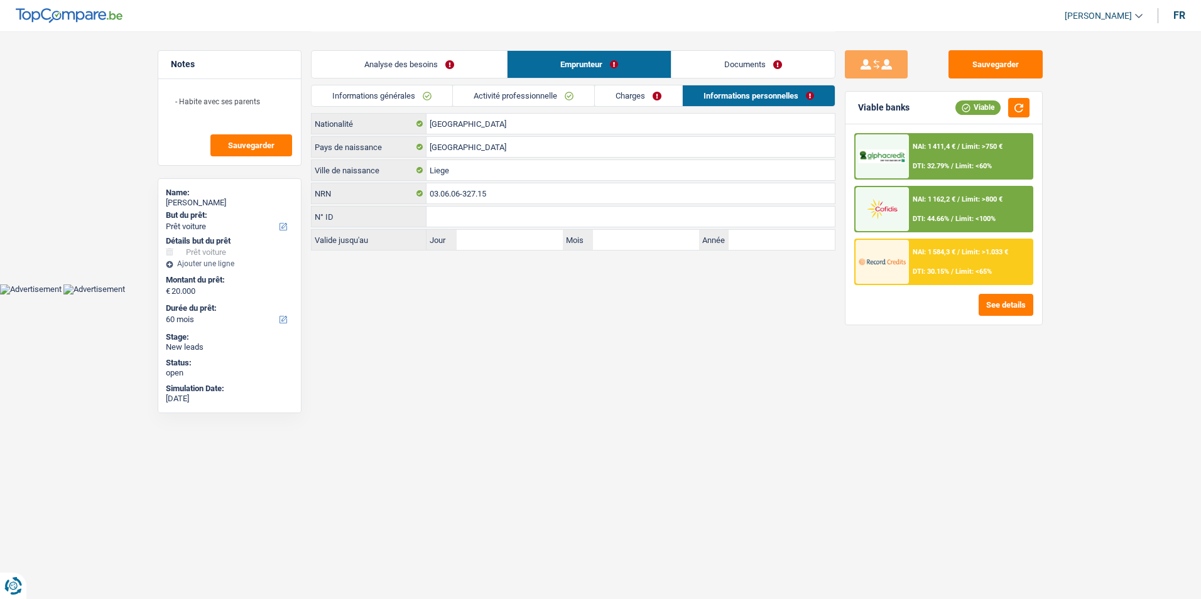
click at [625, 94] on link "Charges" at bounding box center [638, 95] width 87 height 21
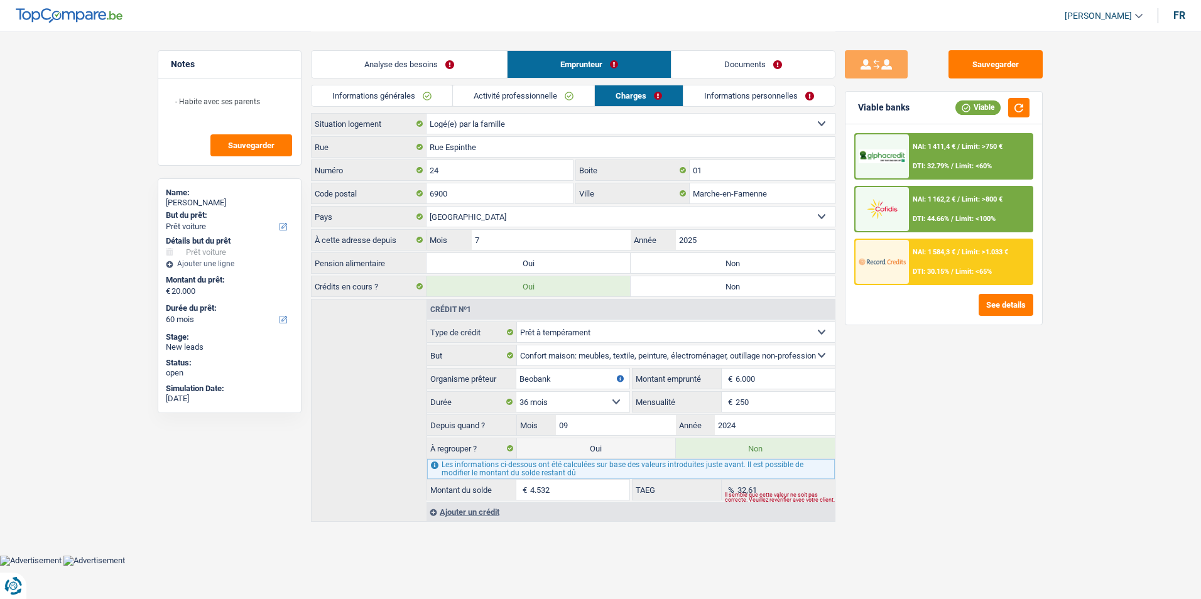
click at [546, 97] on link "Activité professionnelle" at bounding box center [523, 95] width 141 height 21
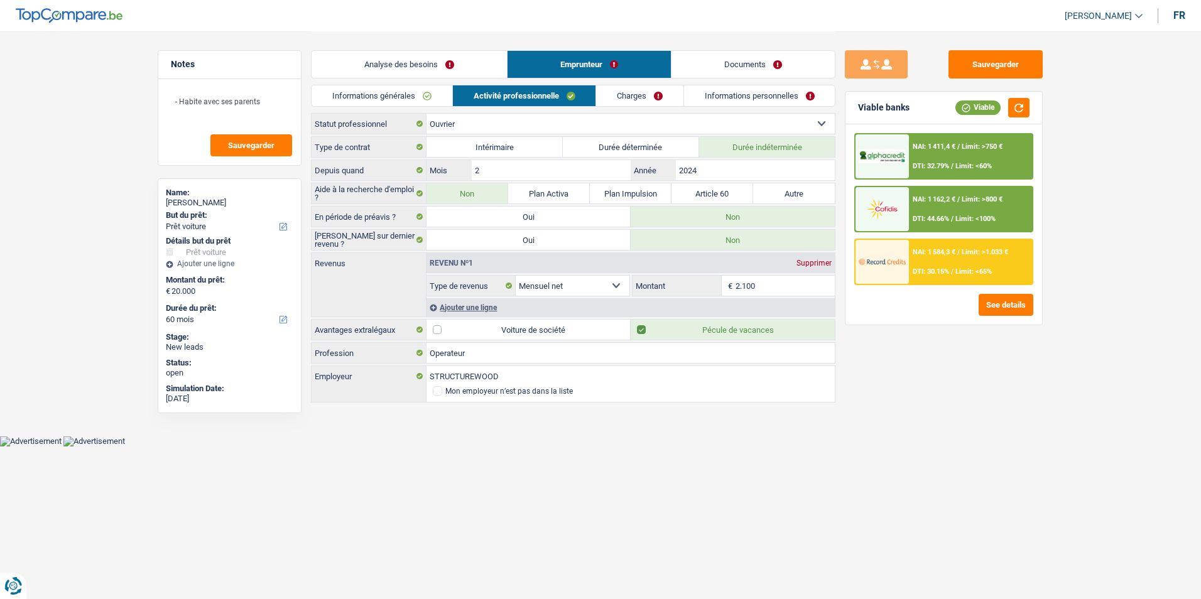
click at [611, 98] on link "Charges" at bounding box center [639, 95] width 87 height 21
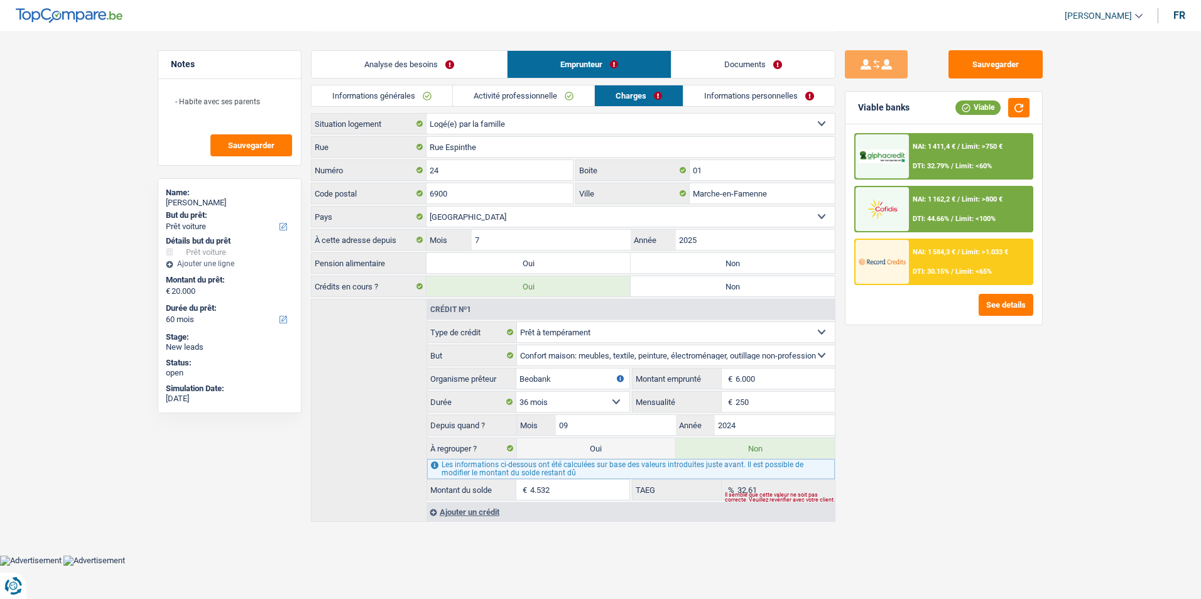
click at [699, 97] on link "Informations personnelles" at bounding box center [759, 95] width 151 height 21
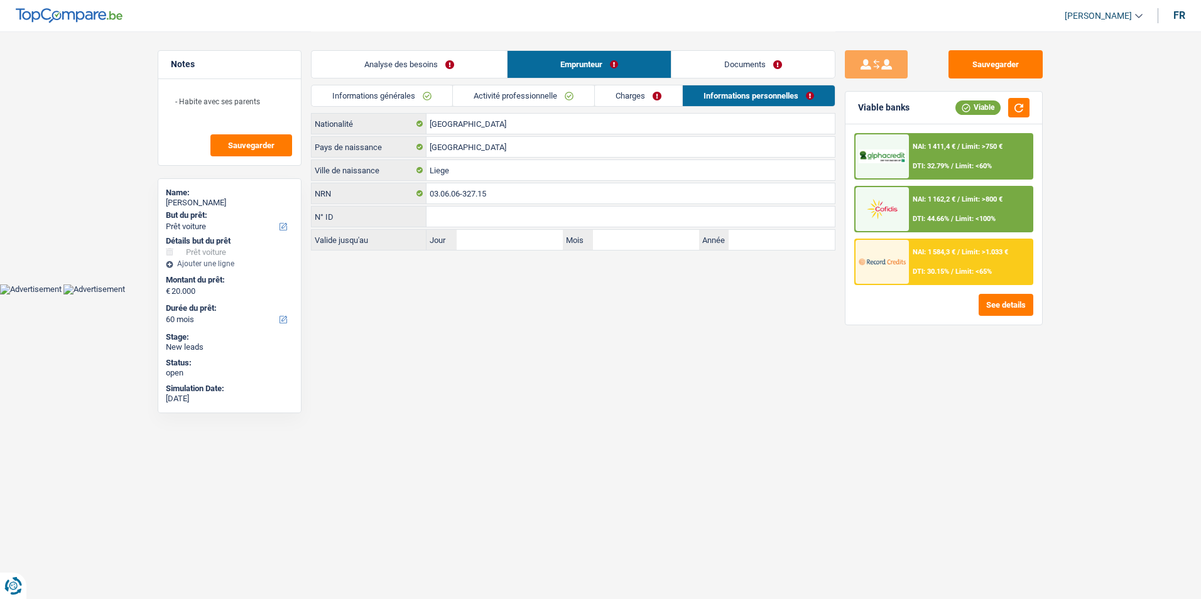
click at [646, 92] on link "Charges" at bounding box center [638, 95] width 87 height 21
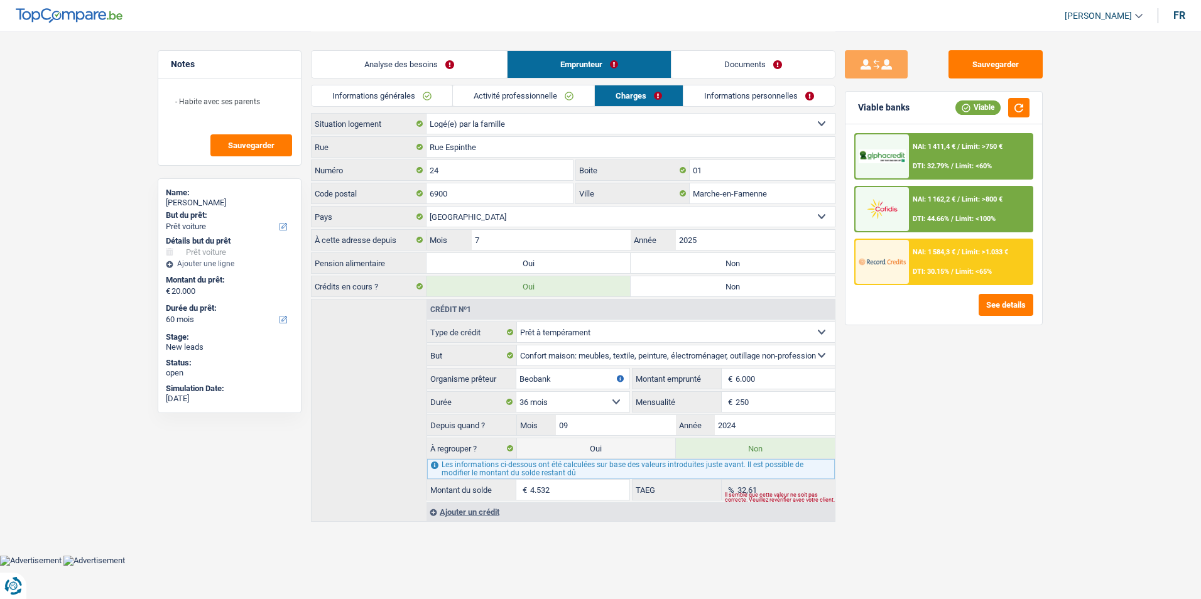
click at [562, 92] on link "Activité professionnelle" at bounding box center [523, 95] width 141 height 21
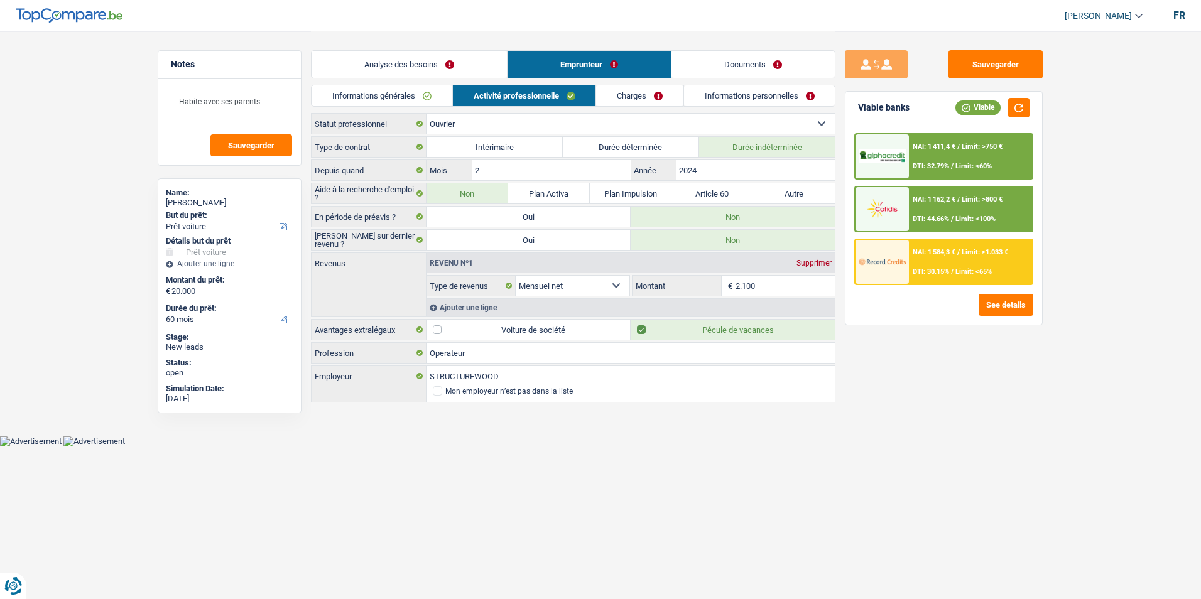
click at [444, 87] on link "Informations générales" at bounding box center [382, 95] width 141 height 21
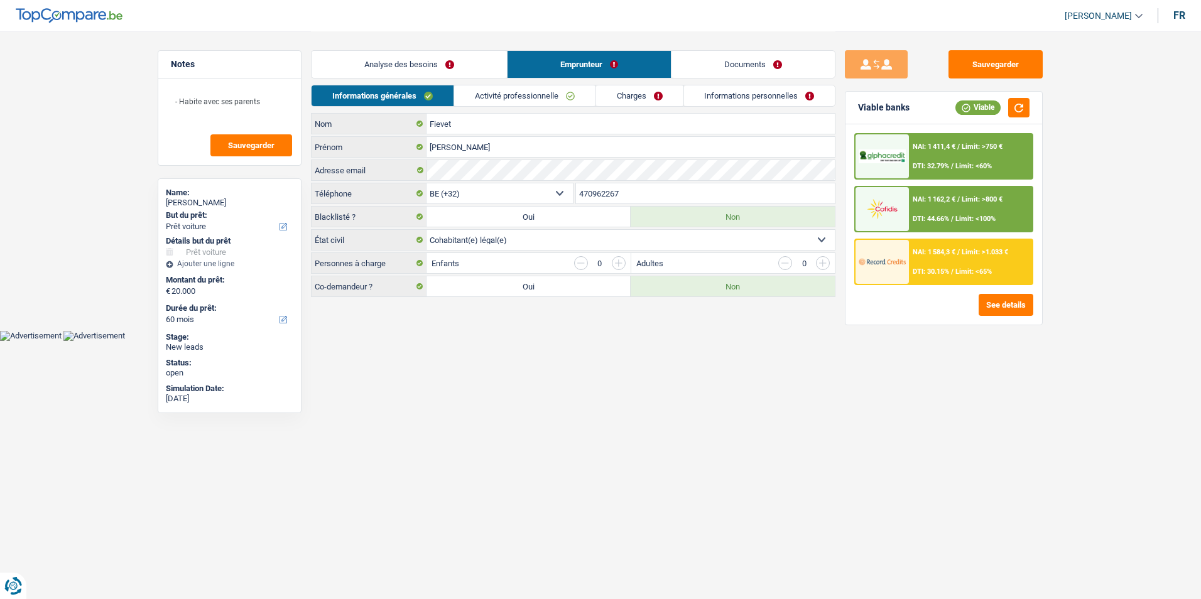
click at [456, 65] on link "Analyse des besoins" at bounding box center [409, 64] width 195 height 27
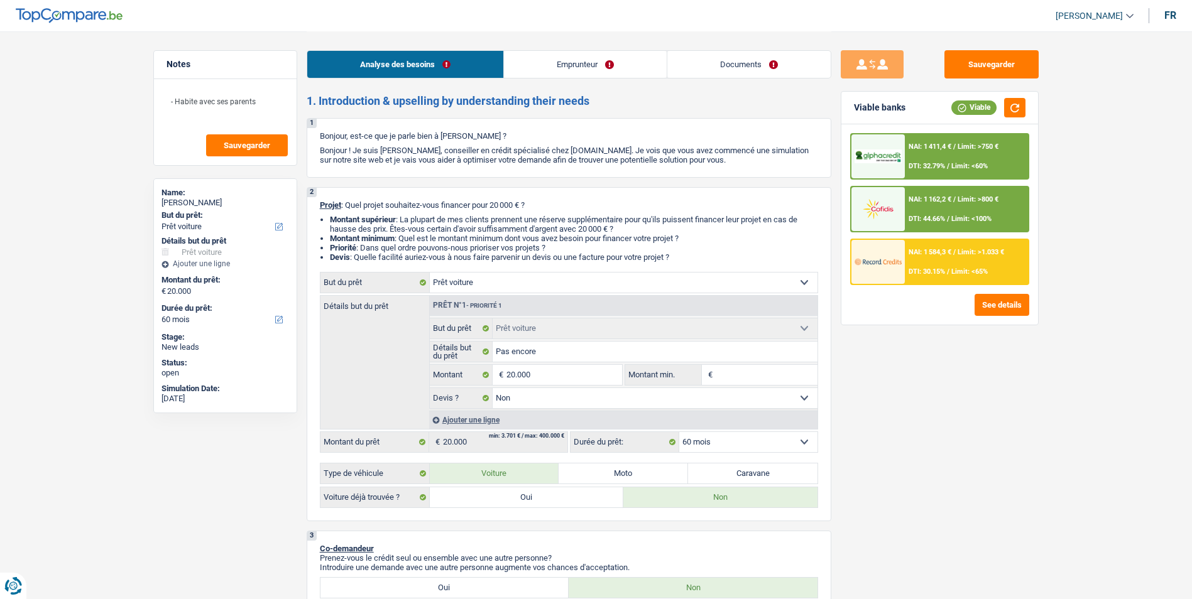
click at [744, 57] on link "Documents" at bounding box center [748, 64] width 163 height 27
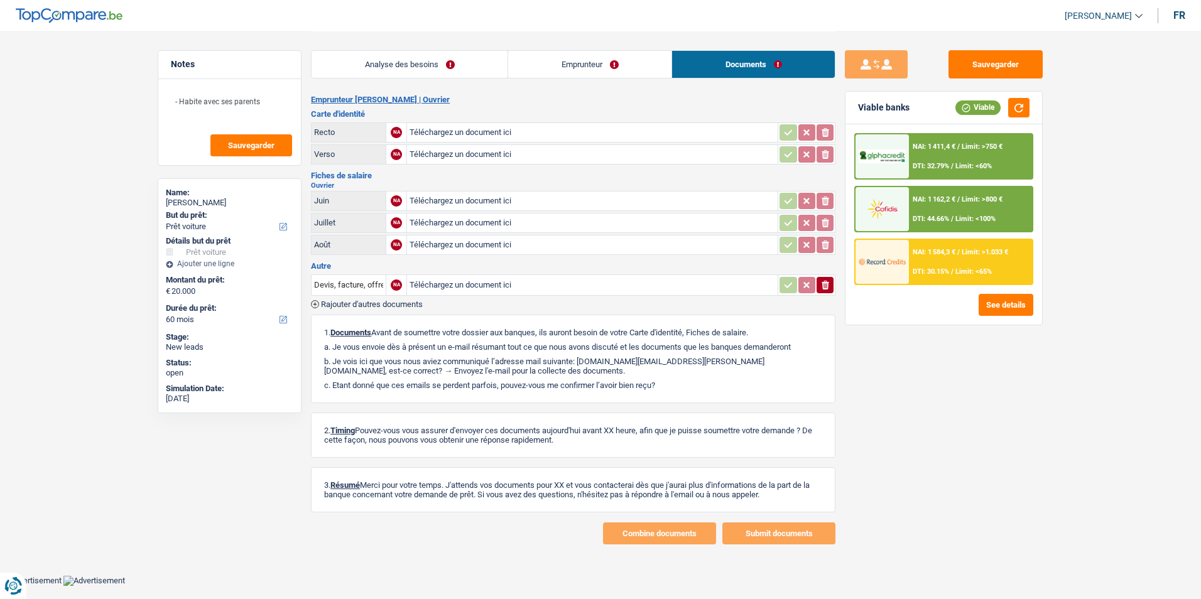
click at [633, 64] on link "Emprunteur" at bounding box center [589, 64] width 163 height 27
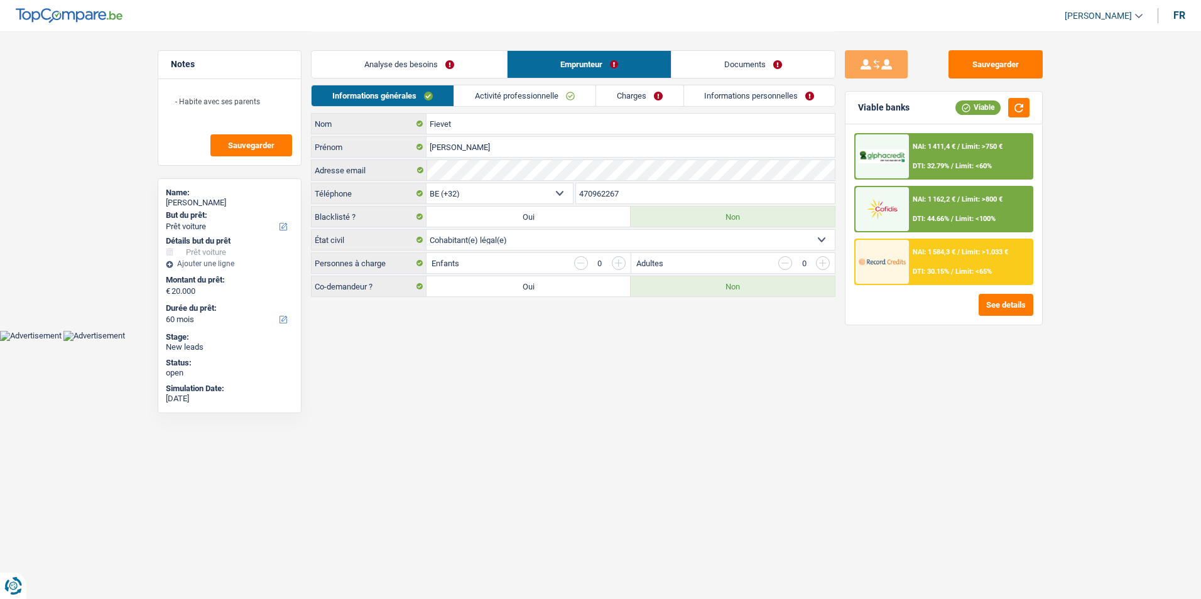
click at [461, 70] on link "Analyse des besoins" at bounding box center [409, 64] width 195 height 27
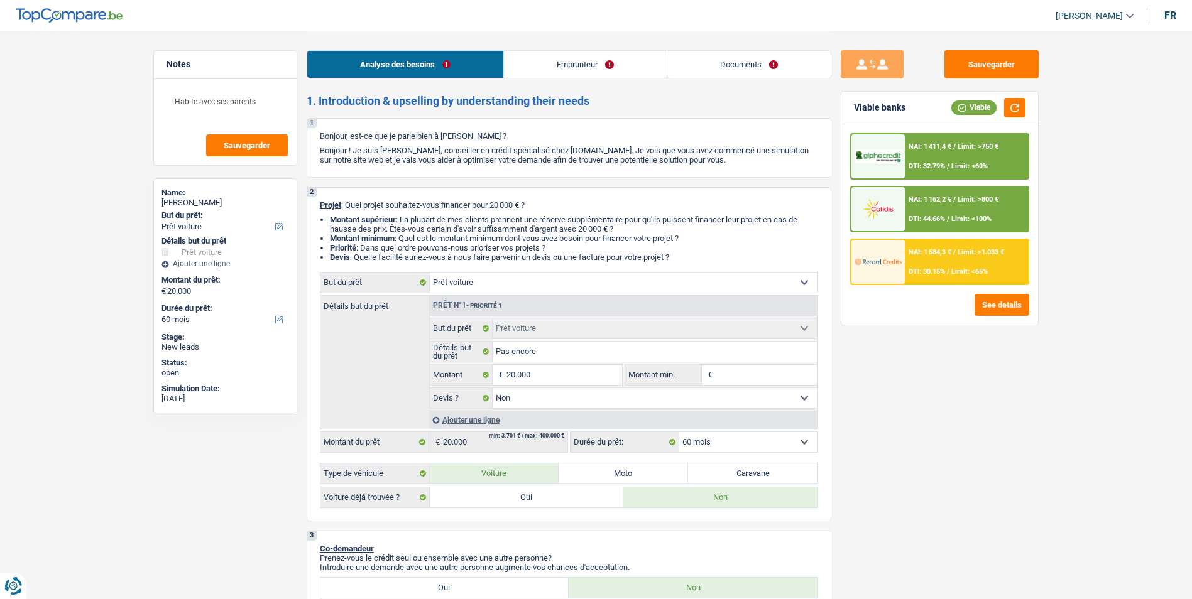
click at [575, 59] on link "Emprunteur" at bounding box center [585, 64] width 163 height 27
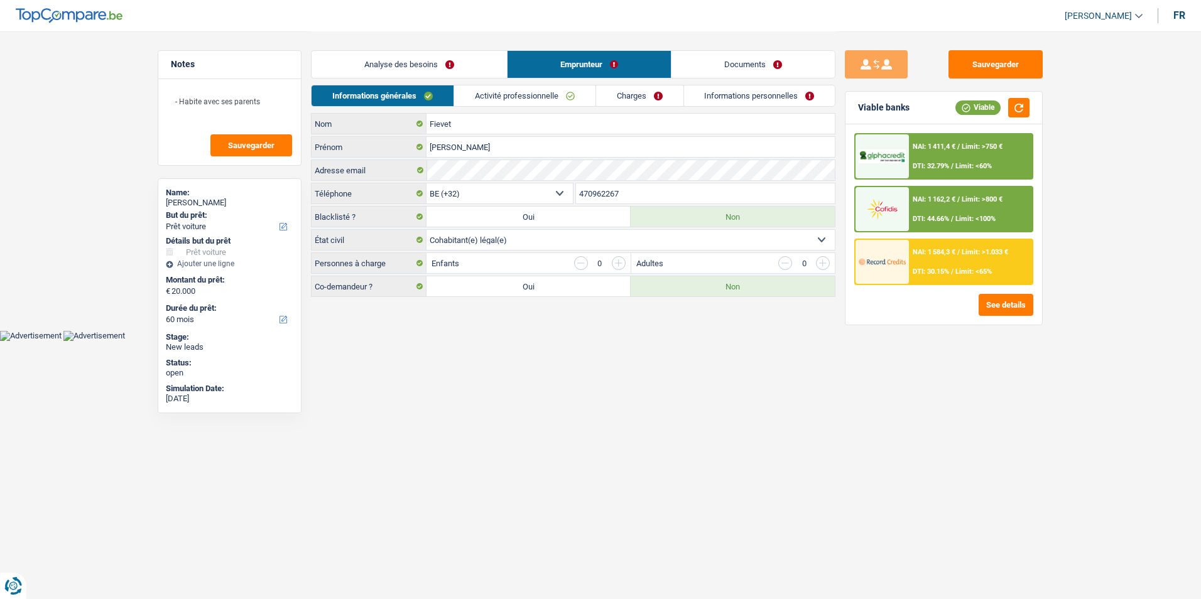
click at [528, 97] on link "Activité professionnelle" at bounding box center [524, 95] width 141 height 21
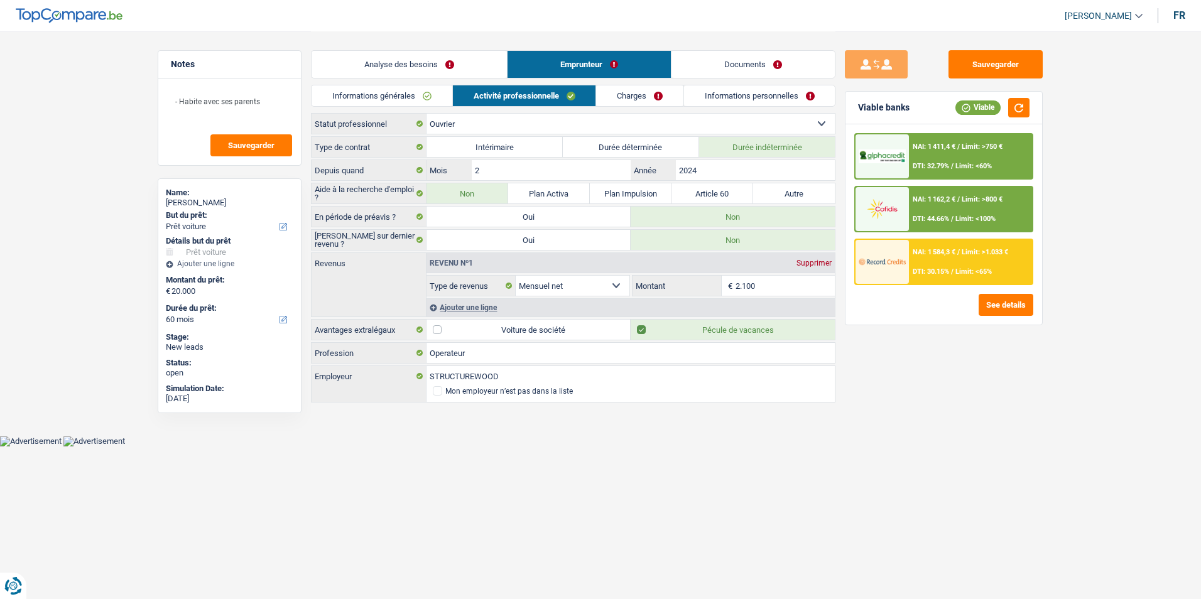
click at [639, 95] on link "Charges" at bounding box center [639, 95] width 87 height 21
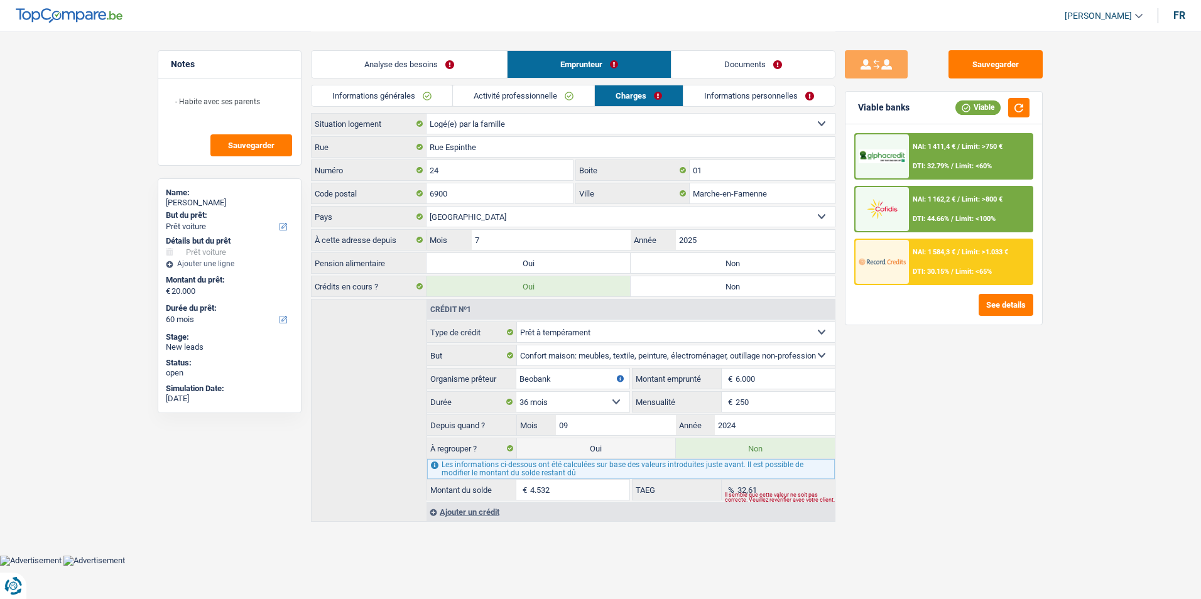
click at [730, 94] on link "Informations personnelles" at bounding box center [759, 95] width 151 height 21
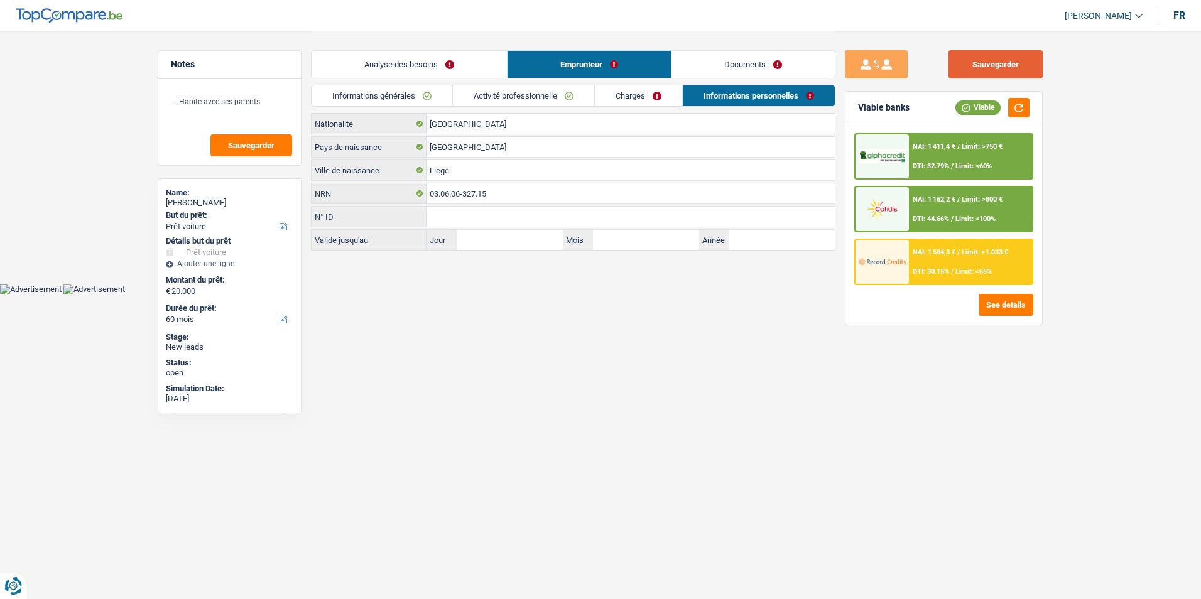
click at [978, 77] on button "Sauvegarder" at bounding box center [996, 64] width 94 height 28
